Goal: Task Accomplishment & Management: Manage account settings

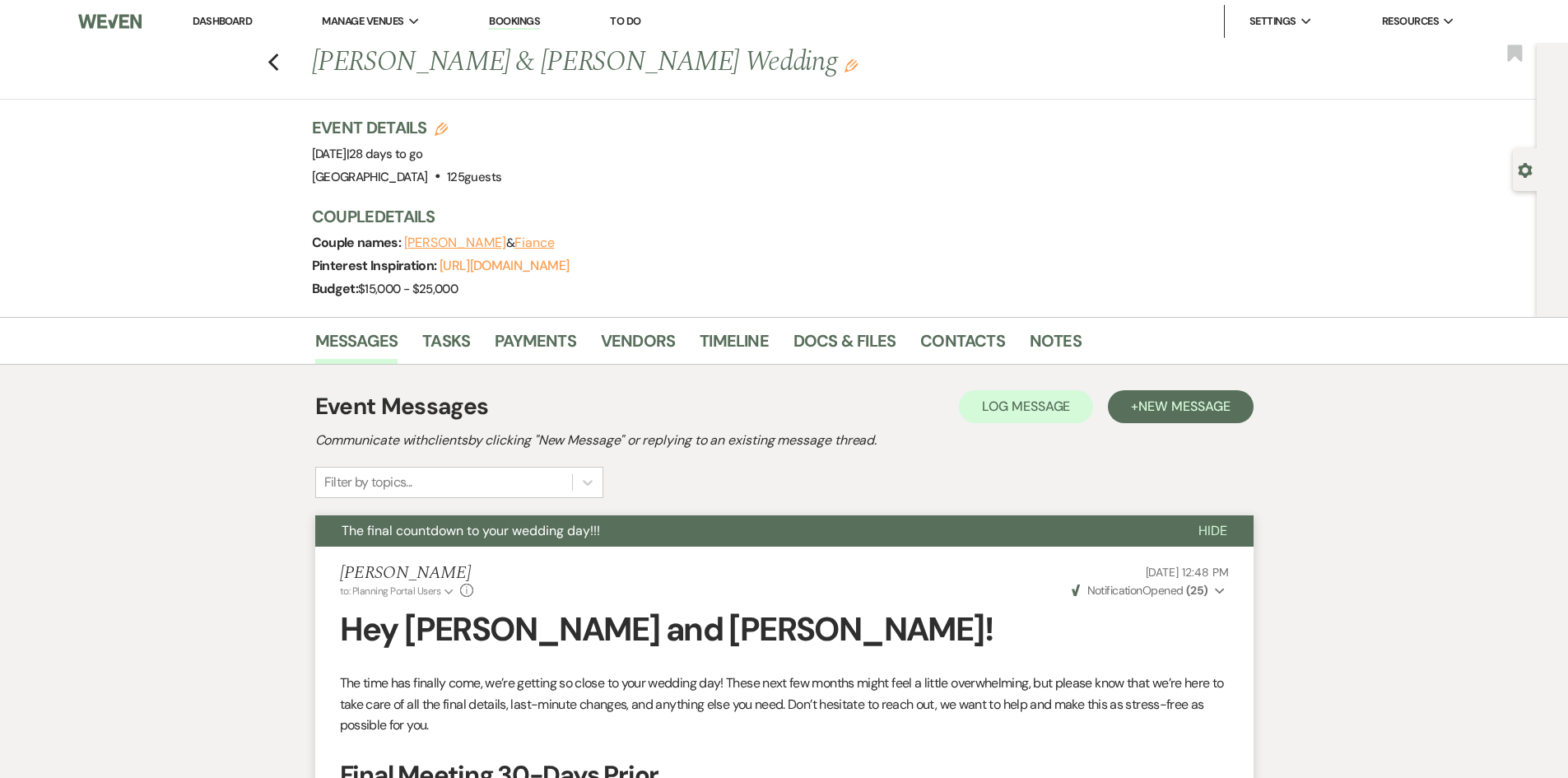
click at [226, 28] on li "Dashboard" at bounding box center [222, 21] width 76 height 33
click at [225, 21] on link "Dashboard" at bounding box center [222, 20] width 59 height 14
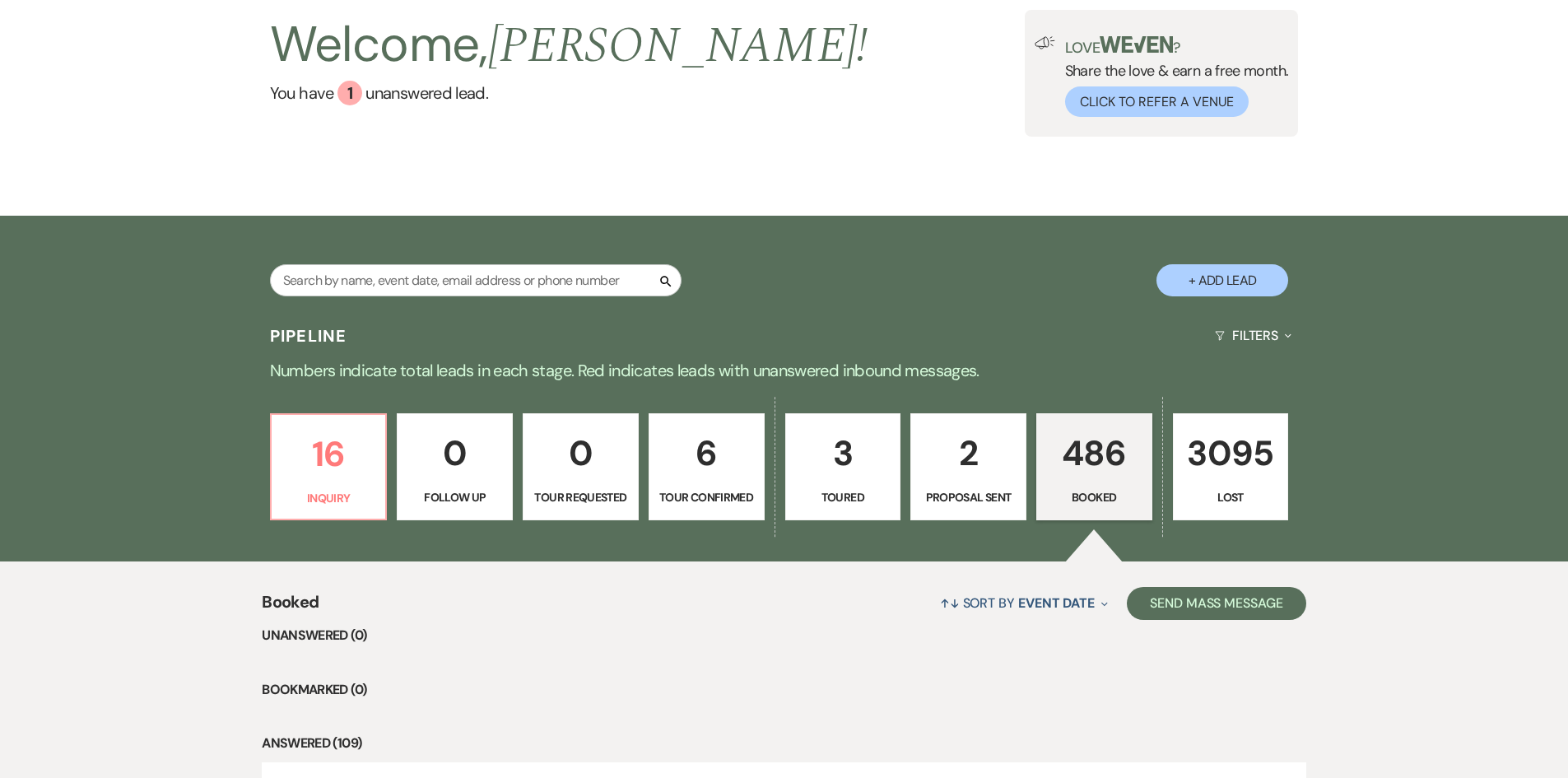
scroll to position [82, 0]
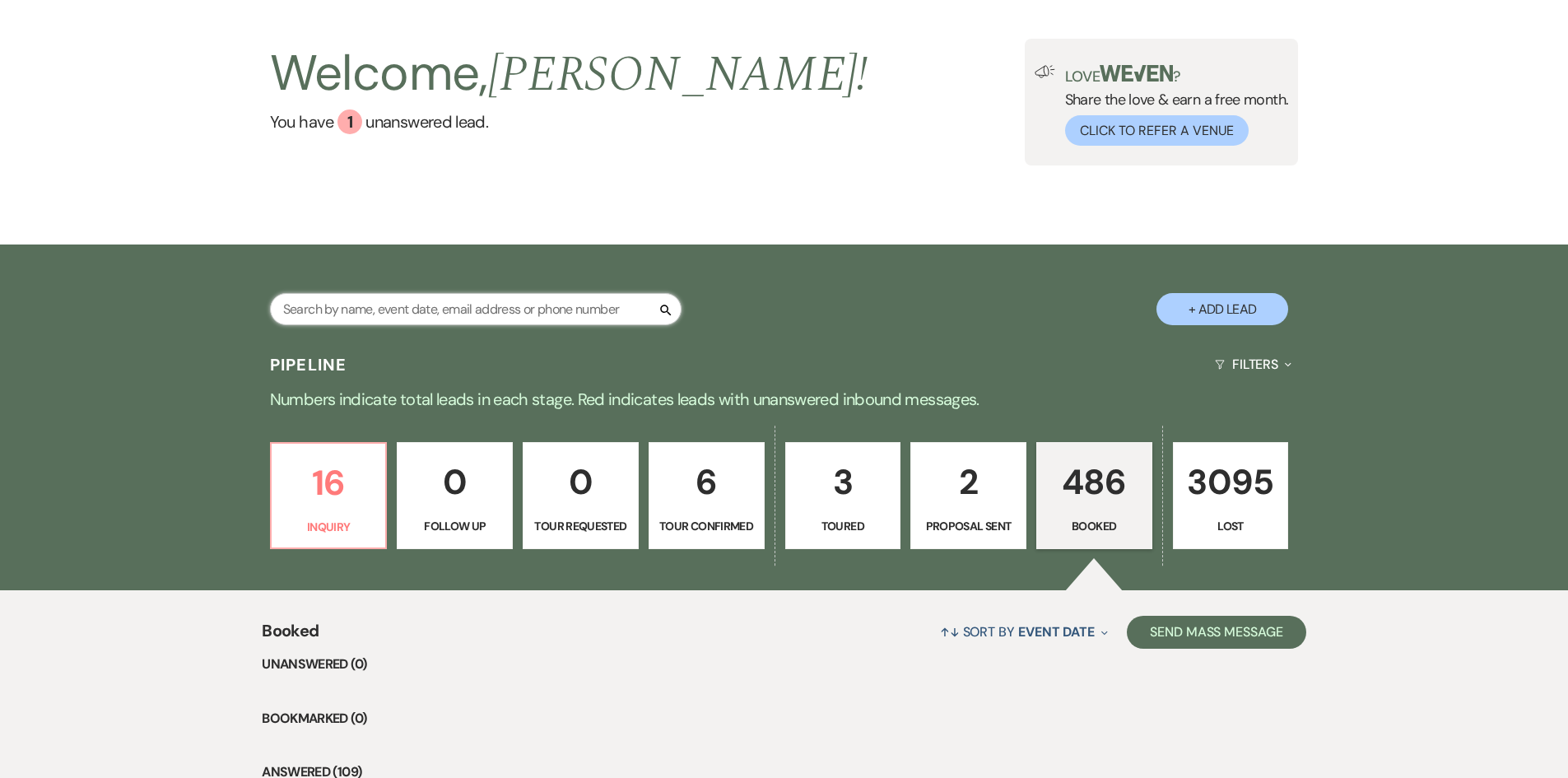
click at [451, 309] on input "text" at bounding box center [475, 309] width 411 height 32
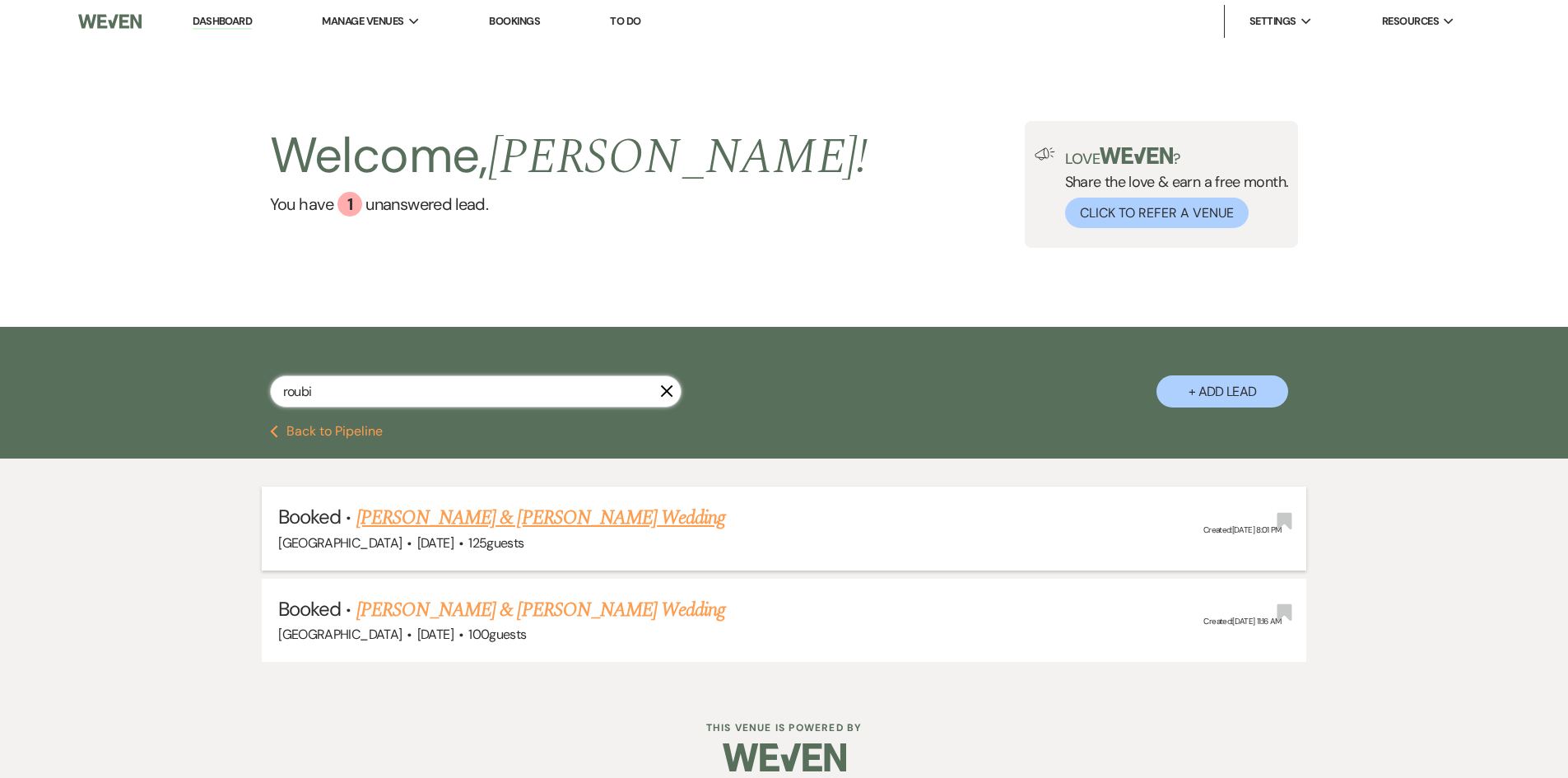
type input "roubi"
click at [583, 524] on link "[PERSON_NAME] & [PERSON_NAME] Wedding" at bounding box center [541, 517] width 369 height 29
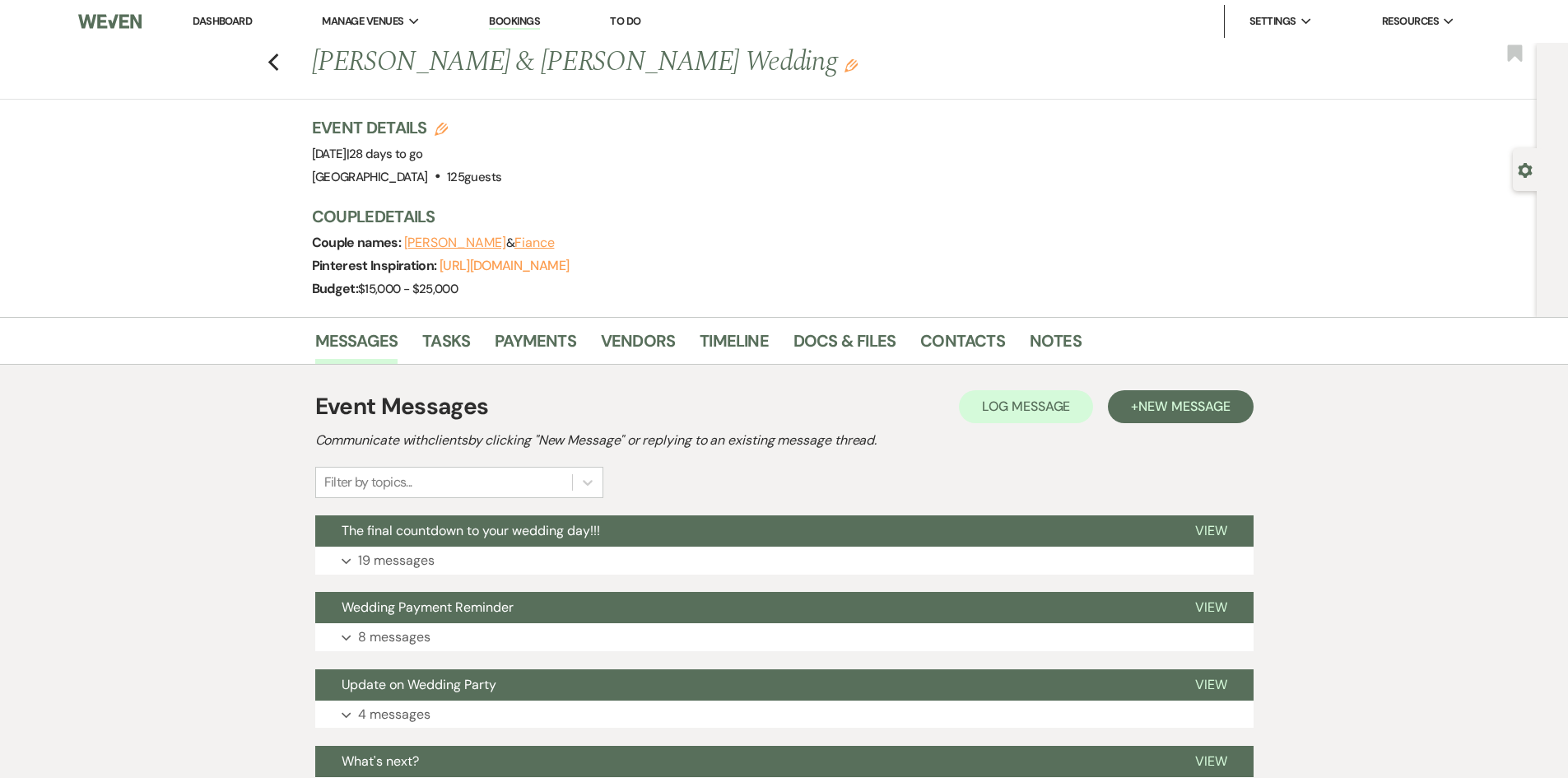
click at [506, 242] on button "[PERSON_NAME]" at bounding box center [455, 243] width 102 height 13
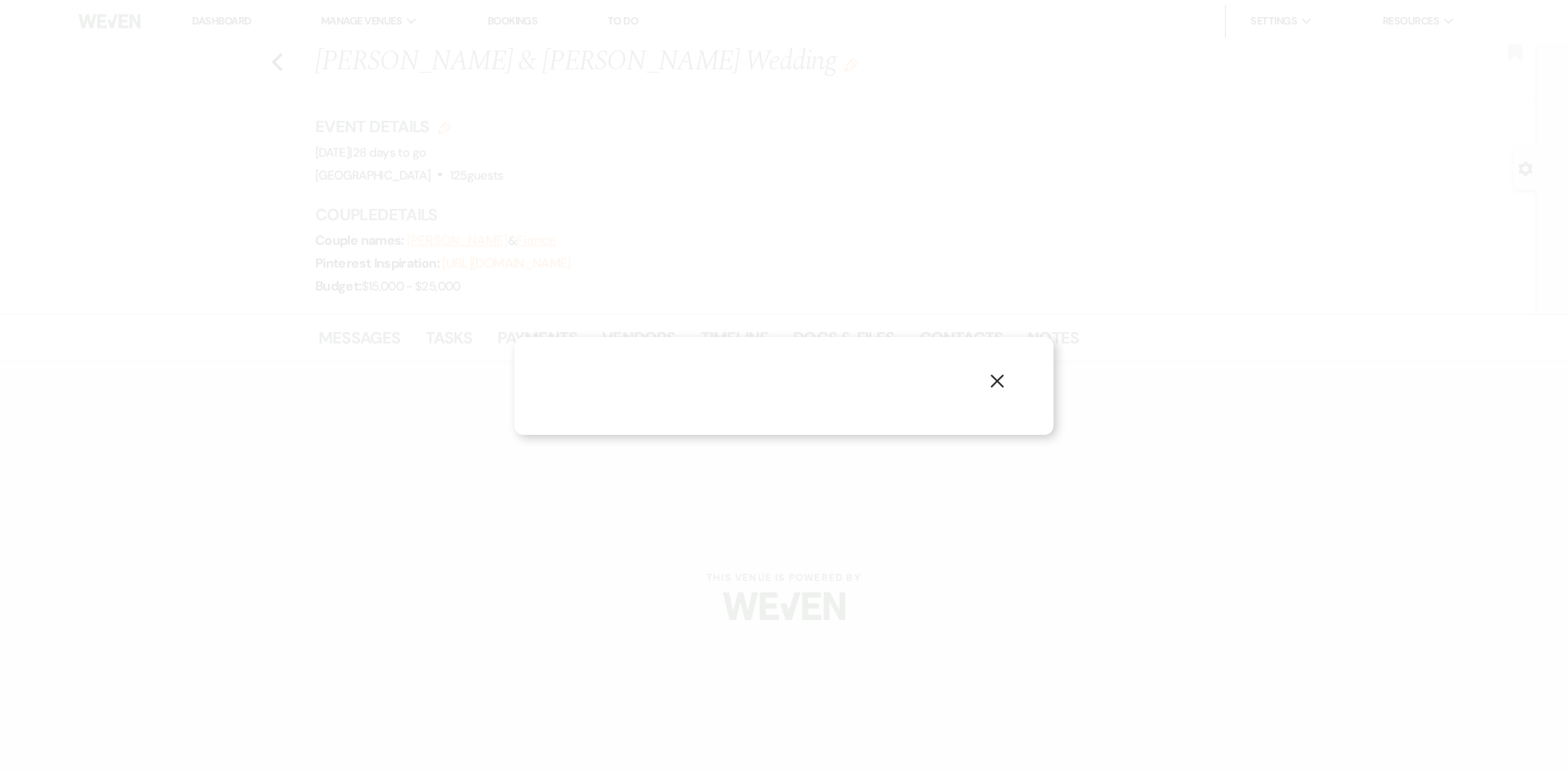
select select "1"
select select "email"
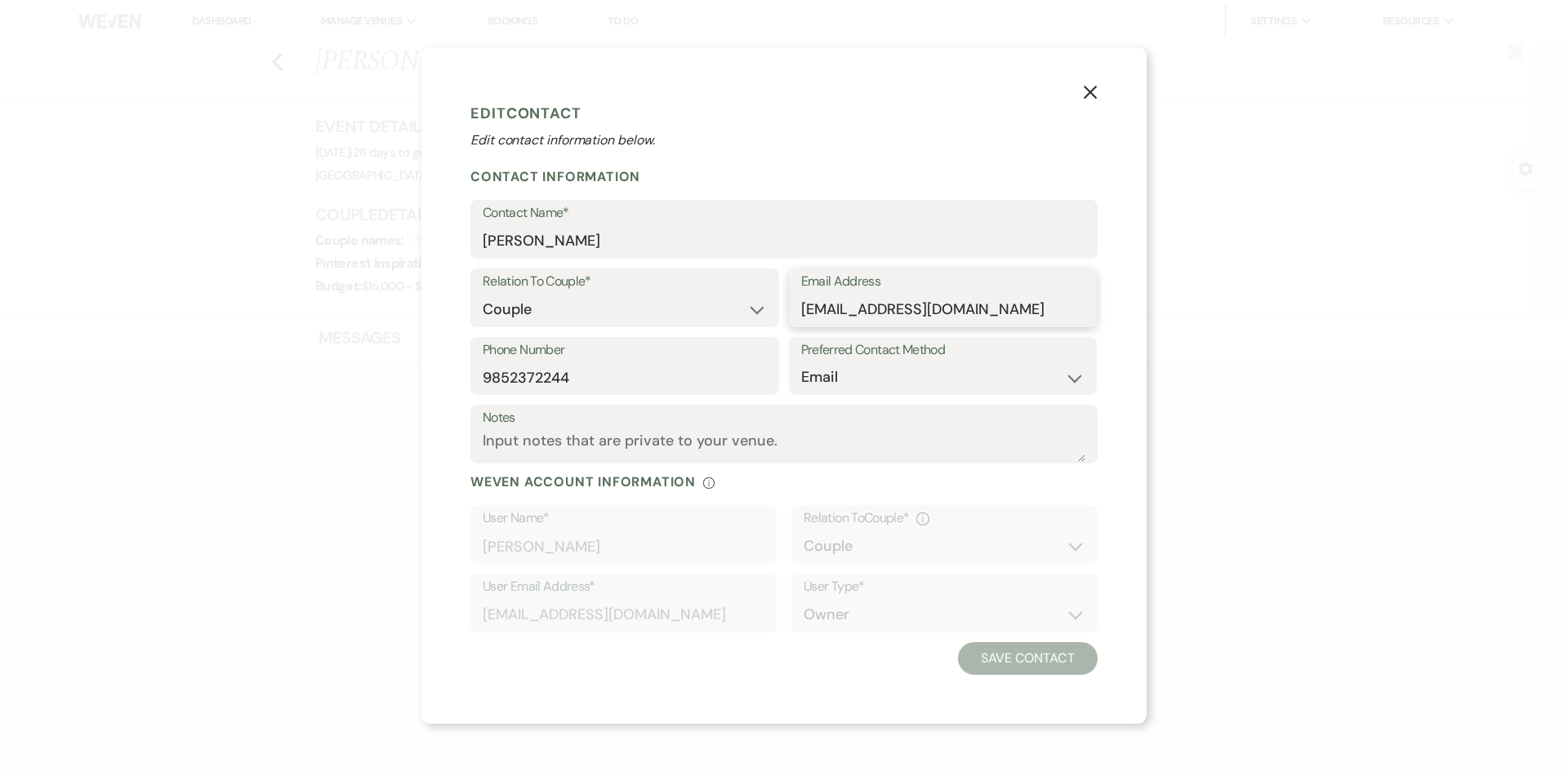
click at [859, 317] on input "[EMAIL_ADDRESS][DOMAIN_NAME]" at bounding box center [944, 309] width 285 height 32
click at [1086, 92] on icon "X" at bounding box center [1090, 92] width 15 height 14
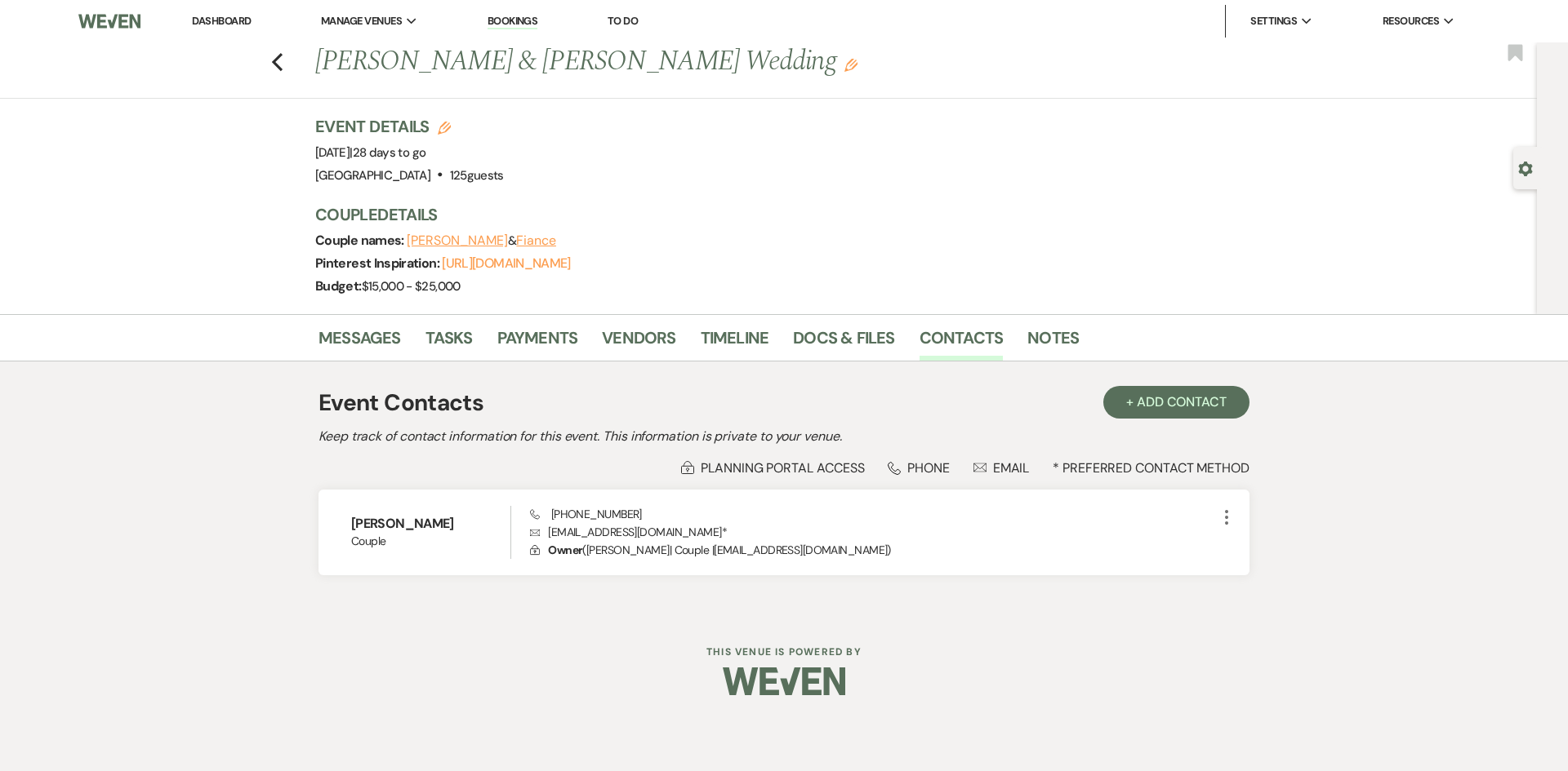
drag, startPoint x: 242, startPoint y: 25, endPoint x: 287, endPoint y: 19, distance: 45.4
click at [242, 25] on link "Dashboard" at bounding box center [221, 20] width 59 height 14
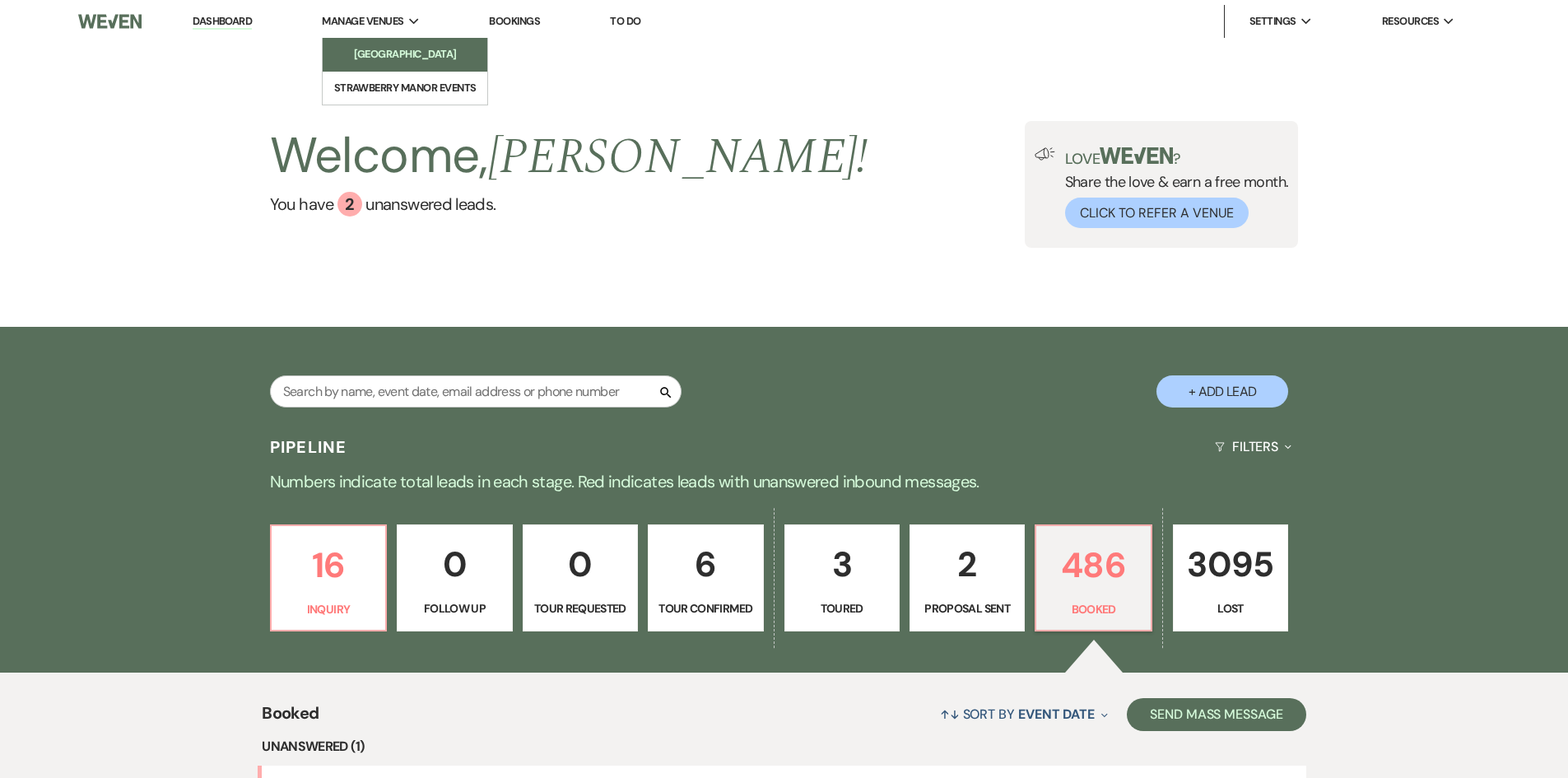
click at [363, 56] on li "[GEOGRAPHIC_DATA]" at bounding box center [405, 54] width 148 height 16
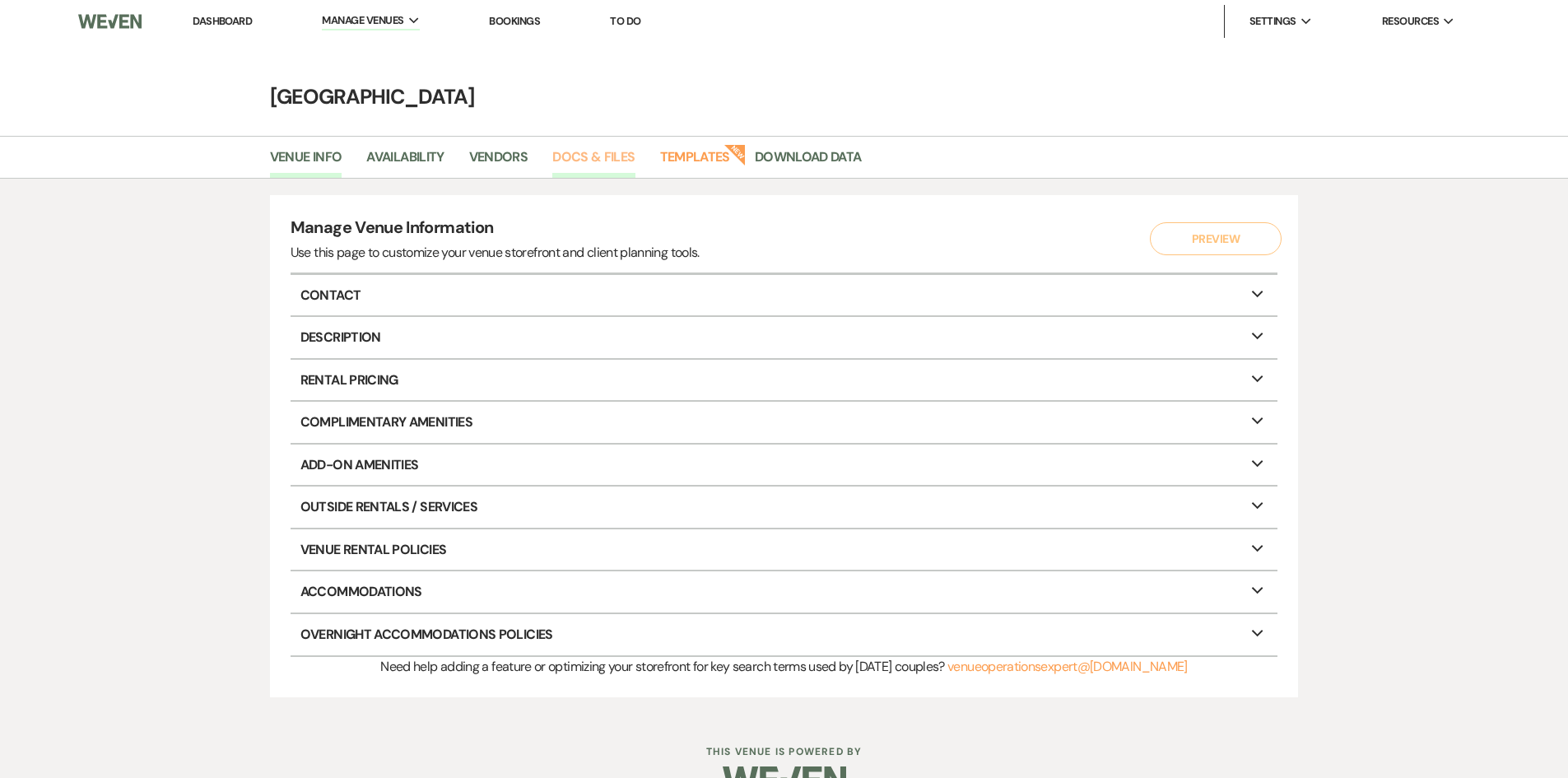
click at [578, 158] on link "Docs & Files" at bounding box center [593, 162] width 82 height 31
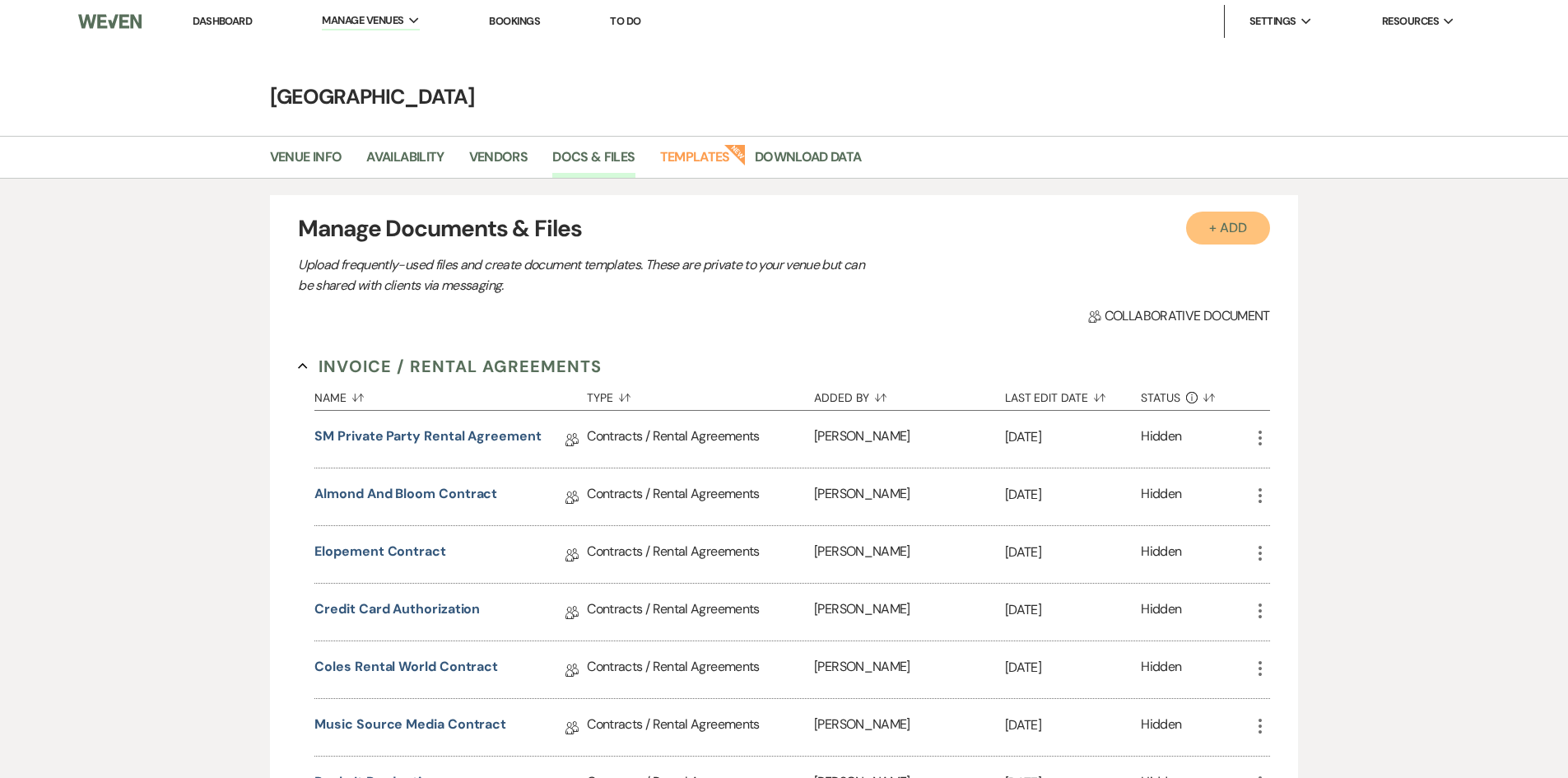
click at [1216, 227] on button "+ Add" at bounding box center [1228, 229] width 84 height 33
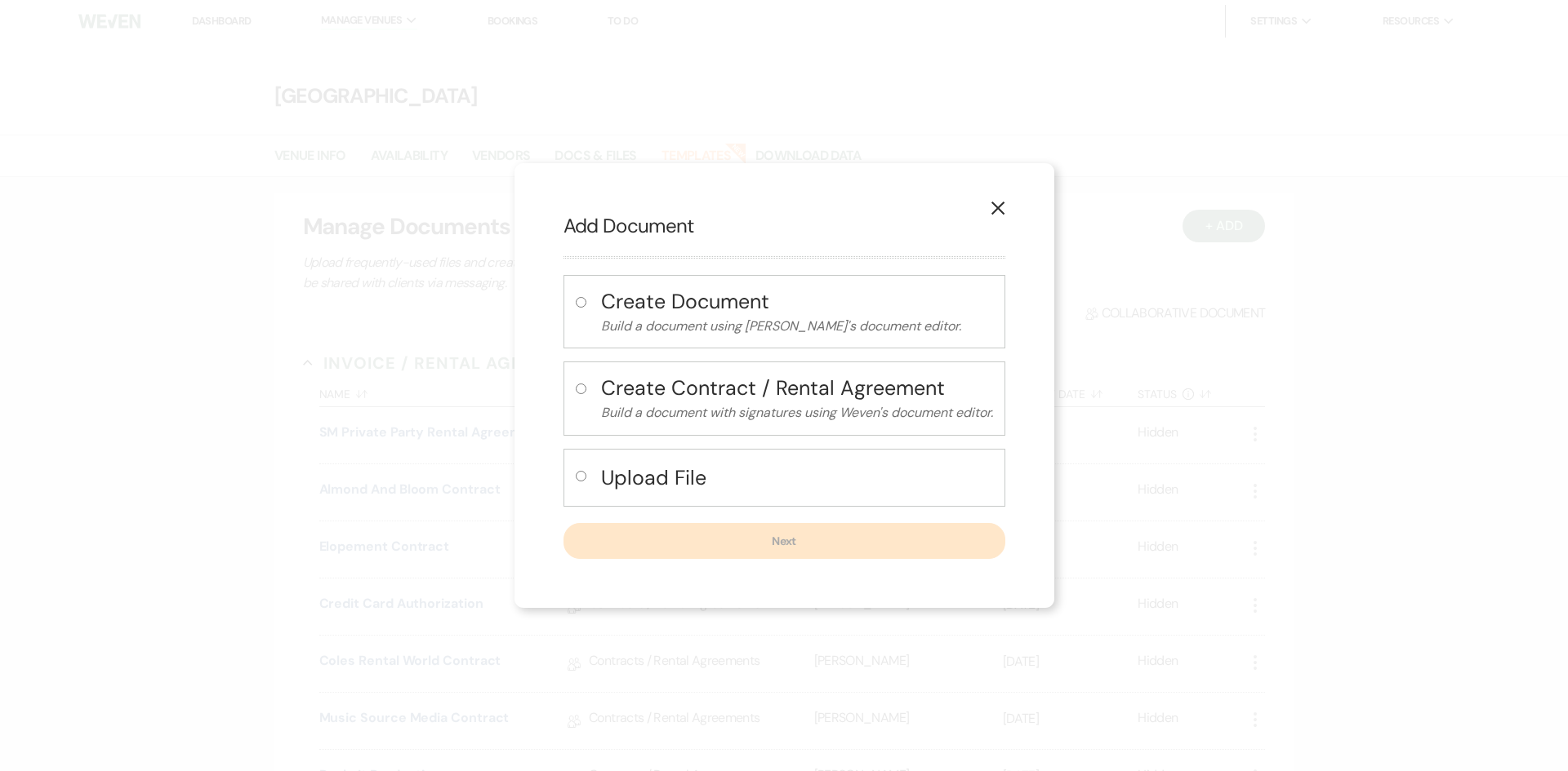
click at [708, 485] on h4 "Upload File" at bounding box center [797, 478] width 392 height 29
radio input "true"
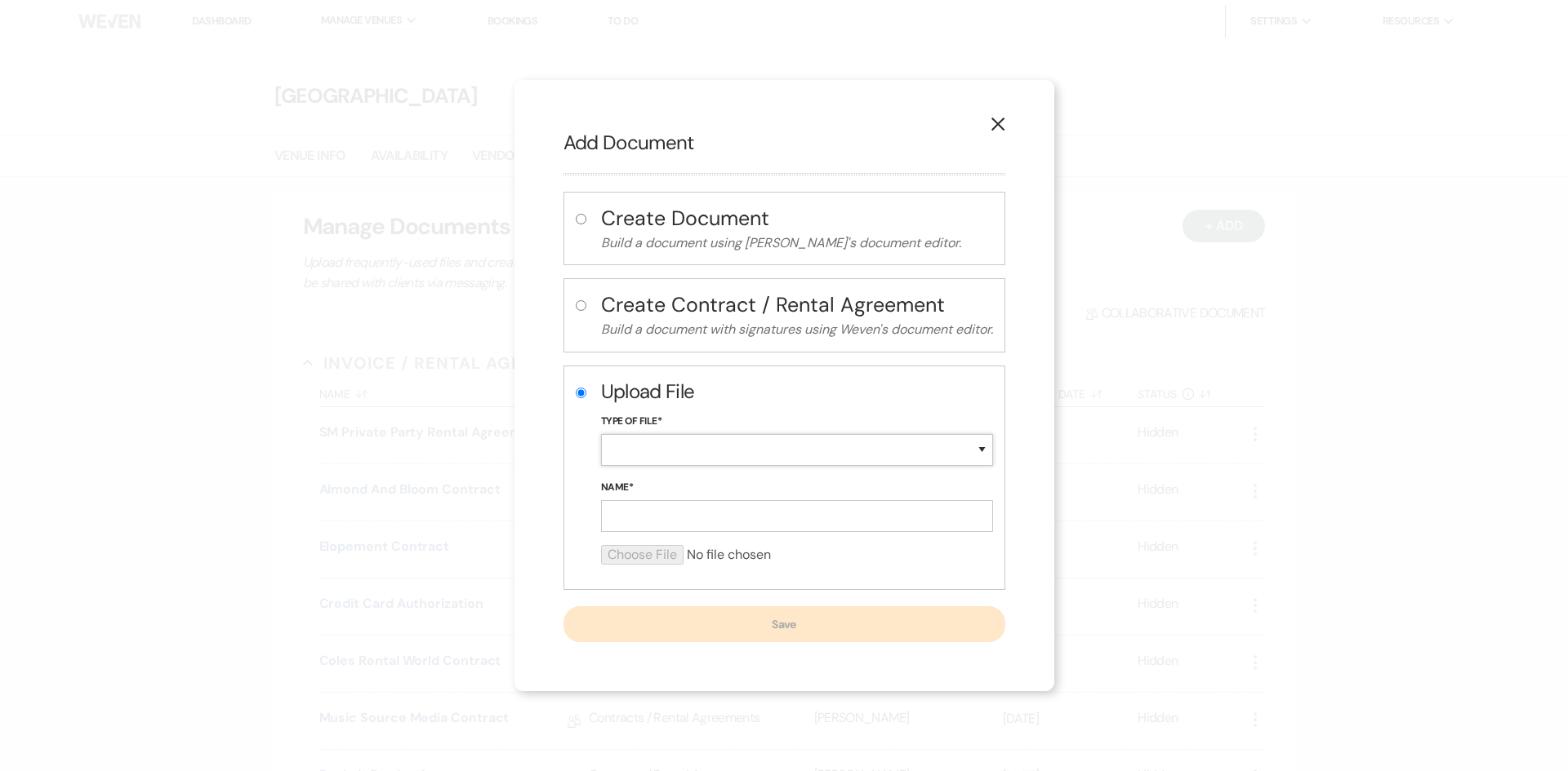
click at [670, 450] on select "Special Event Insurance Vendor Certificate of Insurance Contracts / Rental Agre…" at bounding box center [797, 449] width 392 height 32
select select "0"
click at [601, 434] on select "Special Event Insurance Vendor Certificate of Insurance Contracts / Rental Agre…" at bounding box center [797, 449] width 392 height 32
click at [682, 506] on input "Name*" at bounding box center [797, 516] width 392 height 32
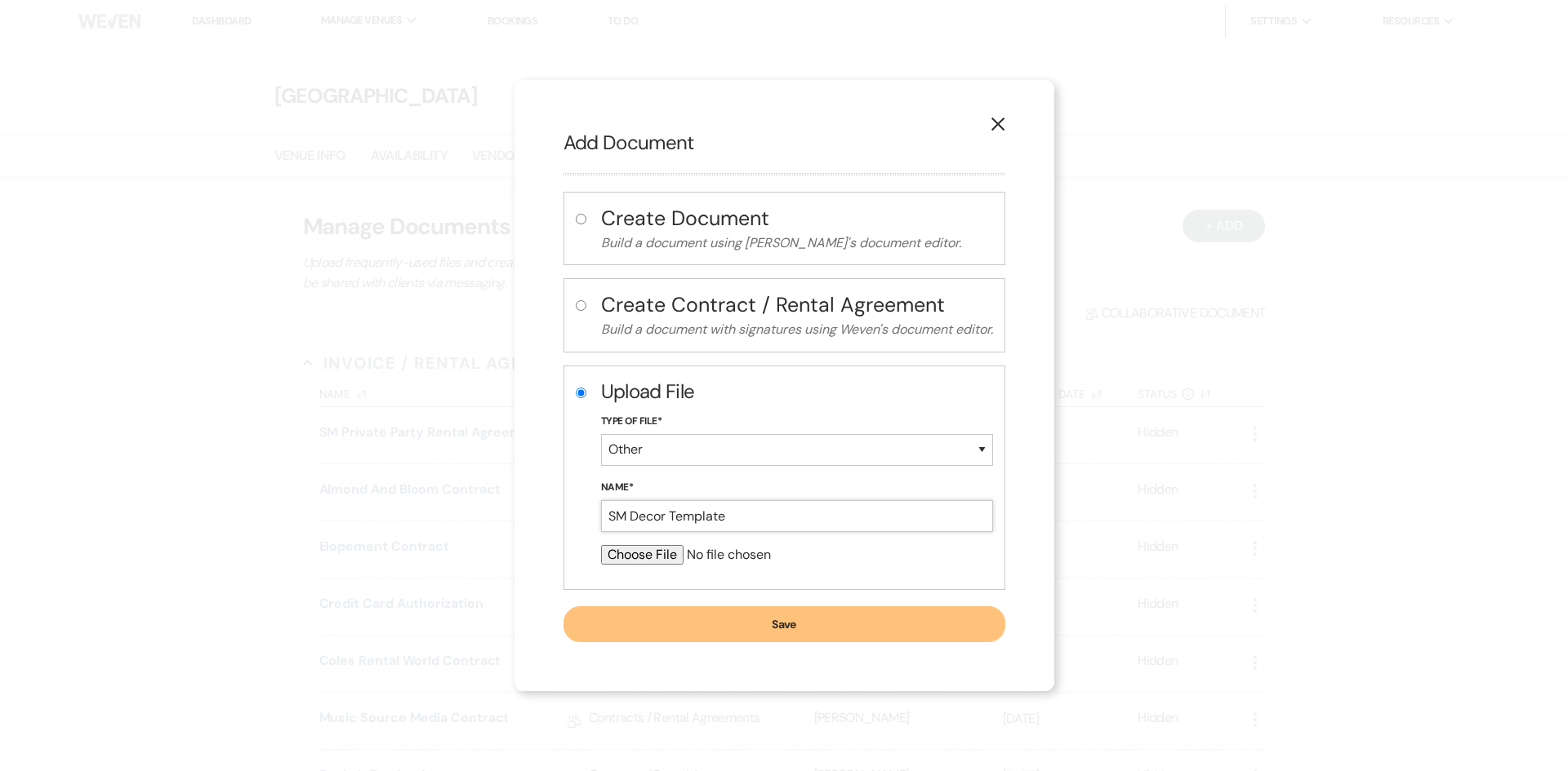
type input "SM Decor Template"
click at [669, 558] on input "file" at bounding box center [797, 555] width 392 height 20
click at [667, 551] on input "file" at bounding box center [797, 555] width 392 height 20
type input "C:\fakepath\Decor Package Slideshow (8 x 10 in) (2).pdf"
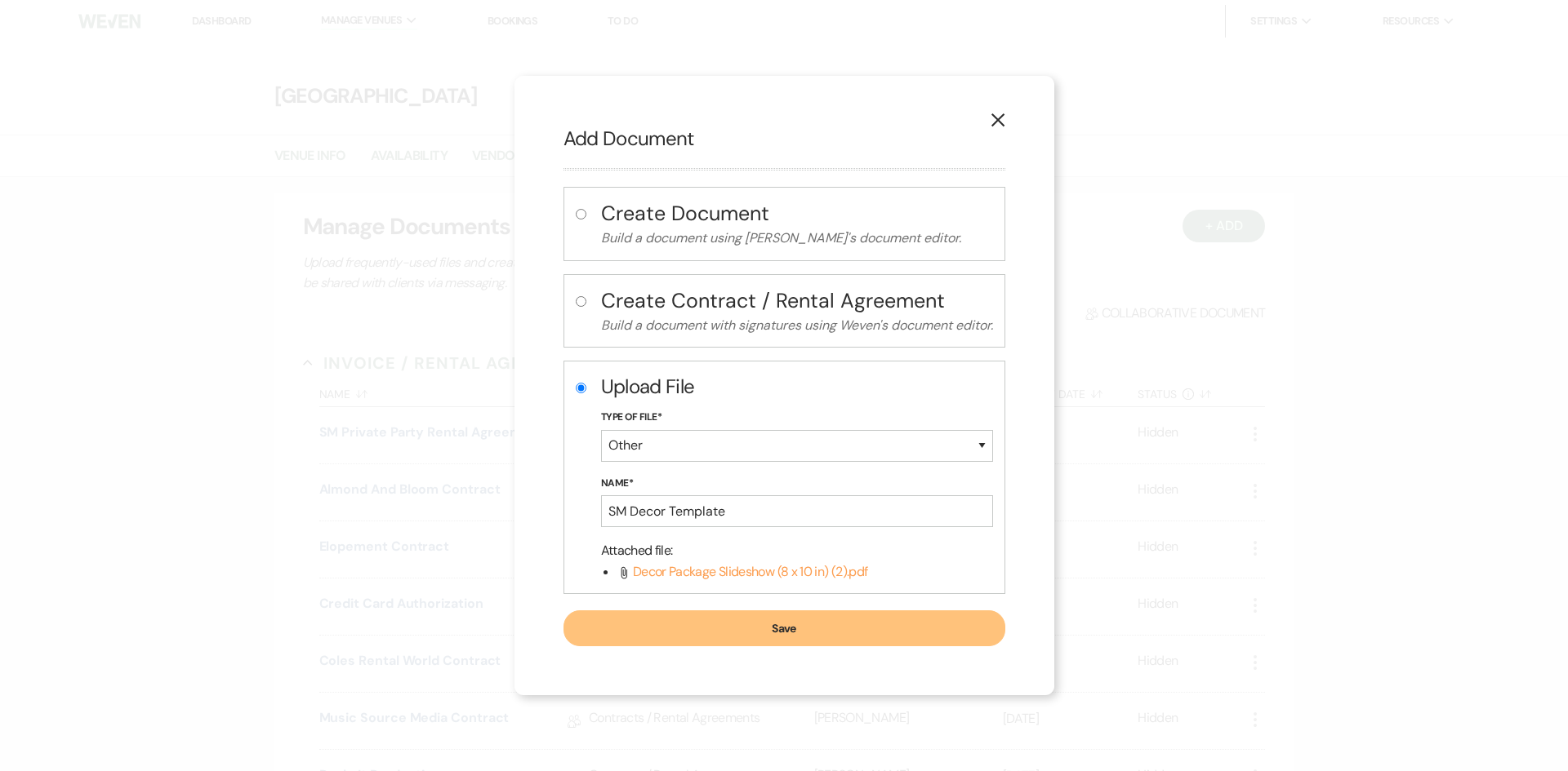
click at [736, 625] on button "Save" at bounding box center [784, 629] width 441 height 36
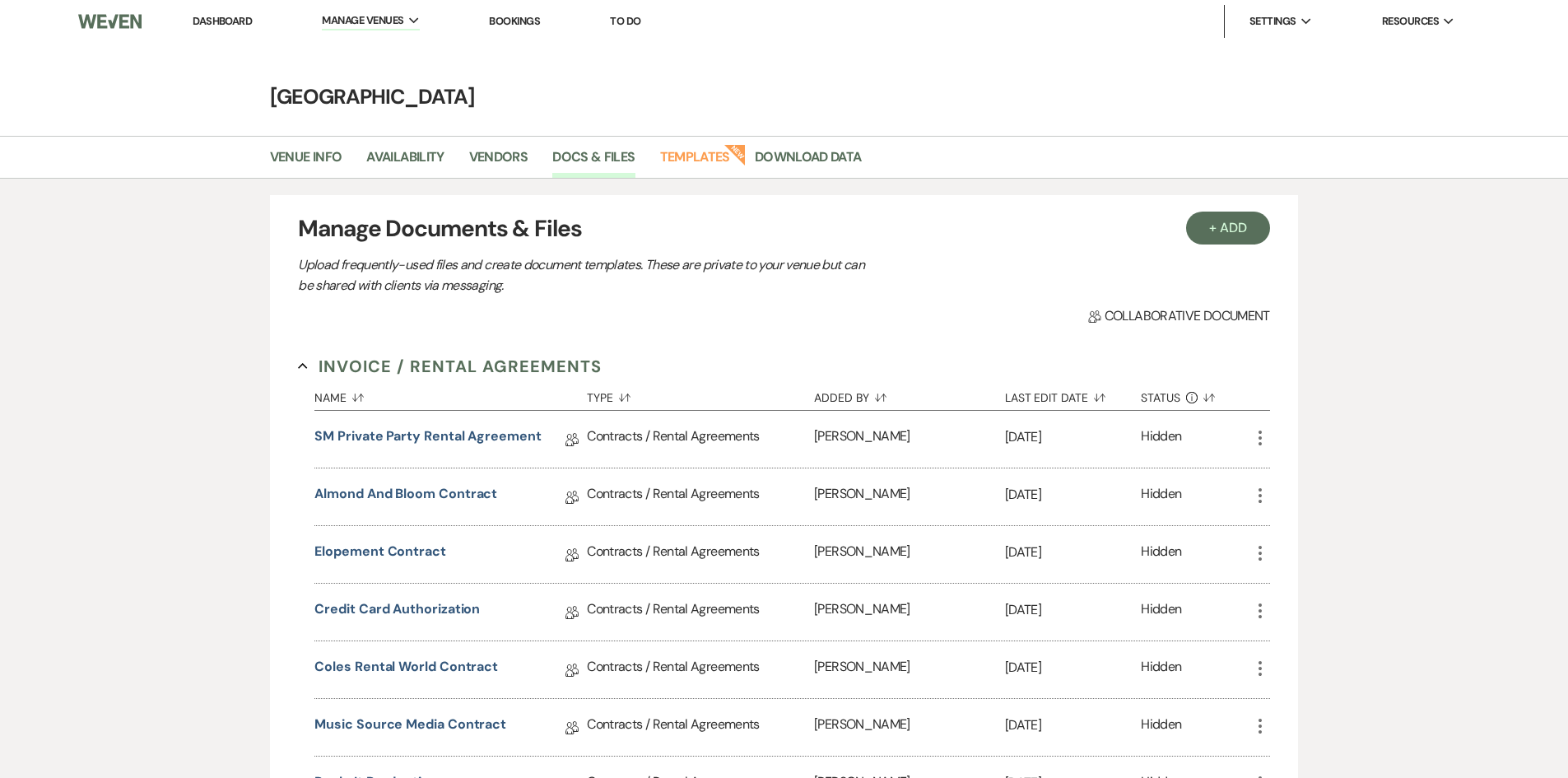
click at [228, 21] on link "Dashboard" at bounding box center [222, 20] width 59 height 14
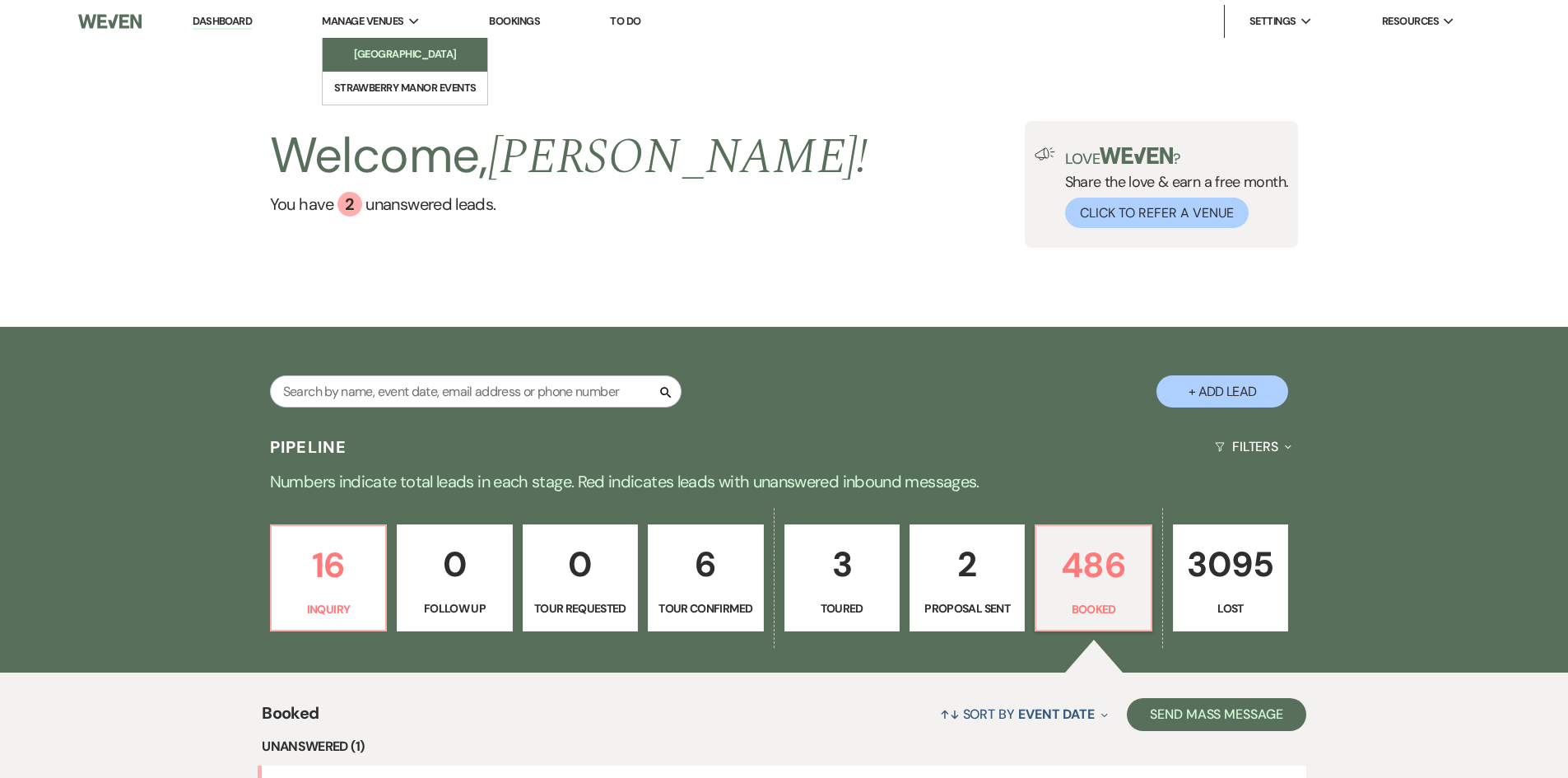
click at [410, 65] on link "[GEOGRAPHIC_DATA]" at bounding box center [405, 54] width 164 height 33
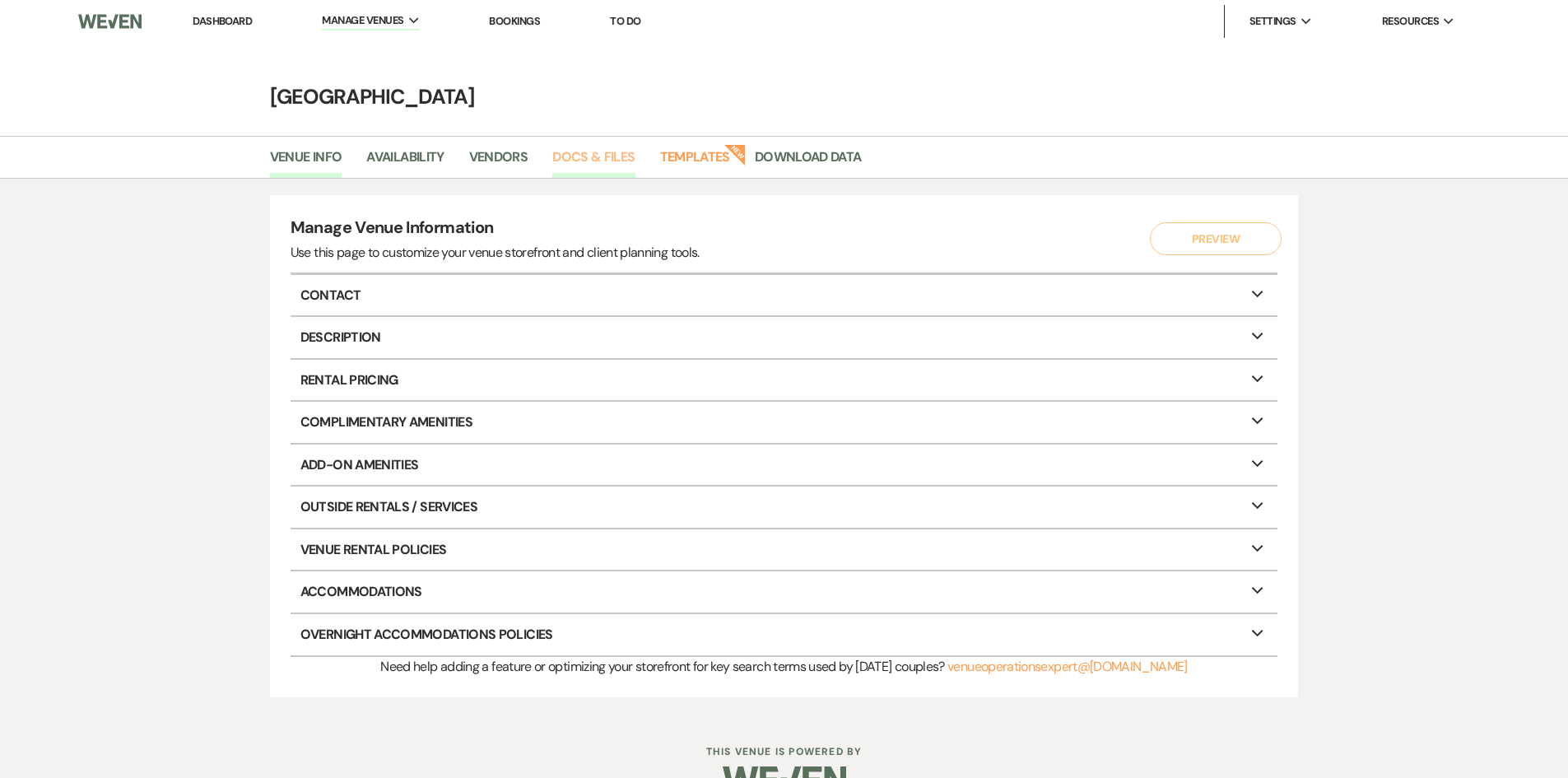
click at [602, 161] on link "Docs & Files" at bounding box center [593, 162] width 82 height 31
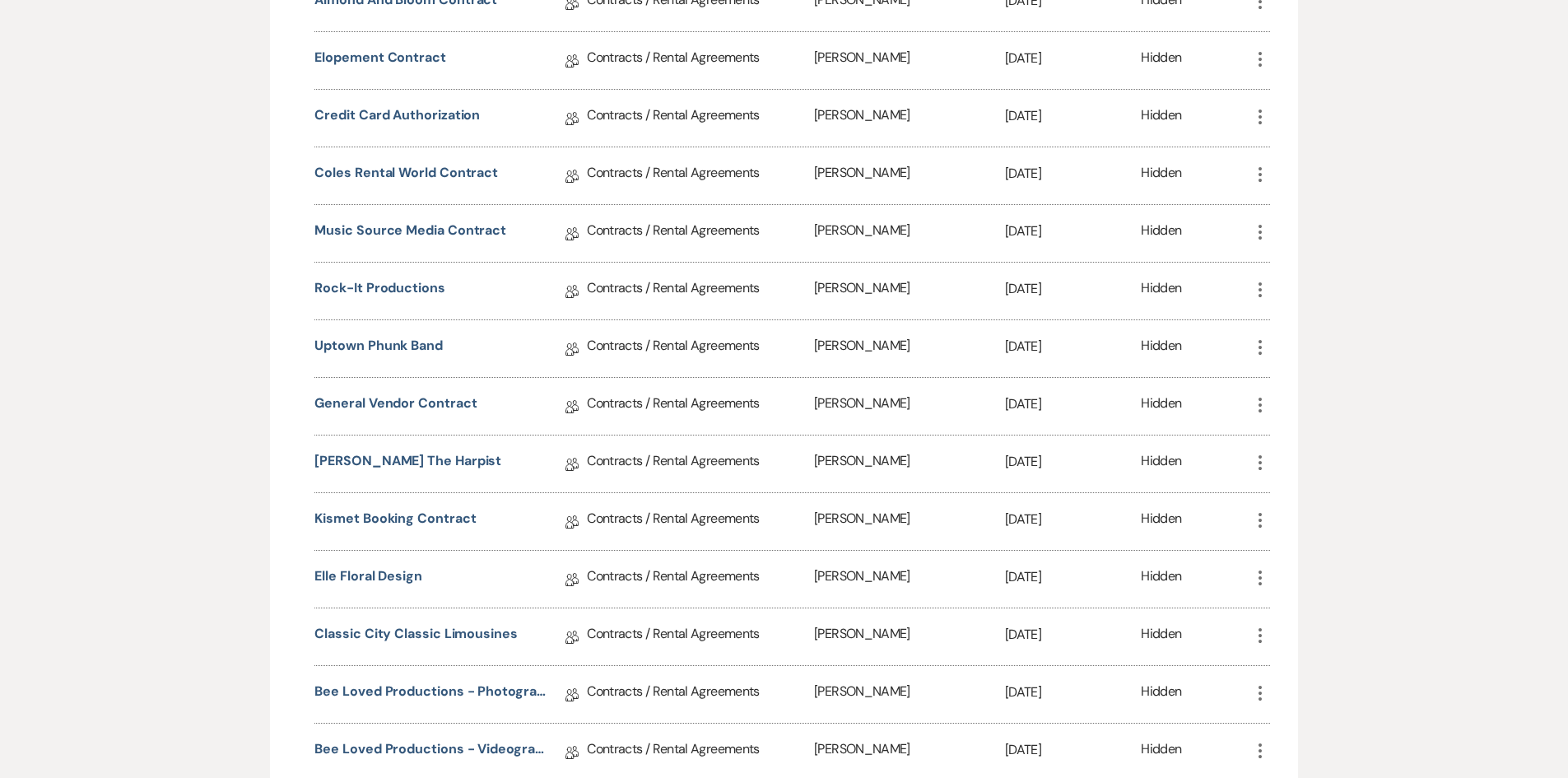
scroll to position [48, 0]
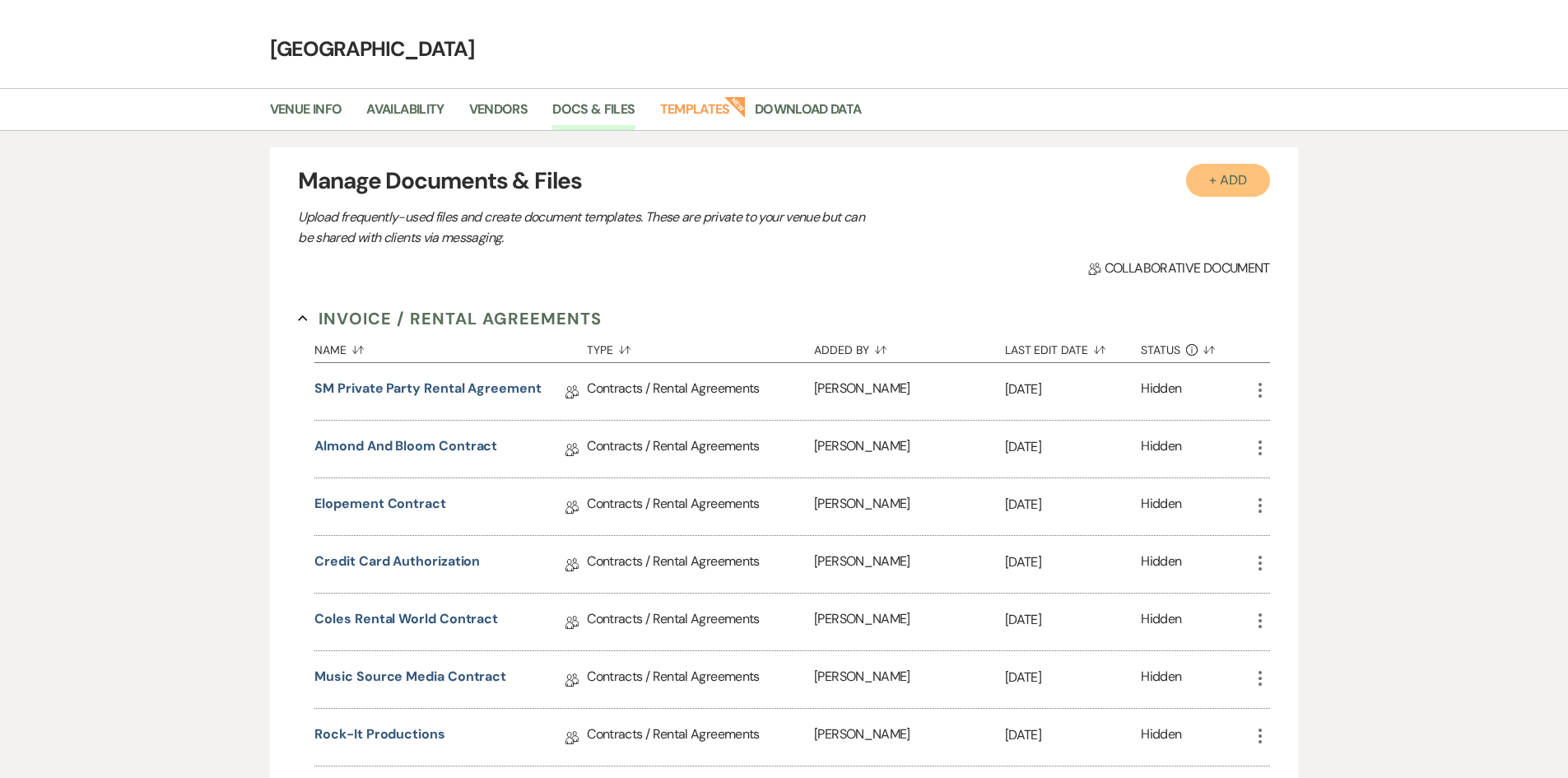
click at [1245, 171] on button "+ Add" at bounding box center [1228, 180] width 84 height 33
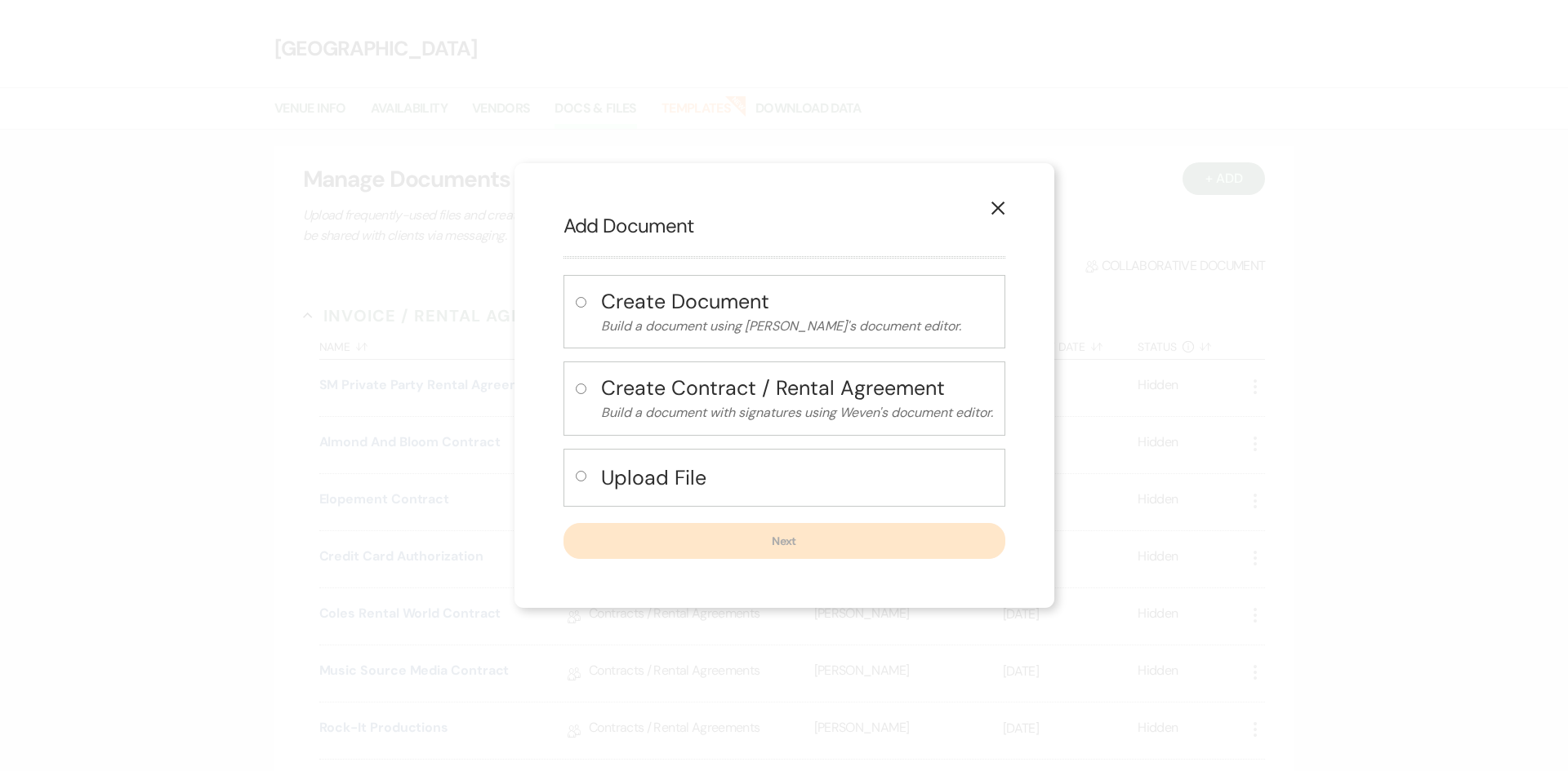
click at [703, 490] on h4 "Upload File" at bounding box center [797, 478] width 392 height 29
radio input "true"
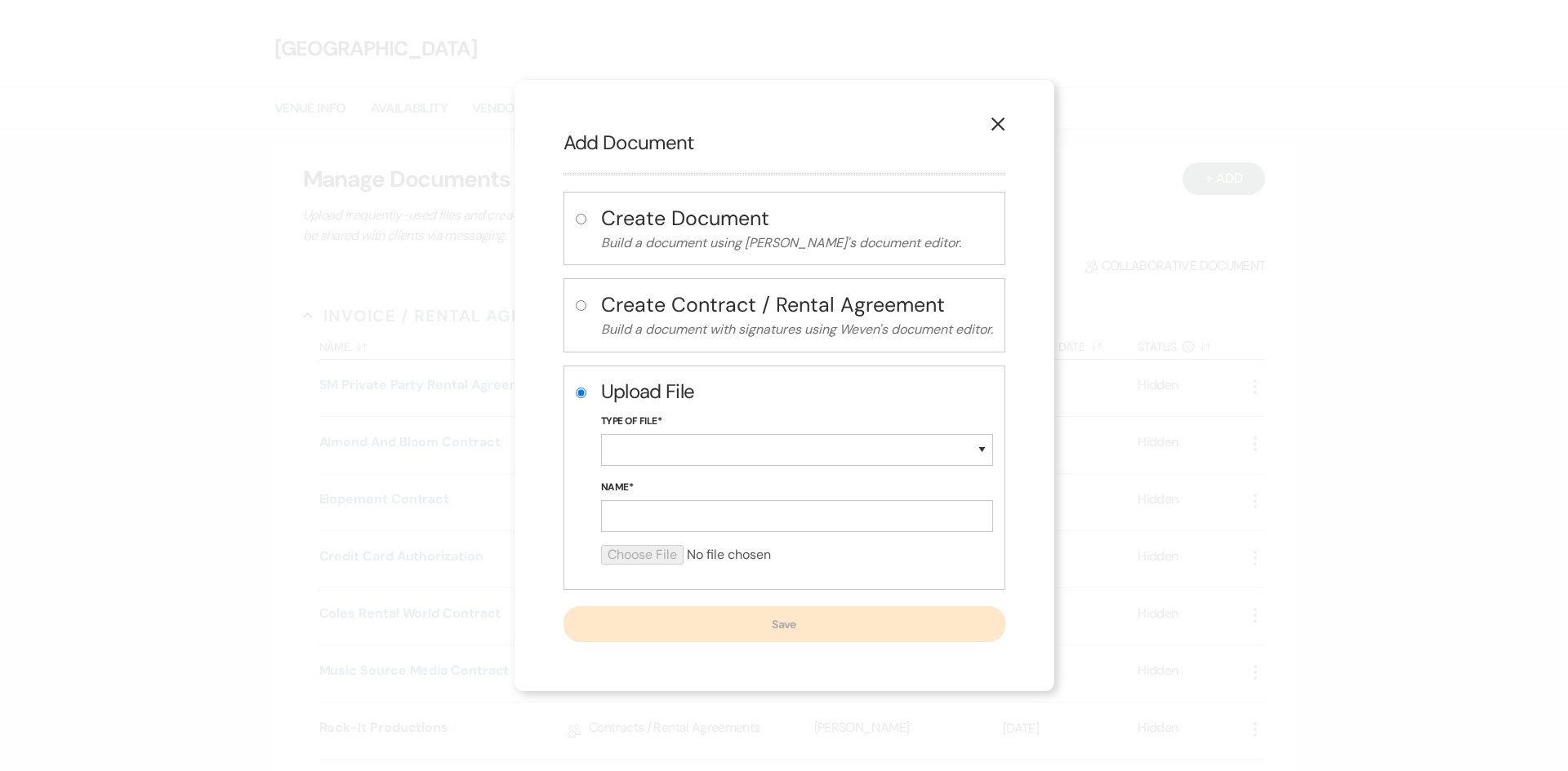
click at [680, 467] on div "Type of File* Special Event Insurance Vendor Certificate of Insurance Contracts…" at bounding box center [797, 446] width 392 height 66
click at [685, 451] on select "Special Event Insurance Vendor Certificate of Insurance Contracts / Rental Agre…" at bounding box center [797, 449] width 392 height 32
select select "0"
click at [601, 434] on select "Special Event Insurance Vendor Certificate of Insurance Contracts / Rental Agre…" at bounding box center [797, 449] width 392 height 32
click at [683, 519] on input "Name*" at bounding box center [797, 516] width 392 height 32
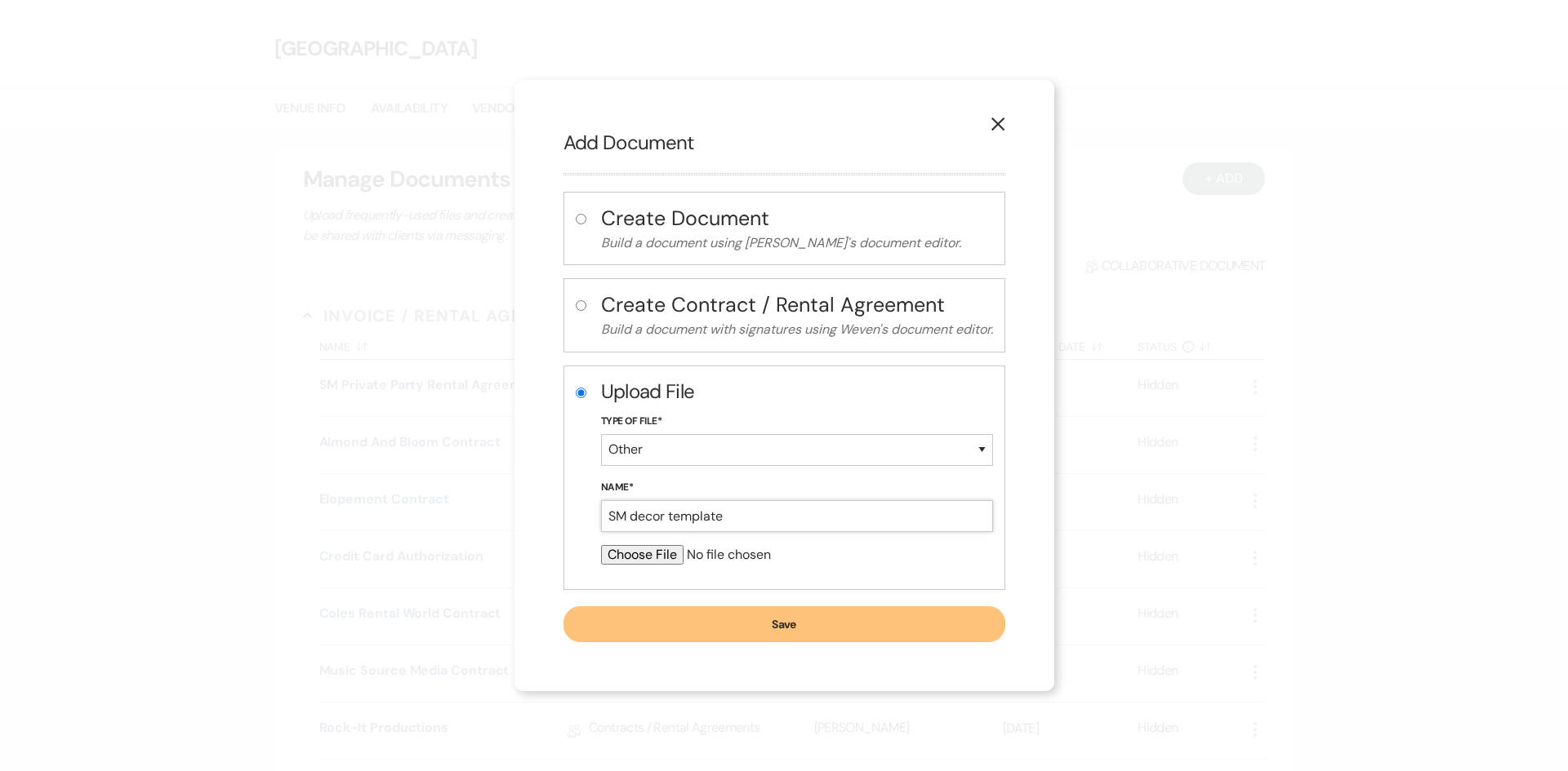
type input "SM decor template"
click at [663, 548] on input "file" at bounding box center [797, 555] width 392 height 20
type input "C:\fakepath\Decor Package Slideshow (8 x 10 in) (2).pdf"
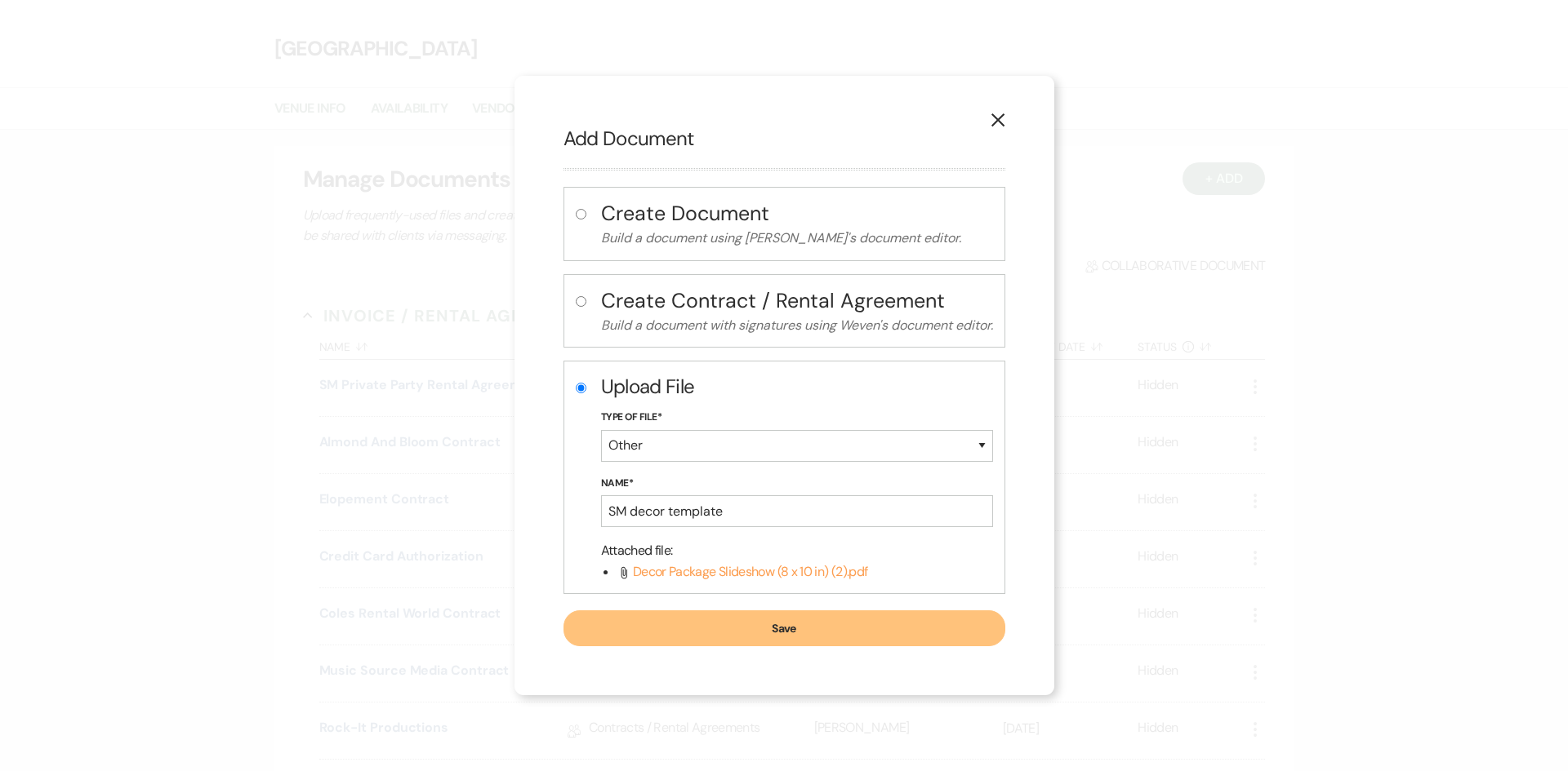
click at [711, 630] on button "Save" at bounding box center [784, 629] width 441 height 36
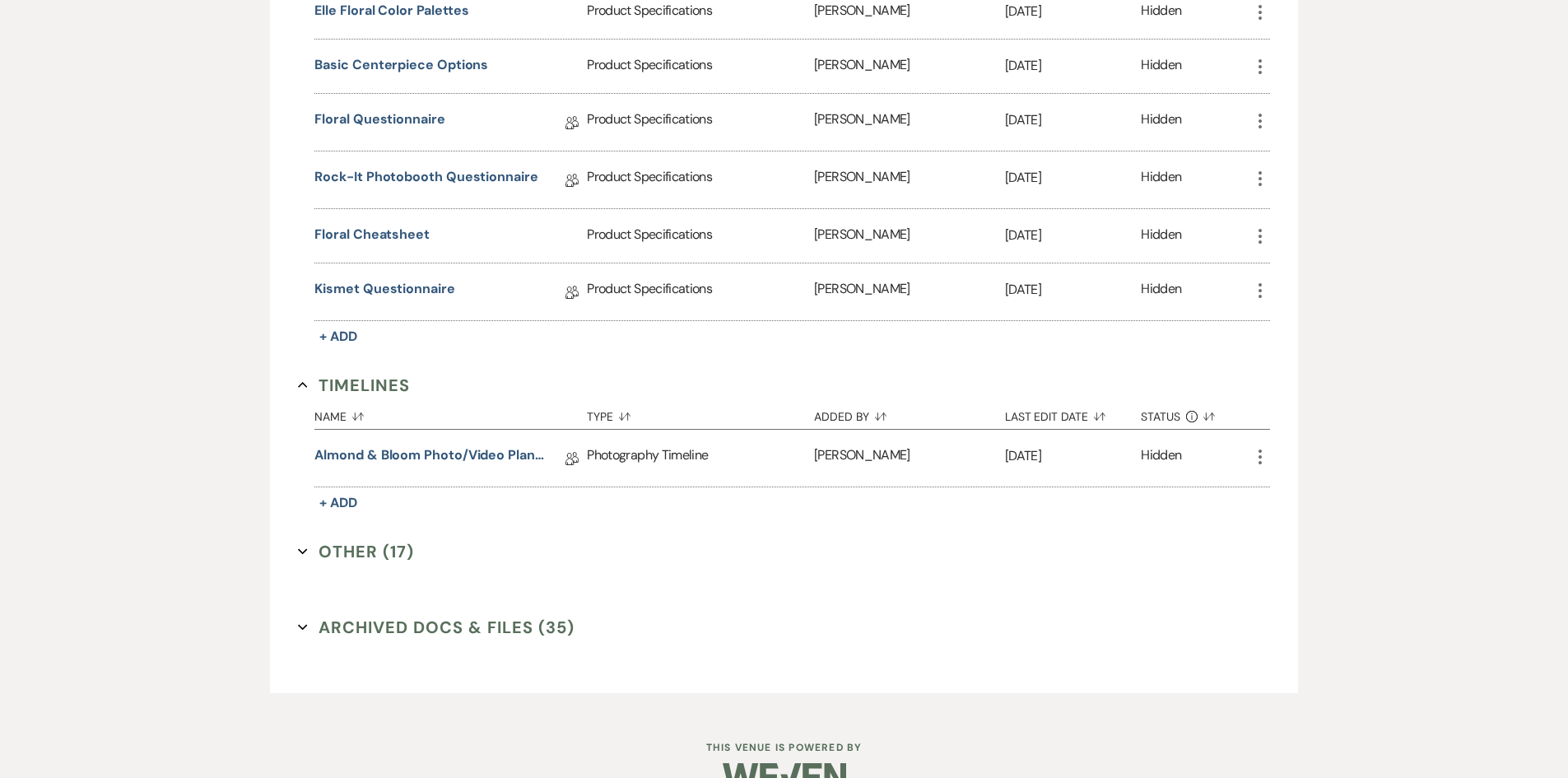
scroll to position [3504, 0]
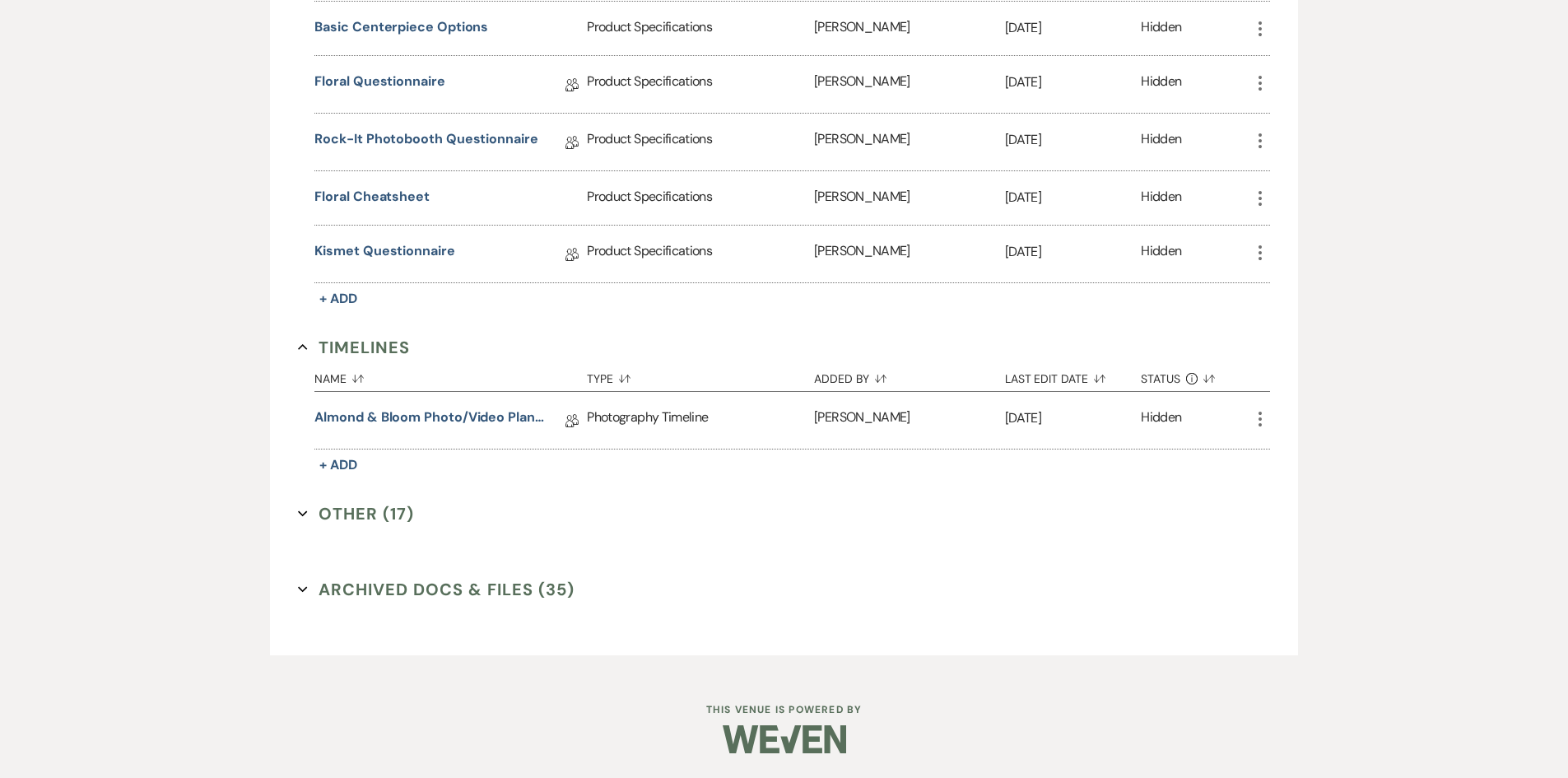
click at [376, 527] on button "Other (17) Expand" at bounding box center [355, 514] width 116 height 25
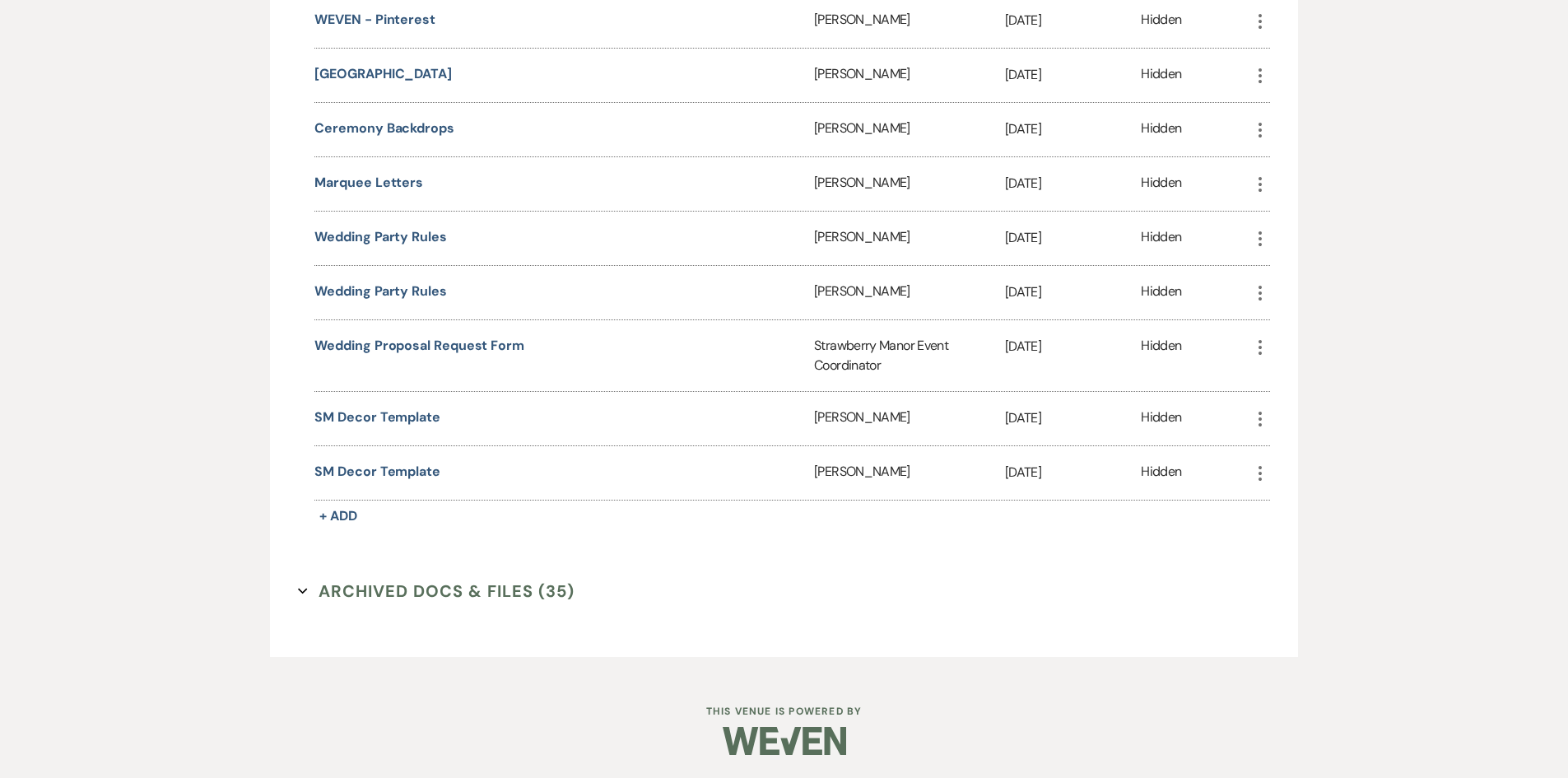
scroll to position [4533, 0]
click at [372, 596] on button "Archived Docs & Files (35) Expand" at bounding box center [436, 590] width 277 height 25
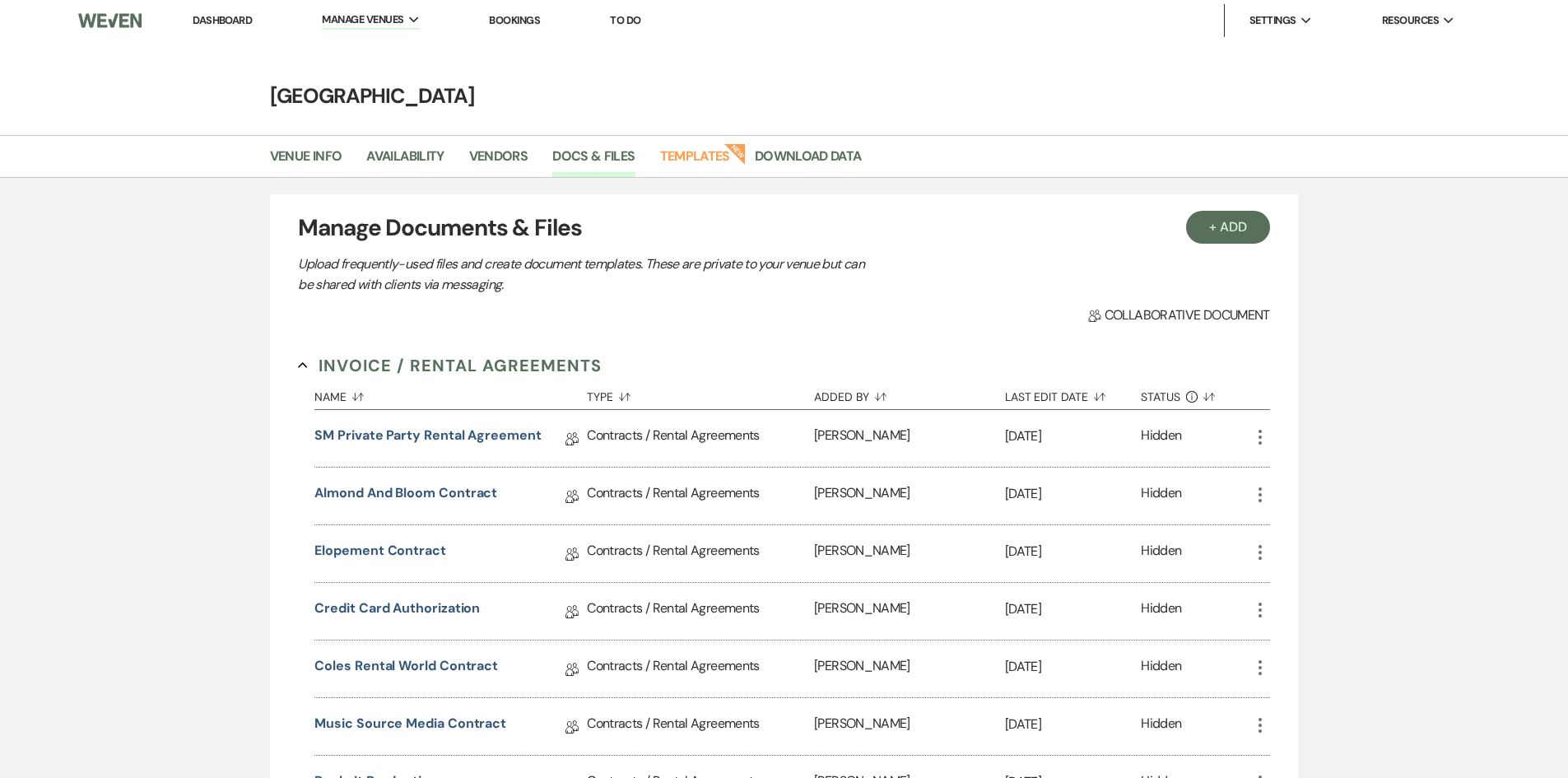
scroll to position [0, 0]
click at [1234, 226] on button "+ Add" at bounding box center [1228, 229] width 84 height 33
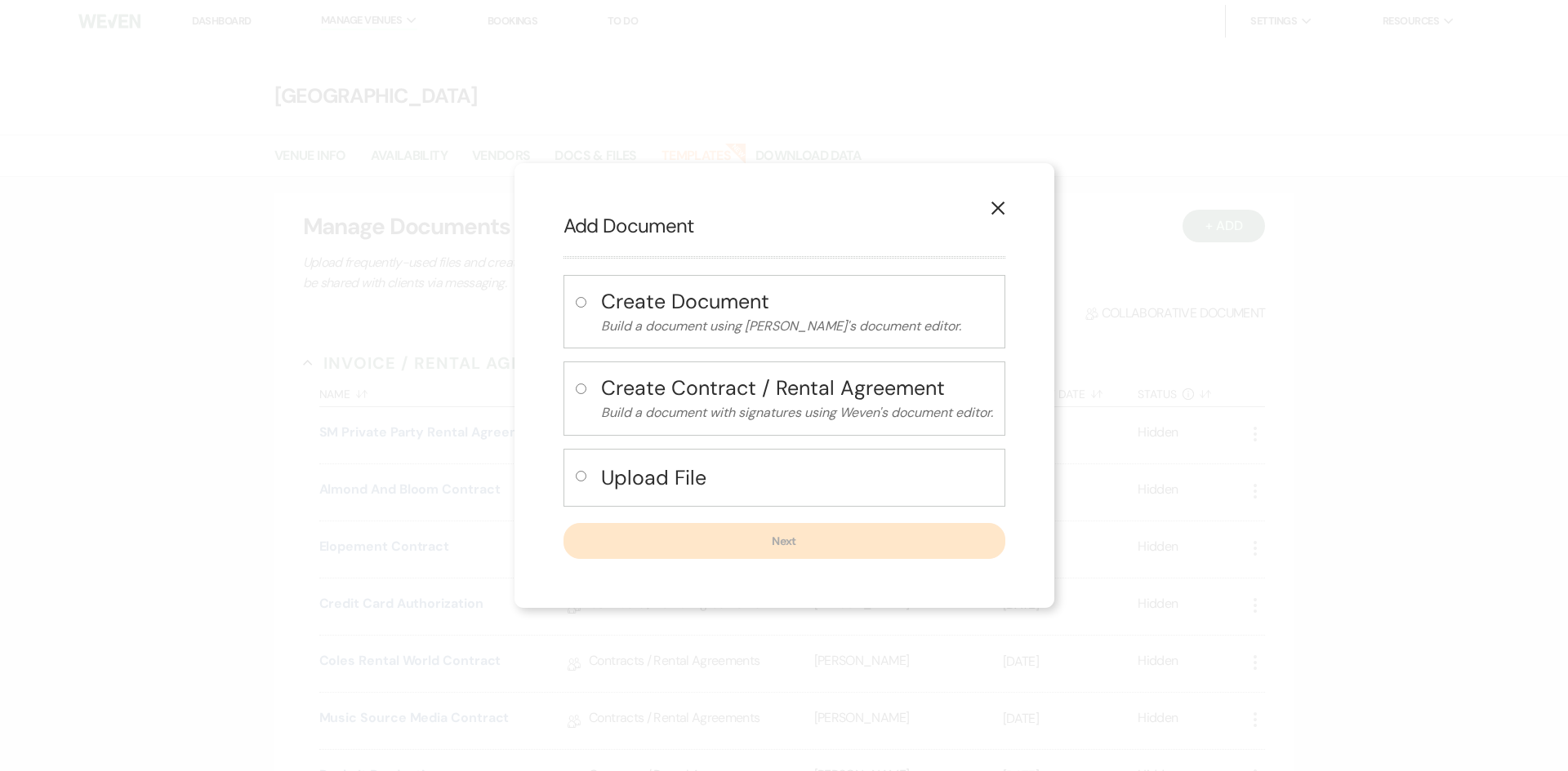
click at [770, 450] on div "Upload File" at bounding box center [784, 477] width 441 height 58
click at [760, 479] on h4 "Upload File" at bounding box center [797, 478] width 392 height 29
radio input "true"
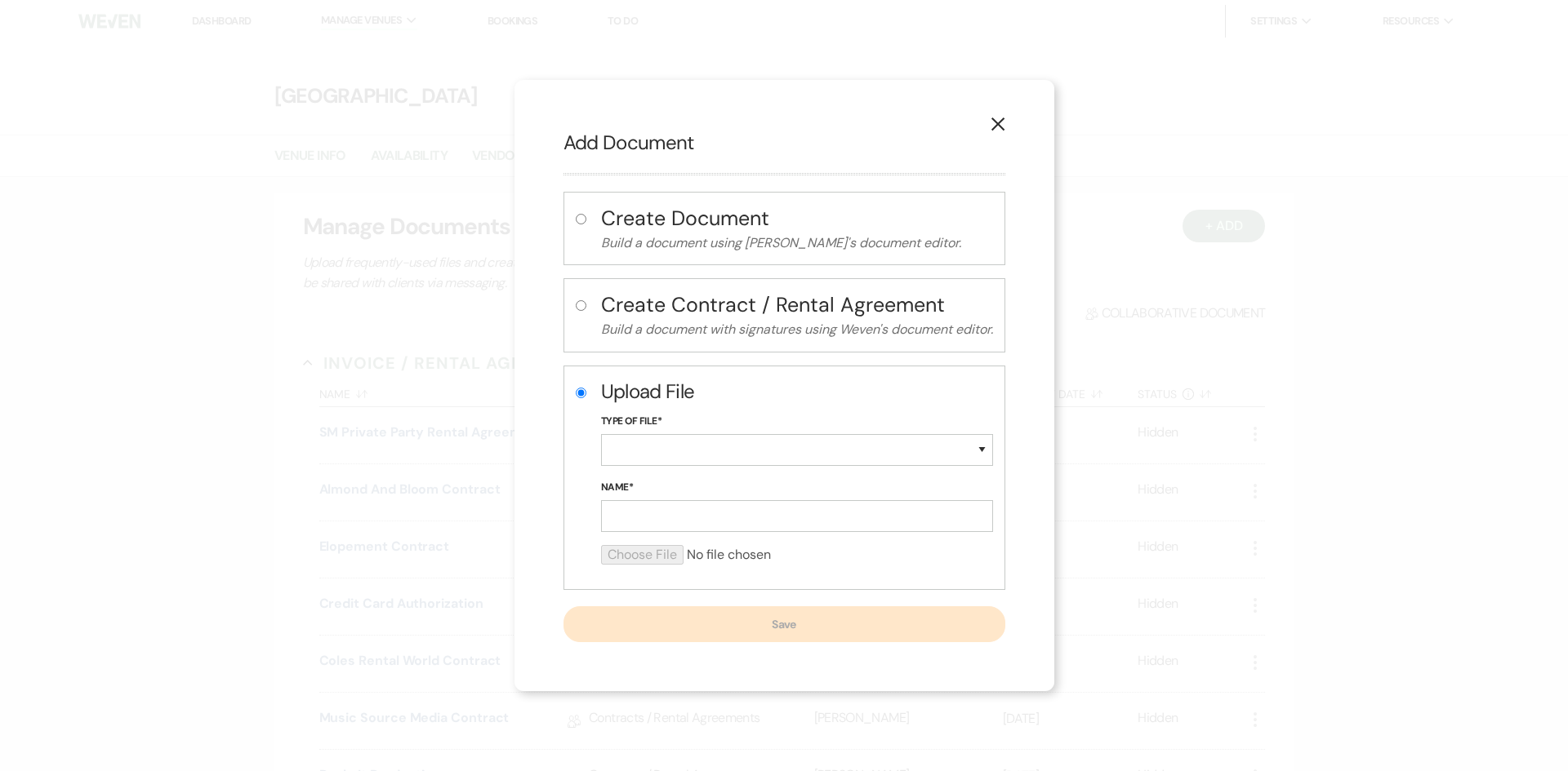
click at [1000, 130] on icon "X" at bounding box center [998, 124] width 15 height 14
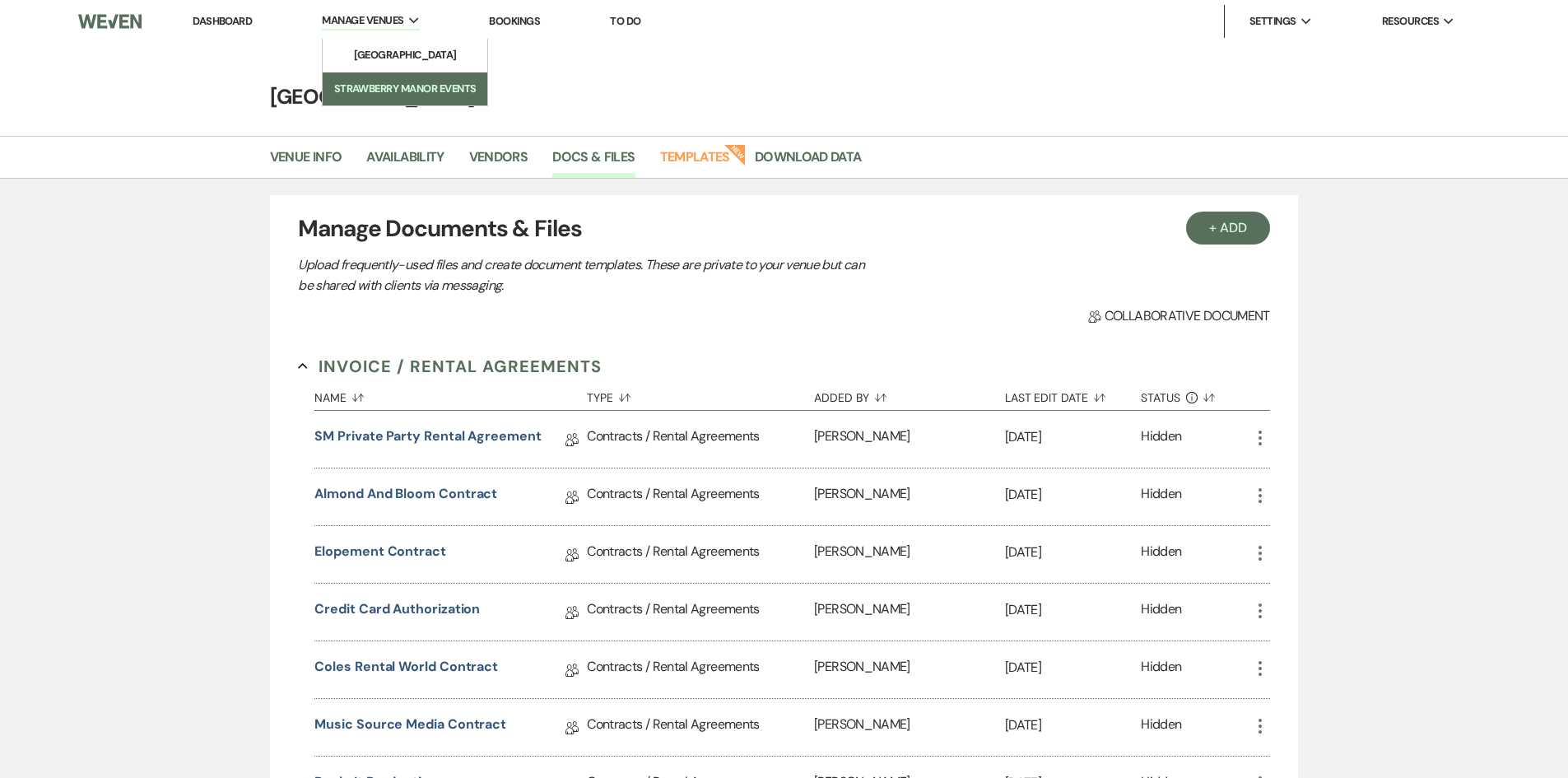
click at [387, 77] on link "Strawberry Manor Events" at bounding box center [405, 89] width 164 height 33
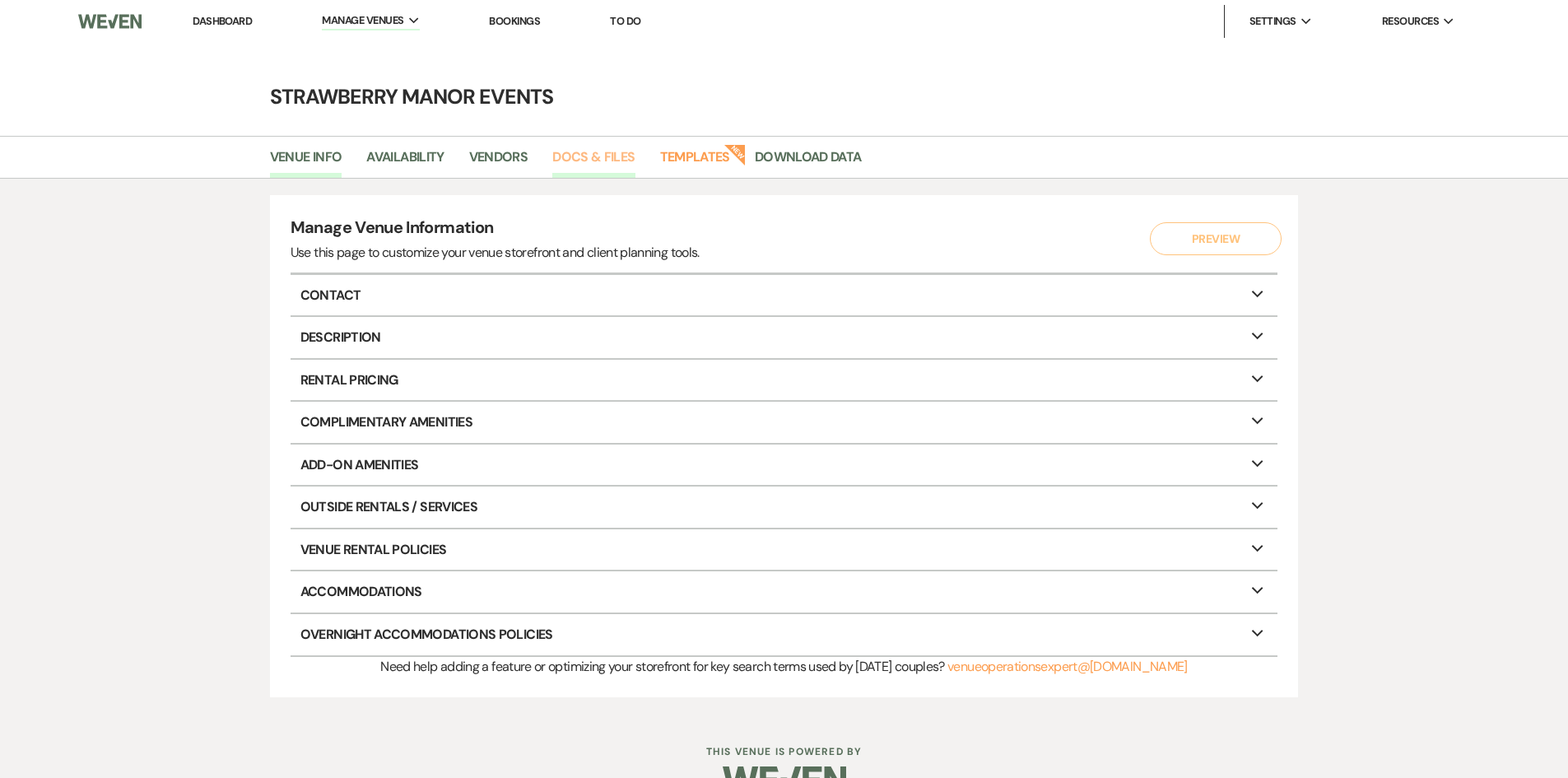
click at [577, 149] on link "Docs & Files" at bounding box center [593, 162] width 82 height 31
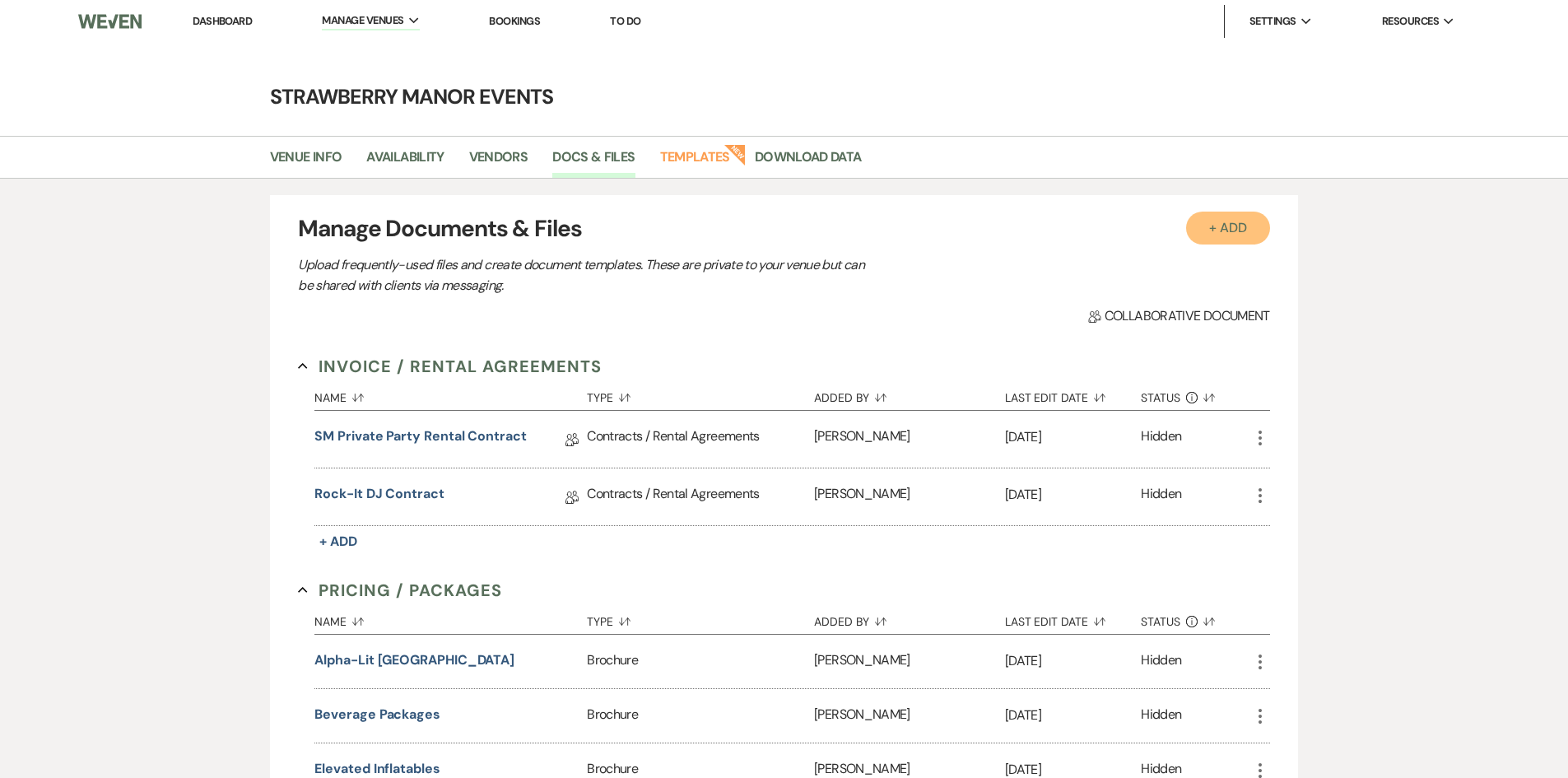
click at [1258, 224] on button "+ Add" at bounding box center [1228, 229] width 84 height 33
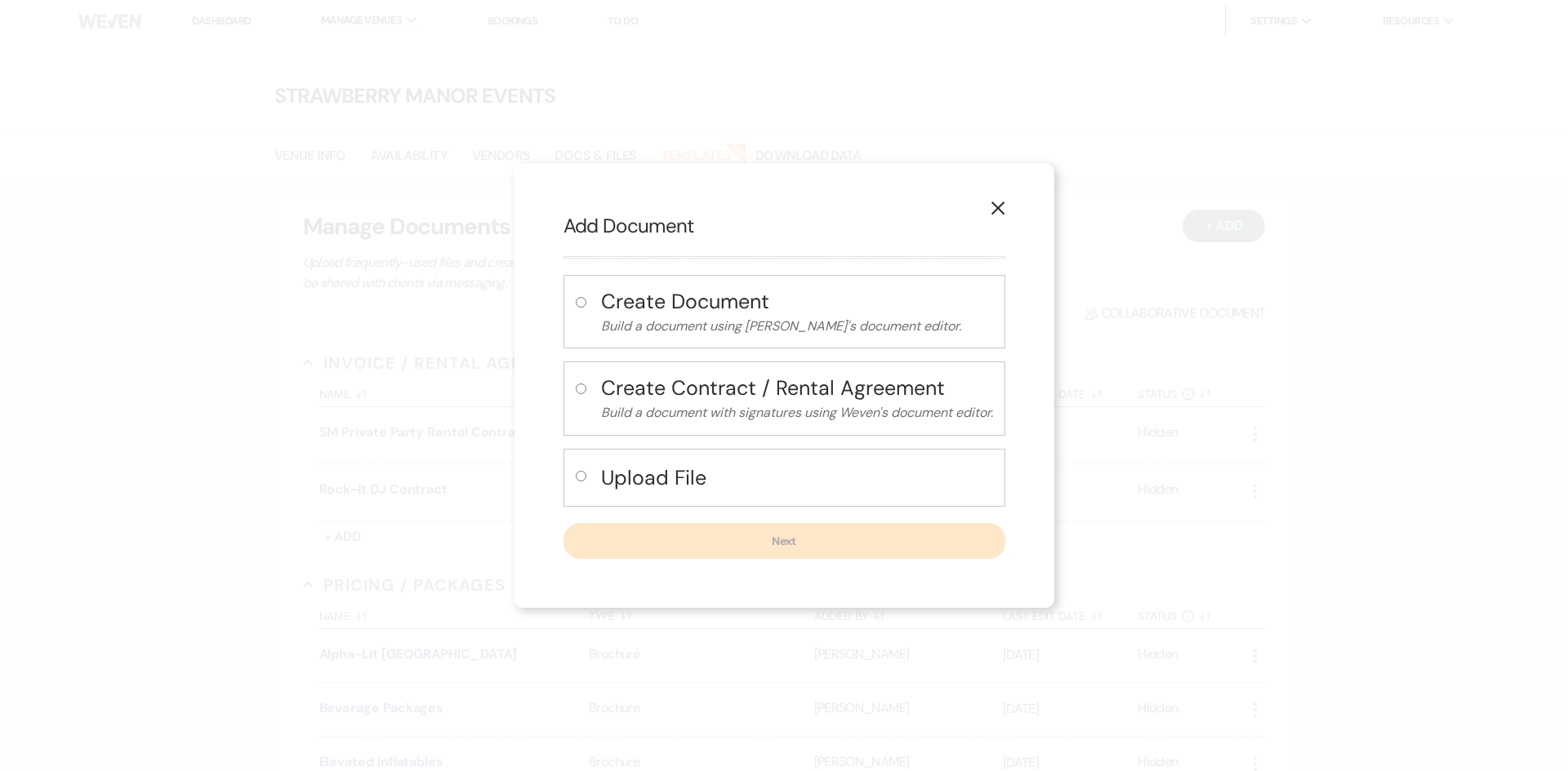
click at [772, 465] on h4 "Upload File" at bounding box center [797, 478] width 392 height 29
radio input "true"
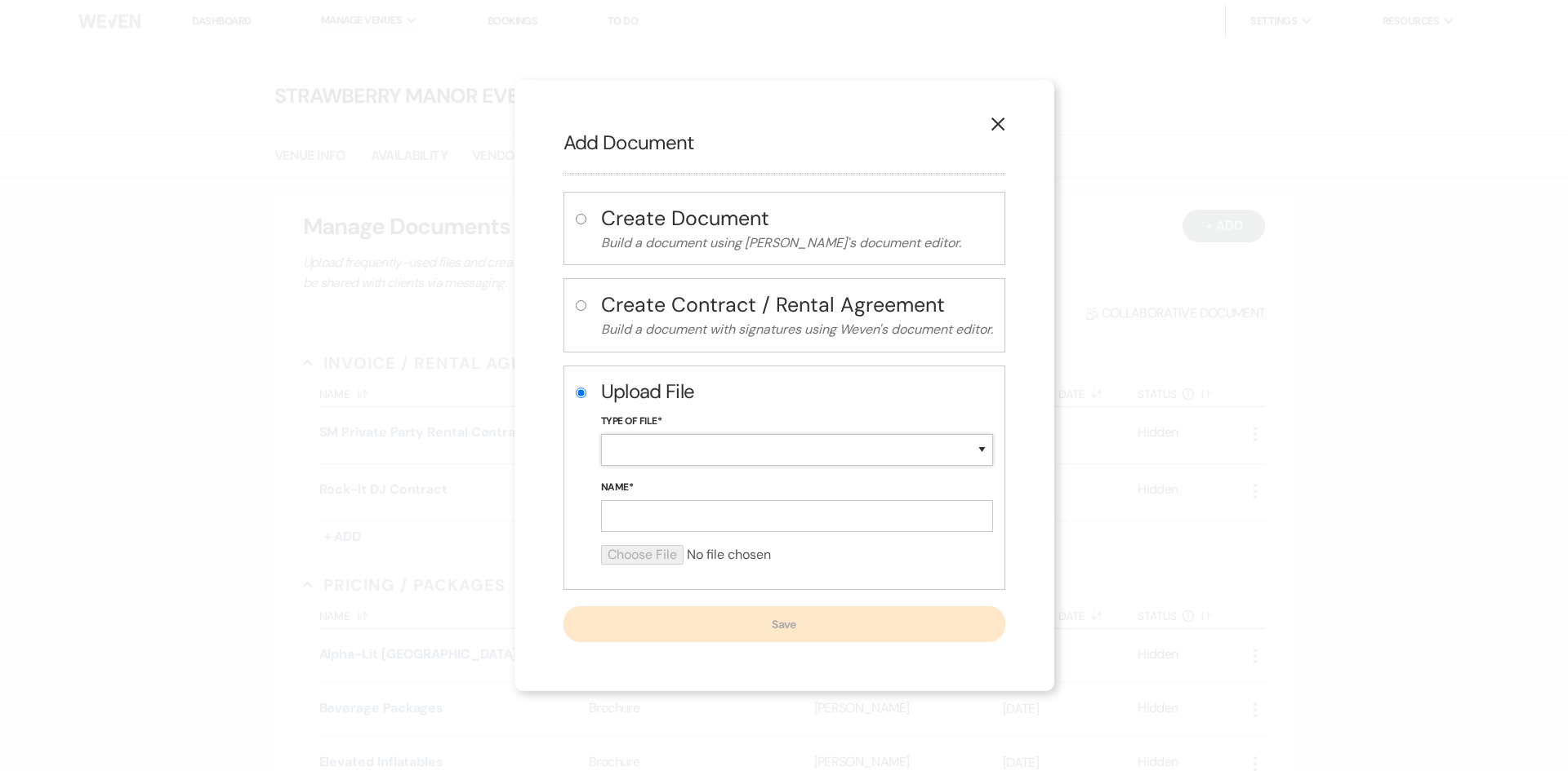
click at [699, 451] on select "Special Event Insurance Vendor Certificate of Insurance Contracts / Rental Agre…" at bounding box center [797, 449] width 392 height 32
select select "0"
click at [601, 434] on select "Special Event Insurance Vendor Certificate of Insurance Contracts / Rental Agre…" at bounding box center [797, 449] width 392 height 32
click at [681, 521] on input "Name*" at bounding box center [797, 516] width 392 height 32
type input "D"
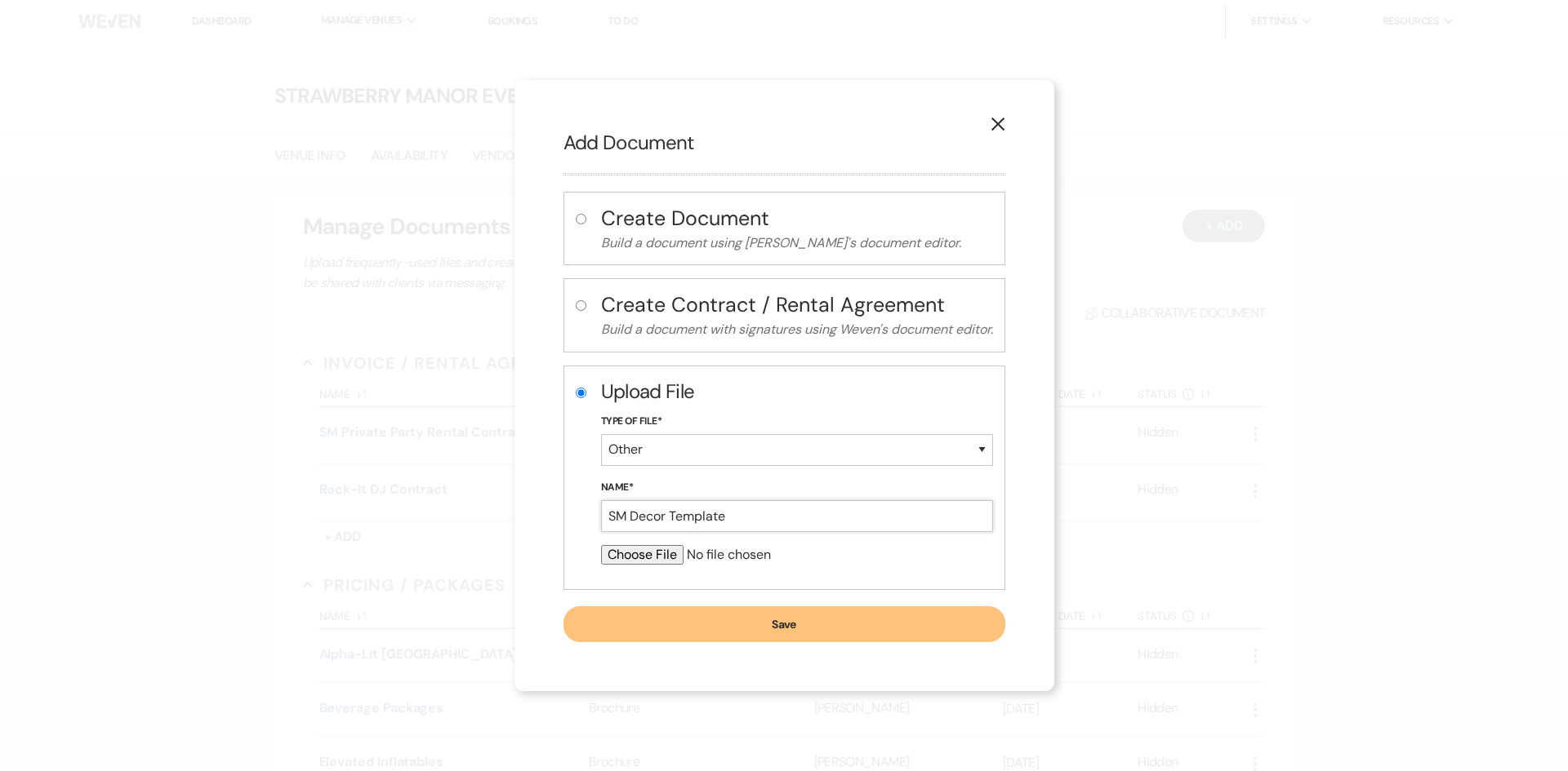
type input "SM Decor Template"
click at [630, 553] on input "file" at bounding box center [797, 555] width 392 height 20
type input "C:\fakepath\Decor Package Slideshow (8 x 10 in) (2).pdf"
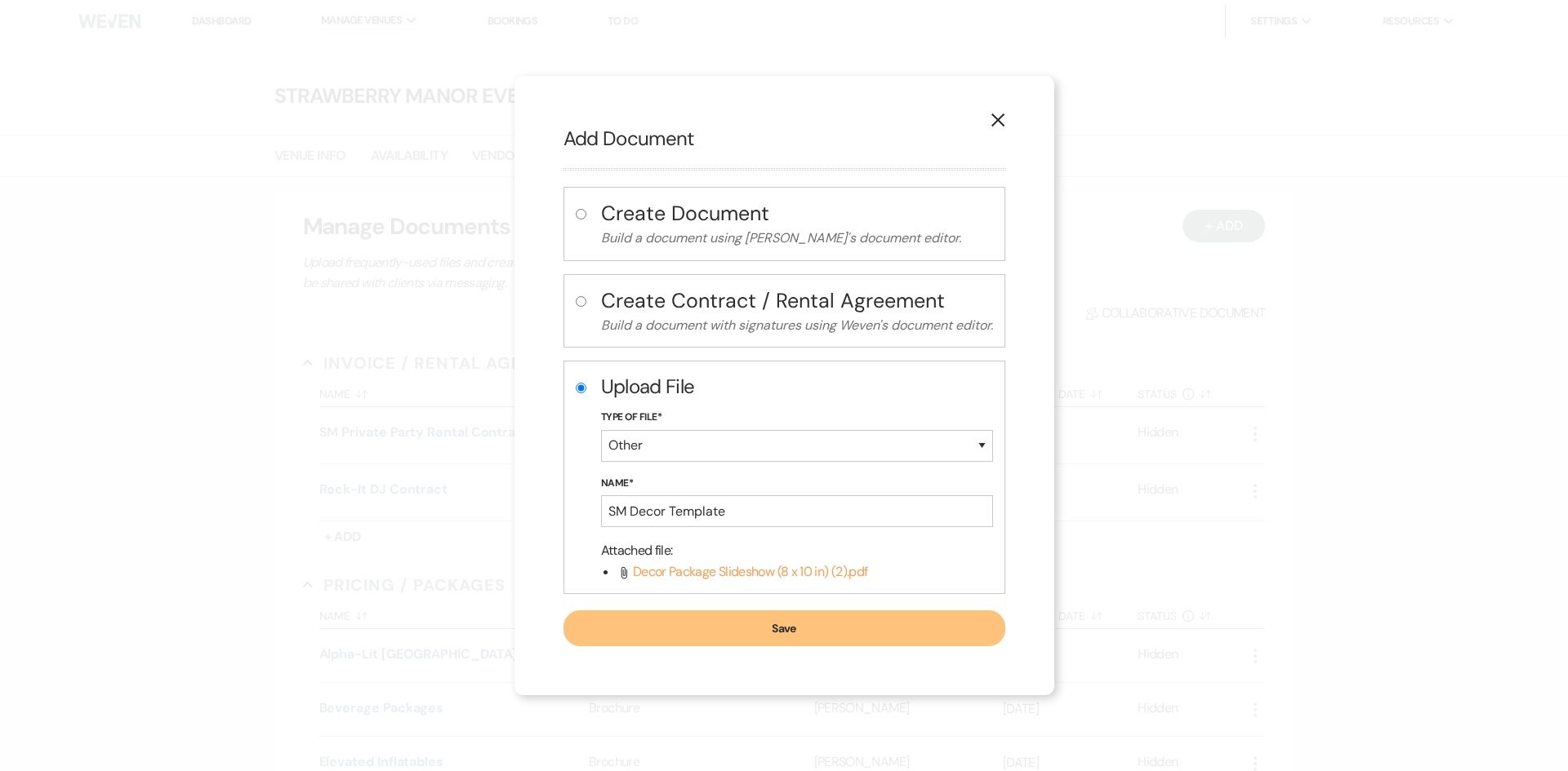
click at [786, 630] on button "Save" at bounding box center [784, 629] width 441 height 36
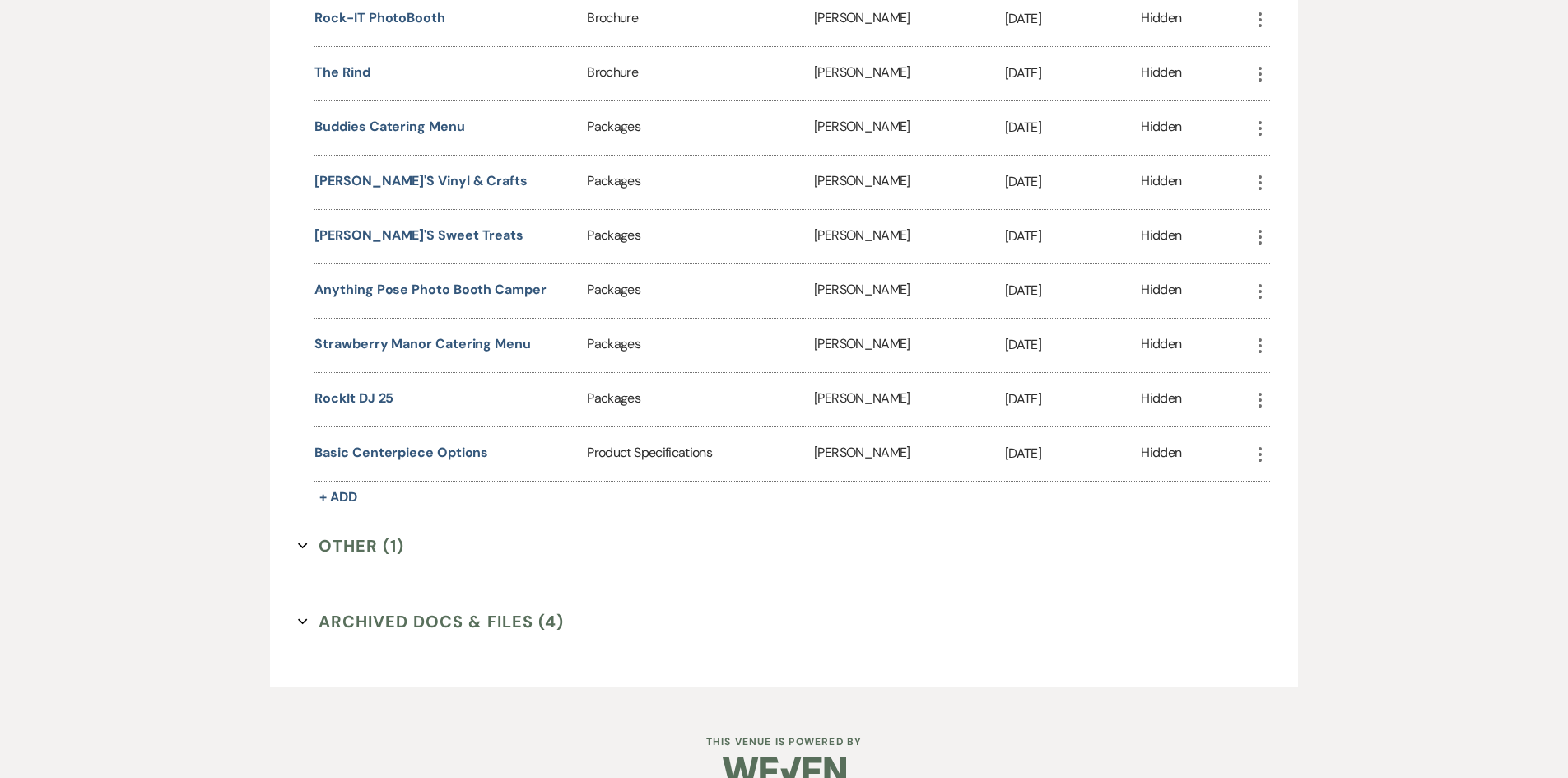
scroll to position [1055, 0]
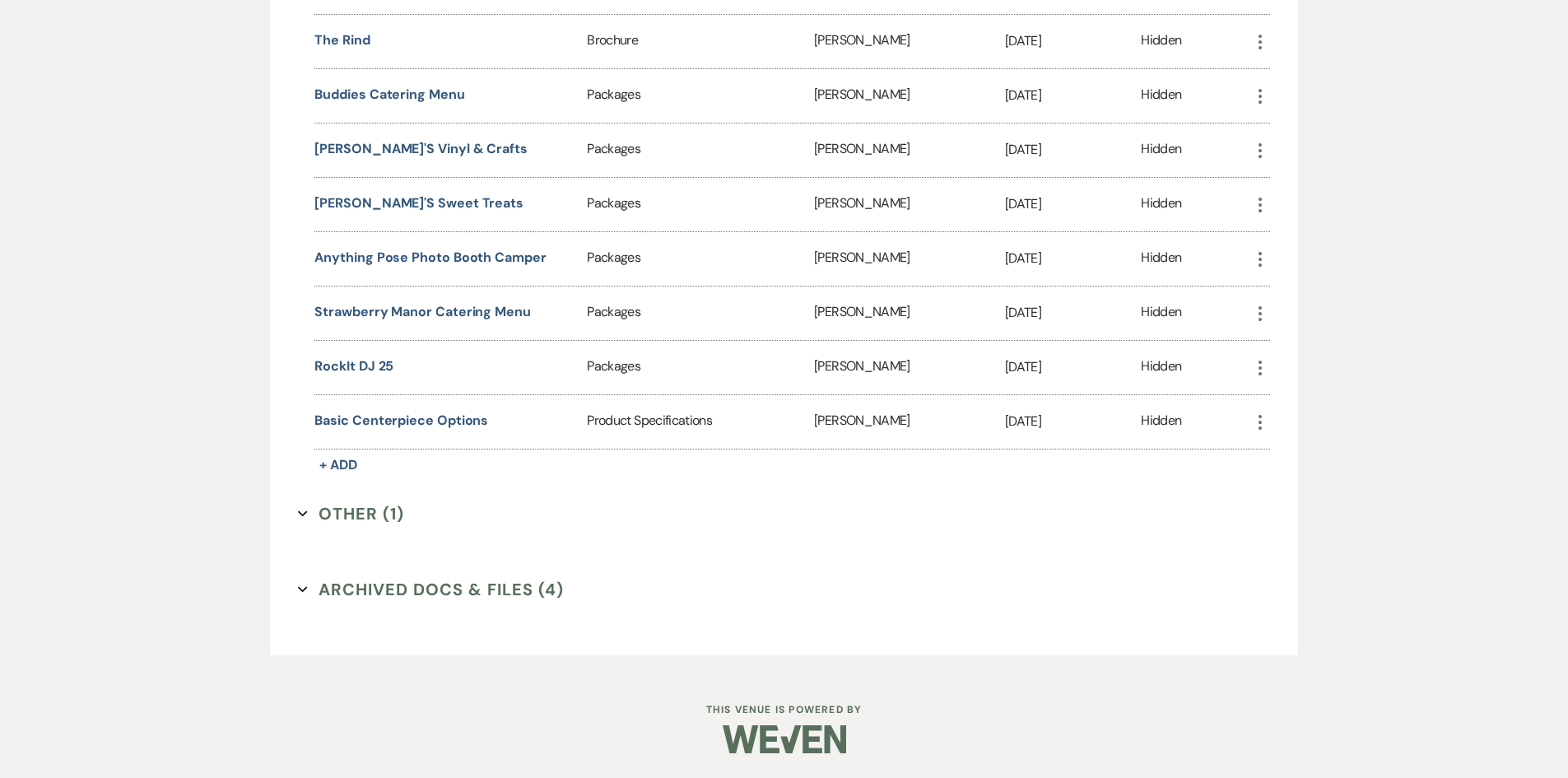
click at [378, 517] on button "Other (1) Expand" at bounding box center [351, 514] width 106 height 25
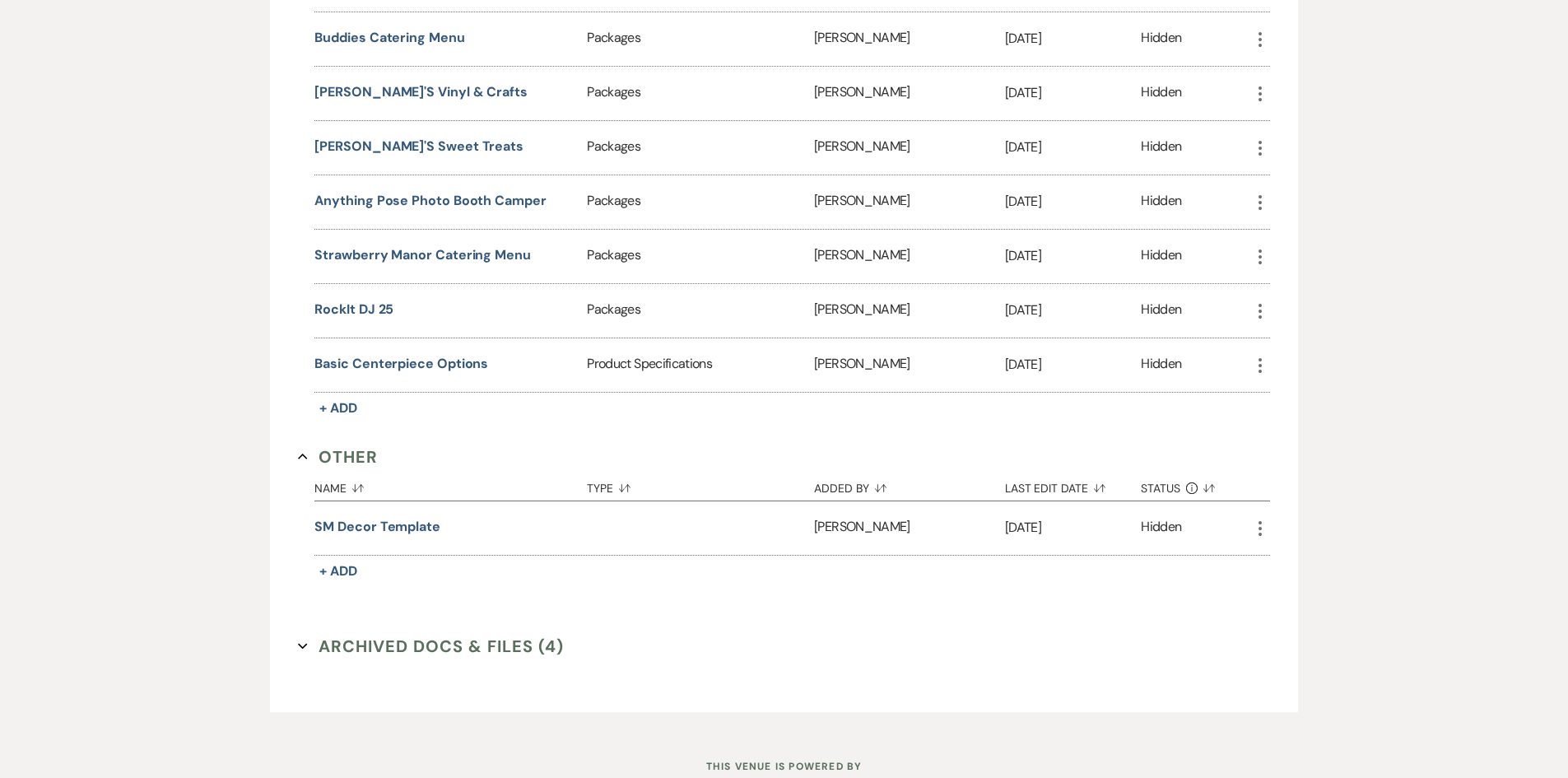
scroll to position [1168, 0]
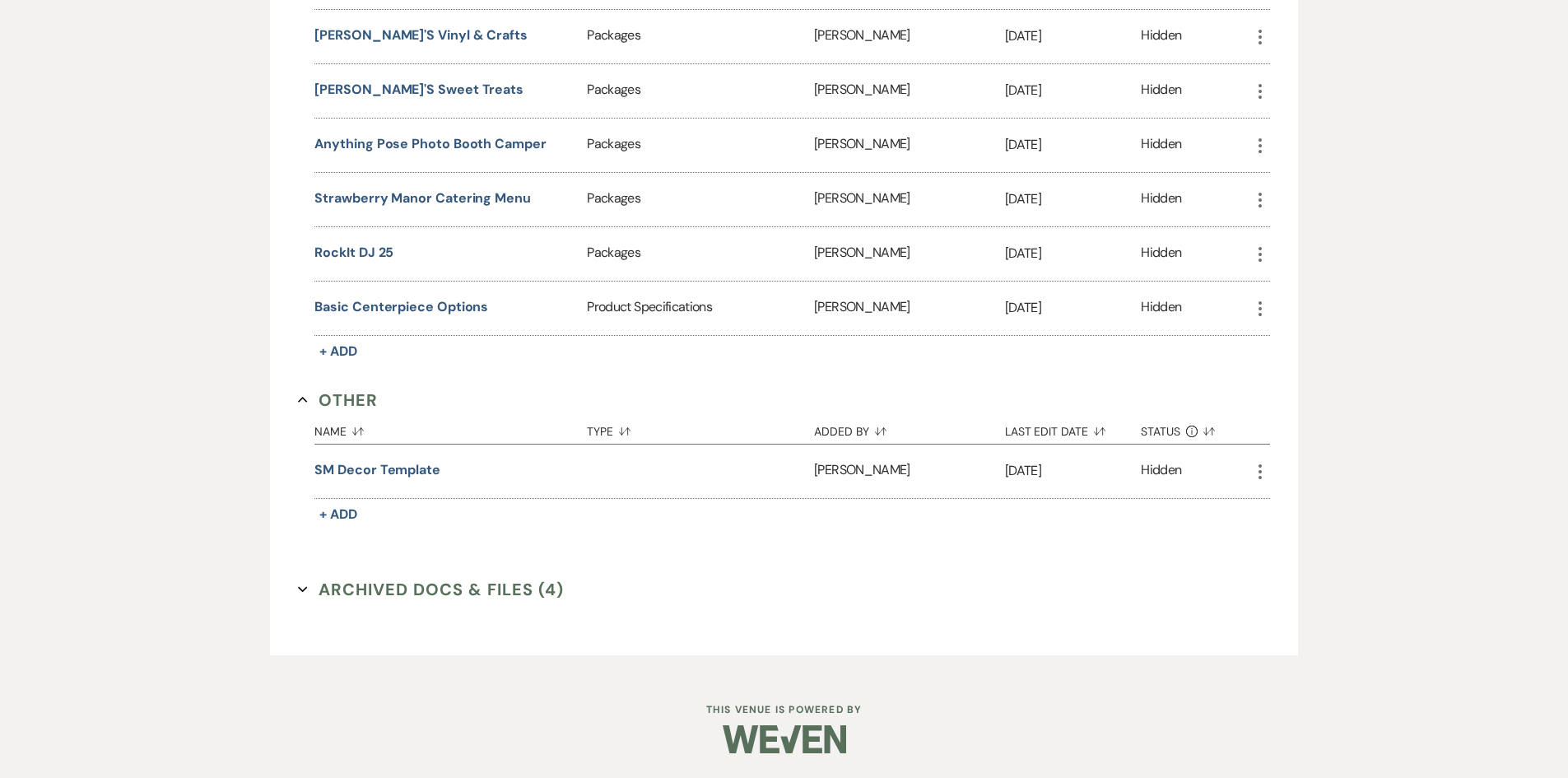
click at [1255, 474] on icon "More" at bounding box center [1260, 472] width 20 height 20
drag, startPoint x: 1139, startPoint y: 467, endPoint x: 1149, endPoint y: 466, distance: 10.0
click at [1139, 467] on p "[DATE]" at bounding box center [1073, 471] width 136 height 21
click at [1153, 465] on div "Hidden" at bounding box center [1161, 472] width 40 height 22
click at [419, 464] on button "SM Decor Template" at bounding box center [377, 471] width 126 height 20
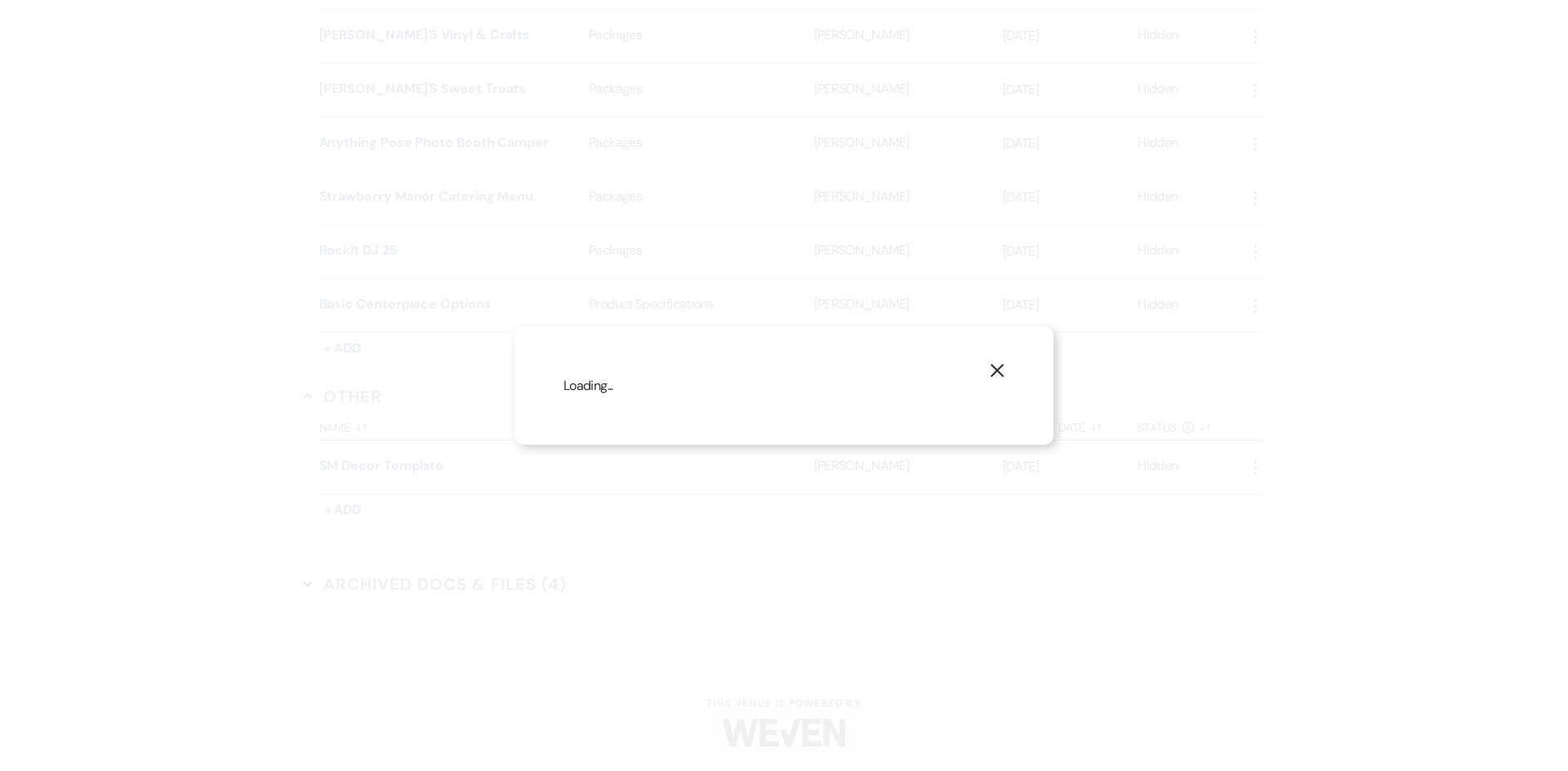
click at [416, 464] on div "X Loading..." at bounding box center [784, 385] width 1568 height 771
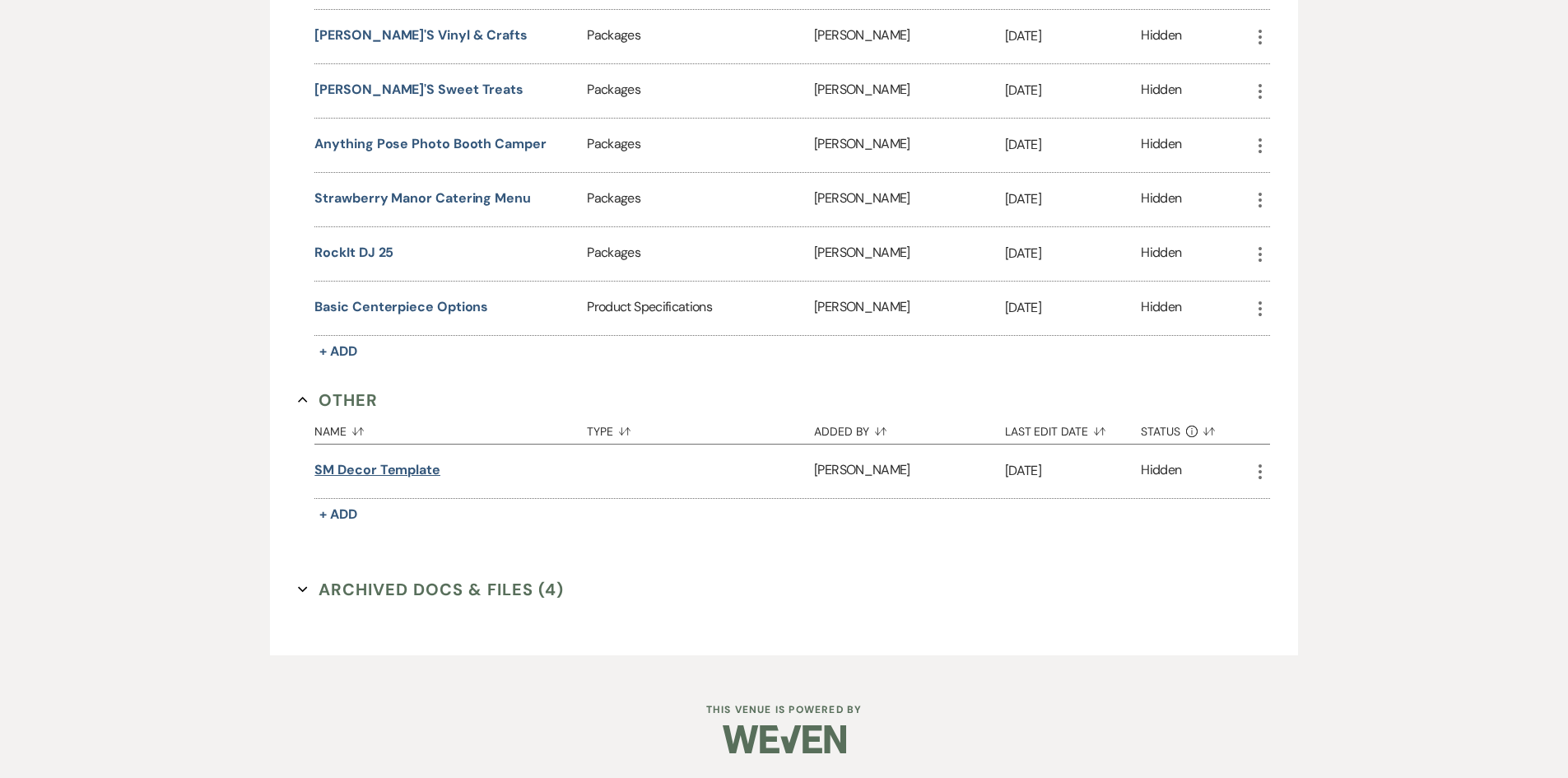
click at [418, 467] on button "SM Decor Template" at bounding box center [377, 471] width 126 height 20
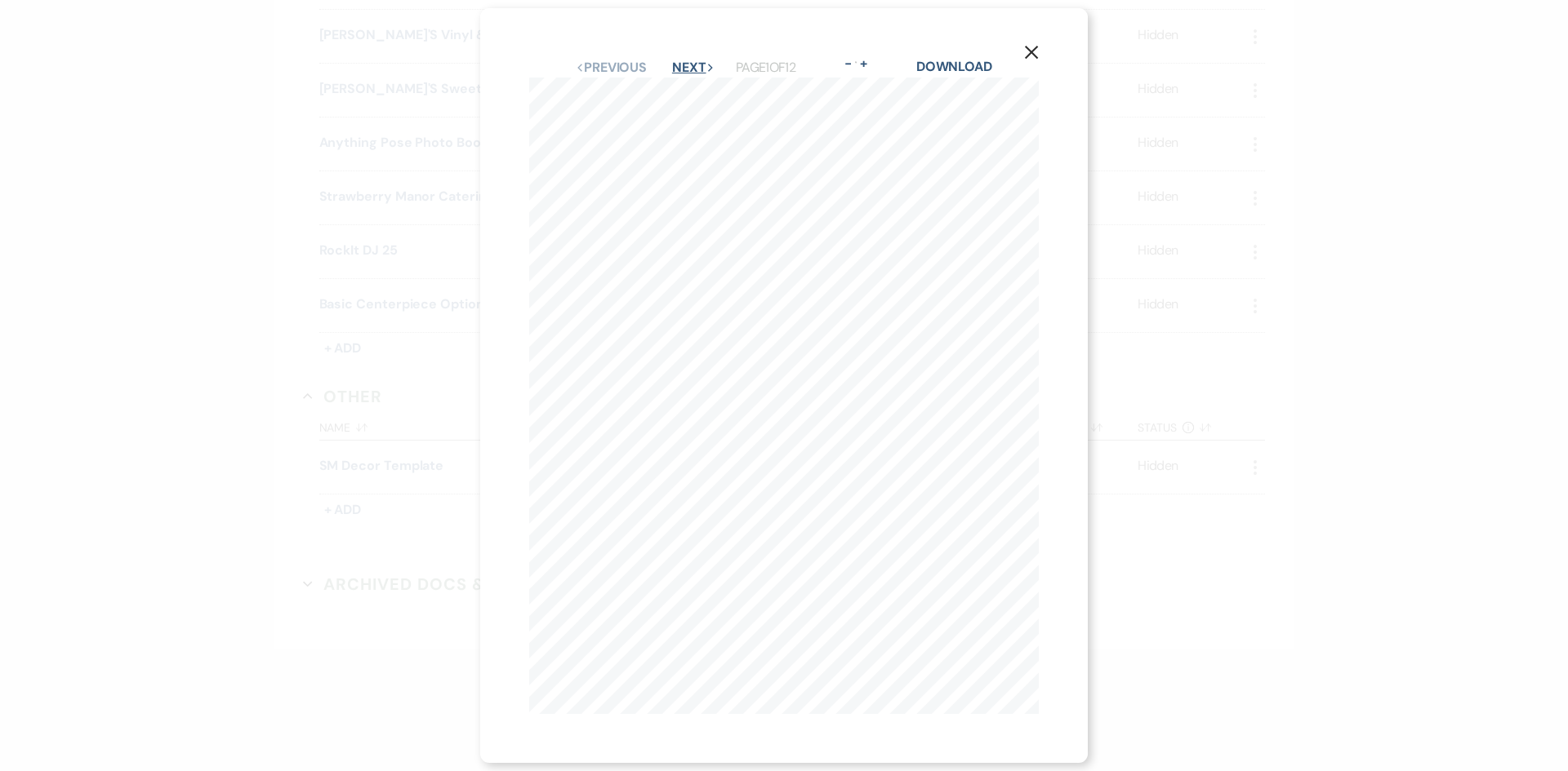
click at [679, 68] on button "Next Next" at bounding box center [692, 68] width 43 height 13
click at [633, 62] on button "Previous Previous" at bounding box center [610, 68] width 71 height 13
click at [689, 62] on button "Next Next" at bounding box center [692, 68] width 43 height 13
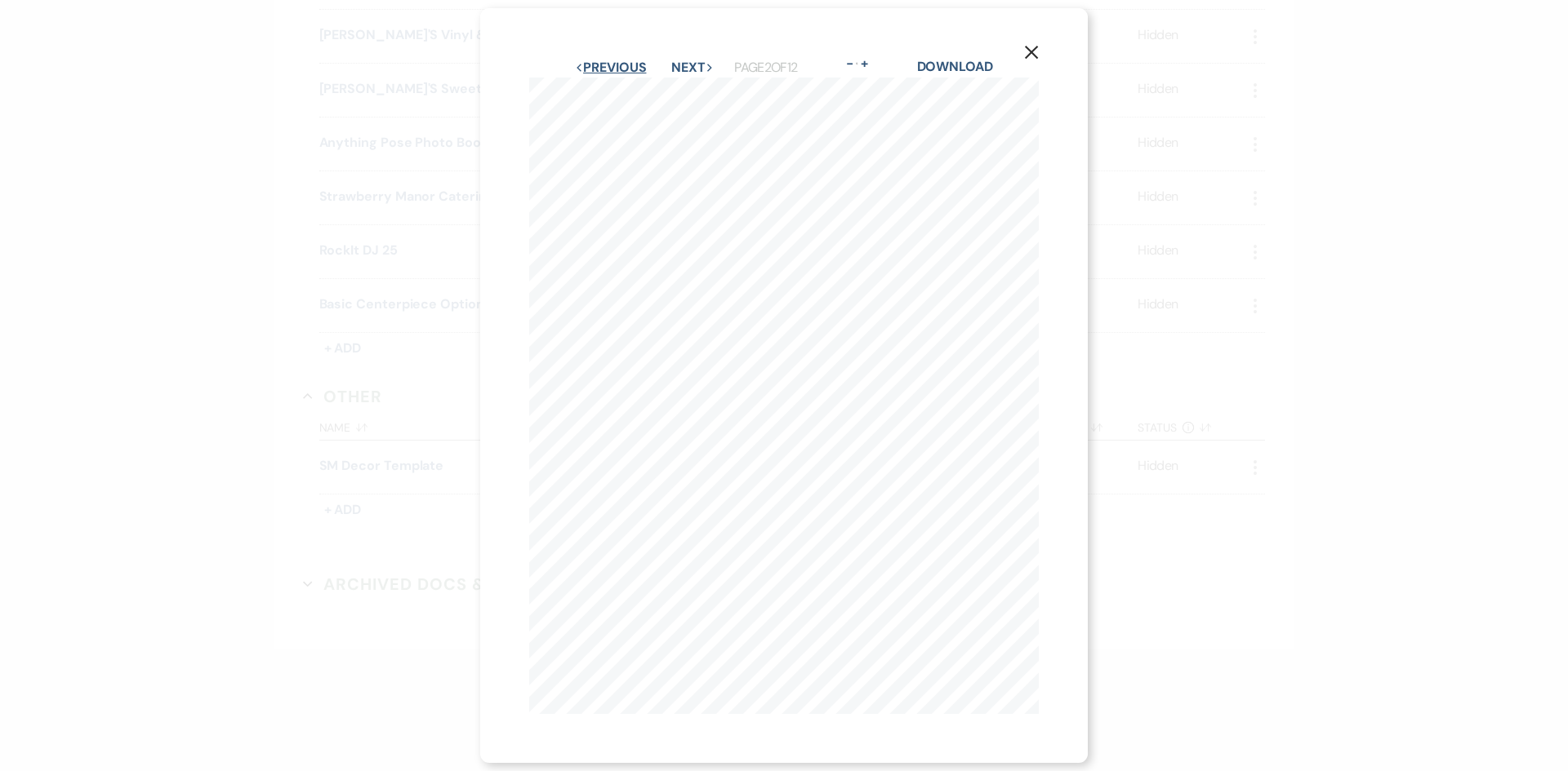
click at [600, 62] on button "Previous Previous" at bounding box center [610, 68] width 71 height 13
click at [675, 62] on button "Next Next" at bounding box center [692, 68] width 43 height 13
click at [676, 62] on button "Next Next" at bounding box center [692, 68] width 43 height 13
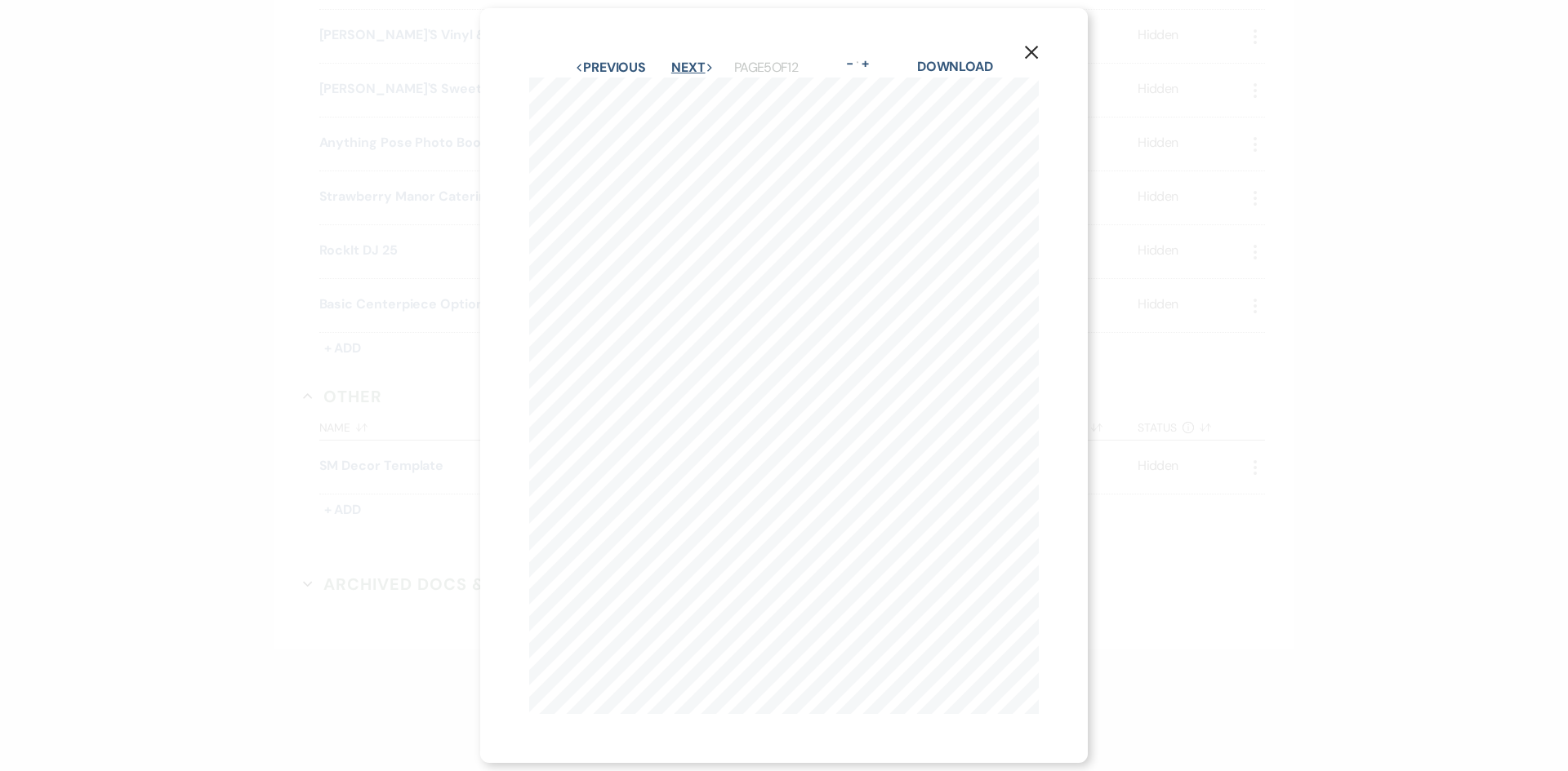
click at [676, 62] on button "Next Next" at bounding box center [692, 68] width 43 height 13
click at [676, 65] on button "Next Next" at bounding box center [692, 68] width 43 height 13
click at [1036, 45] on icon "X" at bounding box center [1031, 53] width 15 height 14
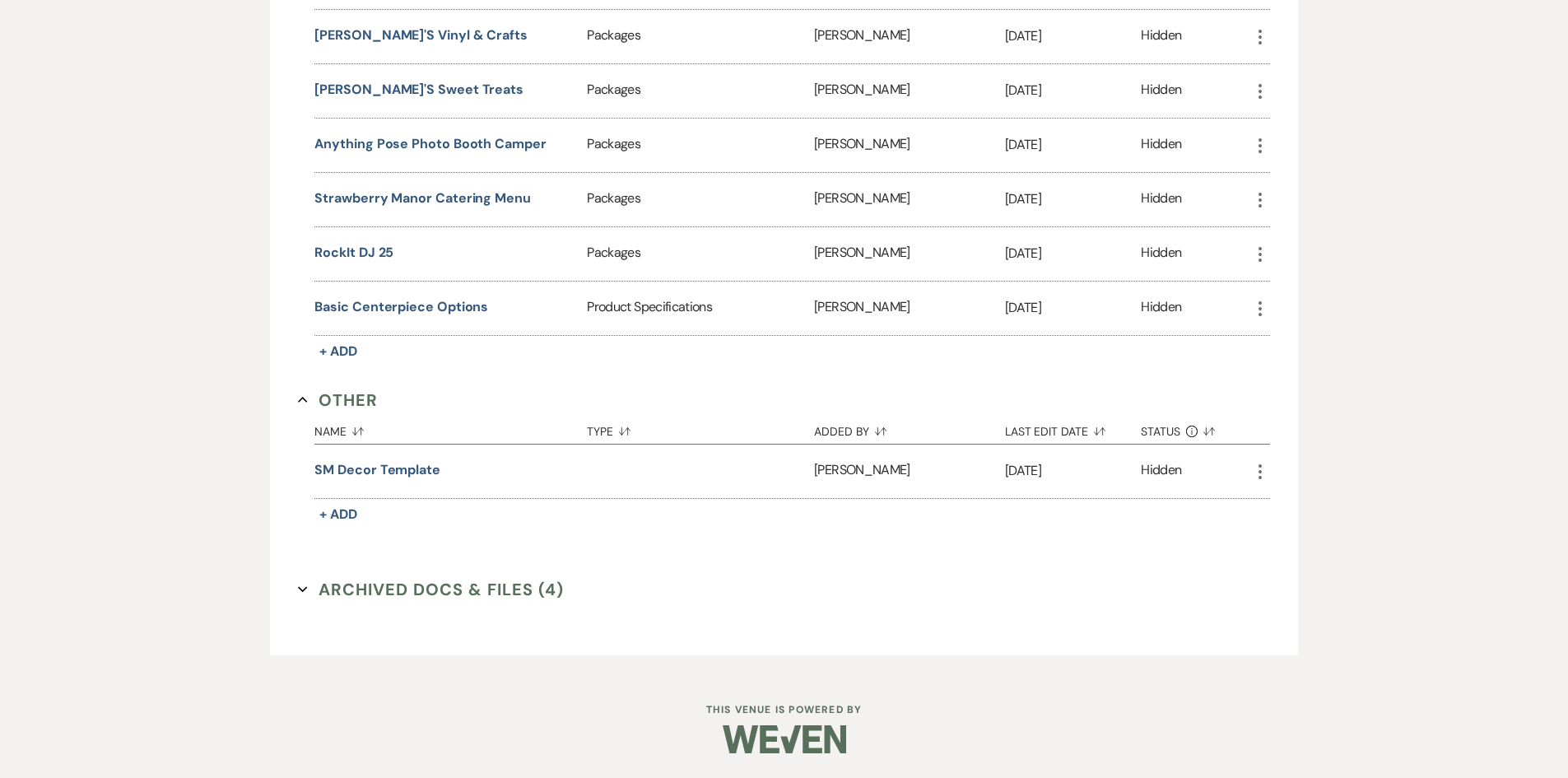
drag, startPoint x: 1126, startPoint y: 467, endPoint x: 1250, endPoint y: 474, distance: 124.2
click at [1250, 474] on div "SM Decor Template [PERSON_NAME] [DATE] Hidden More" at bounding box center [791, 471] width 955 height 54
click at [1146, 504] on div "Name Sort Default Type Sort Default Added By Sort Default Last Edit Date Sort D…" at bounding box center [791, 469] width 955 height 113
click at [1149, 516] on div "Name Sort Default Type Sort Default Added By Sort Default Last Edit Date Sort D…" at bounding box center [791, 469] width 955 height 113
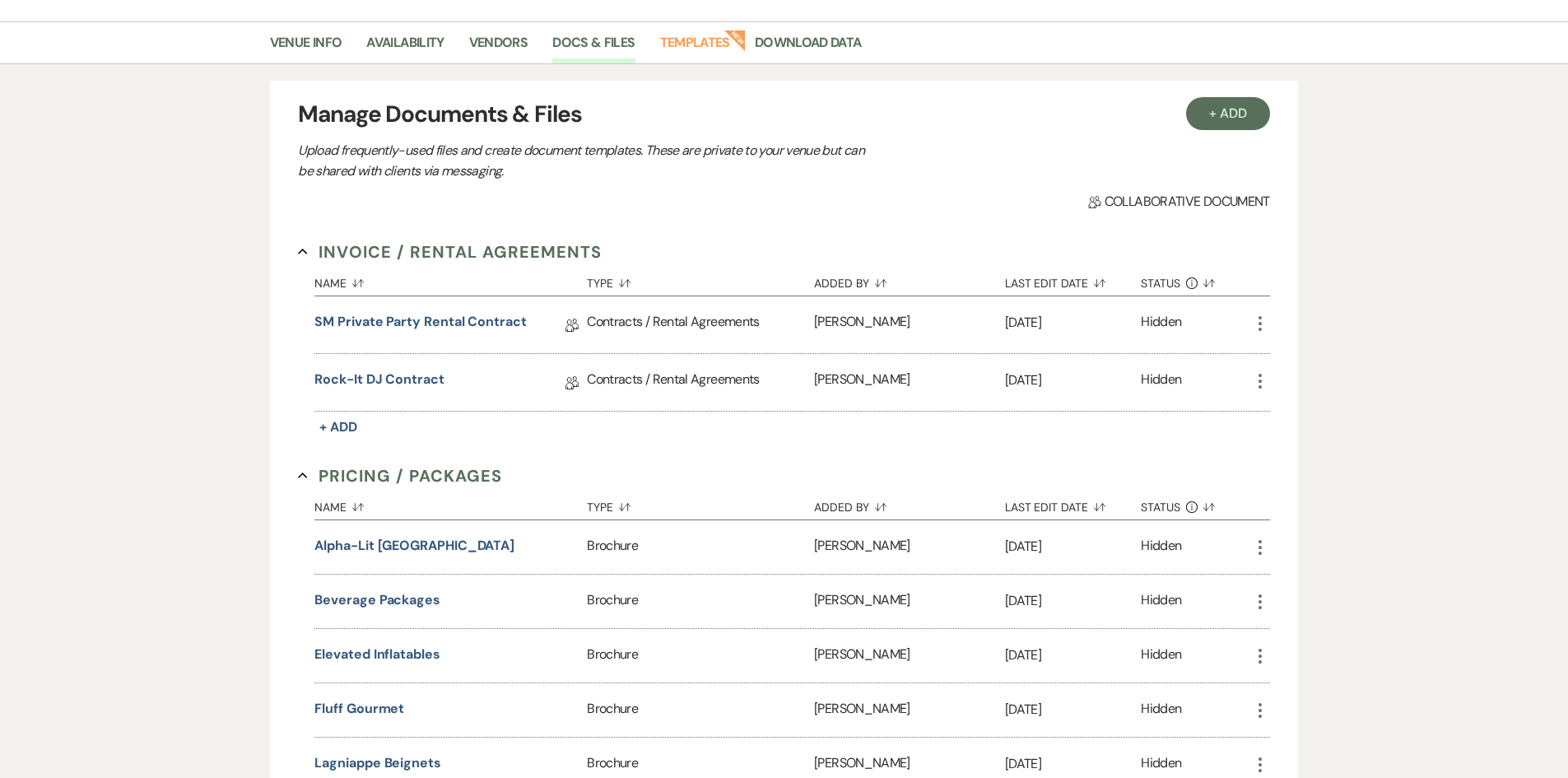
scroll to position [0, 0]
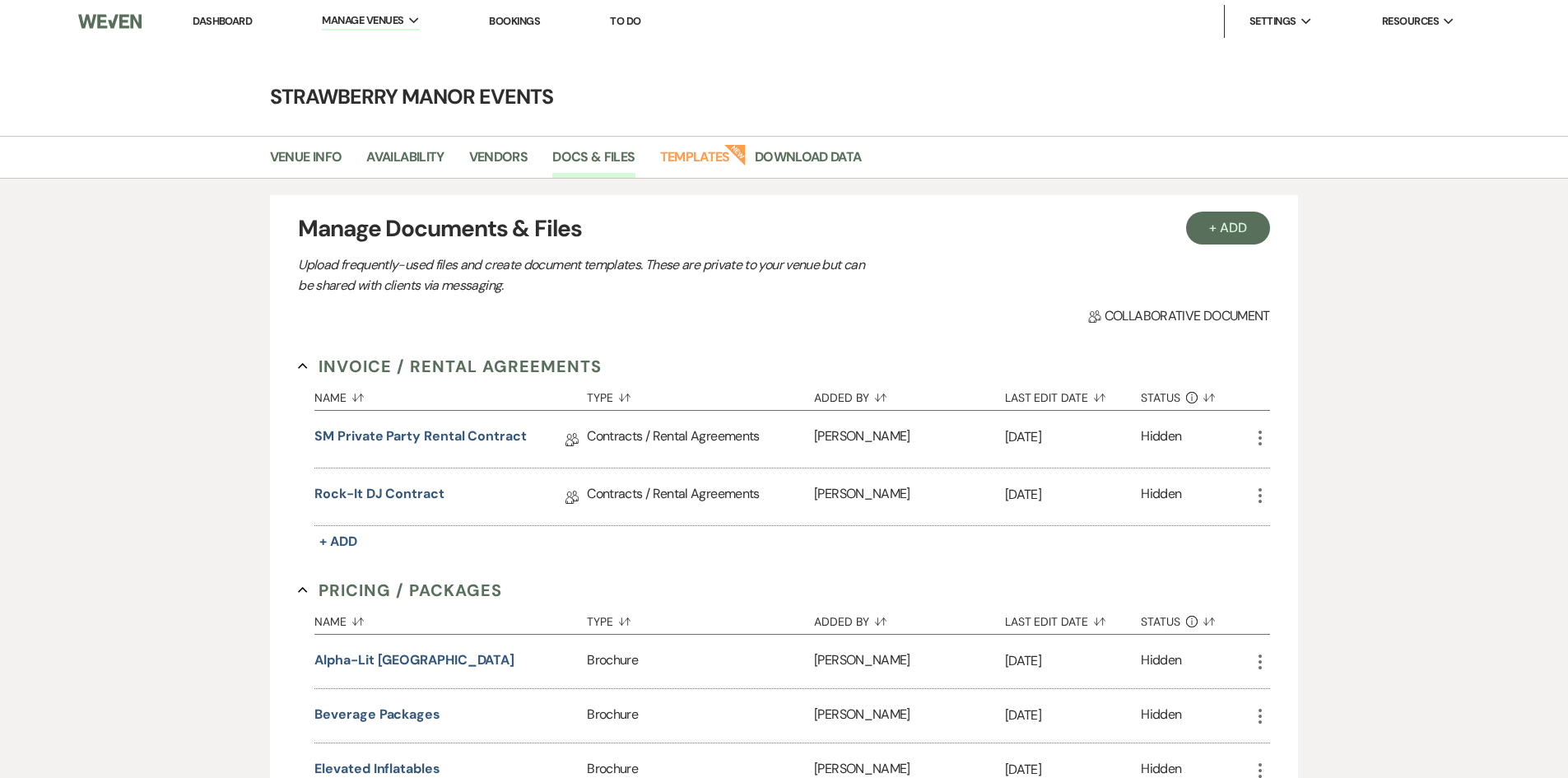
click at [238, 10] on li "Dashboard" at bounding box center [222, 21] width 76 height 33
click at [233, 15] on link "Dashboard" at bounding box center [222, 20] width 59 height 14
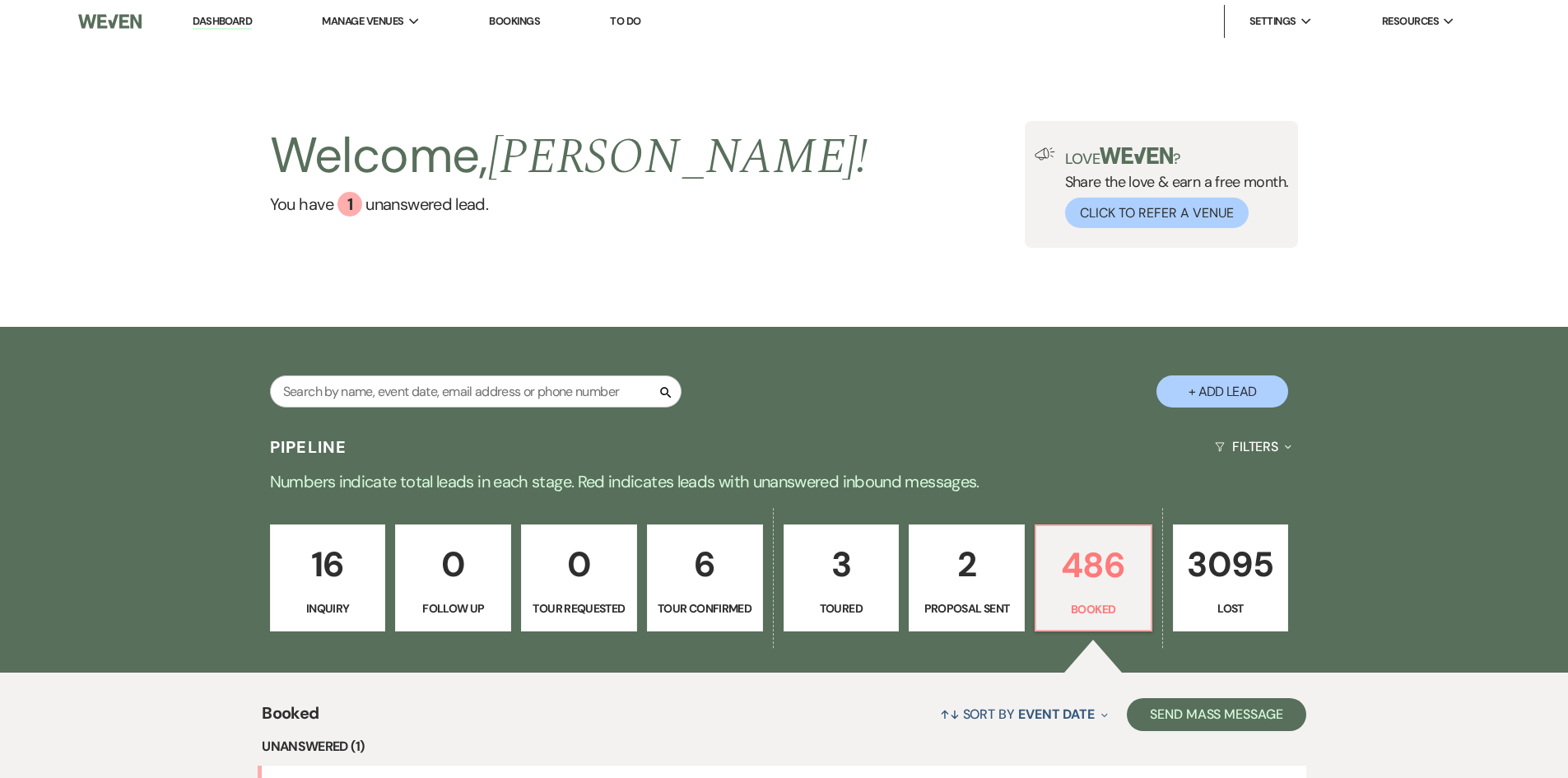
click at [382, 428] on div "Pipeline Filters Expand" at bounding box center [784, 447] width 1185 height 44
click at [386, 381] on input "text" at bounding box center [475, 391] width 411 height 32
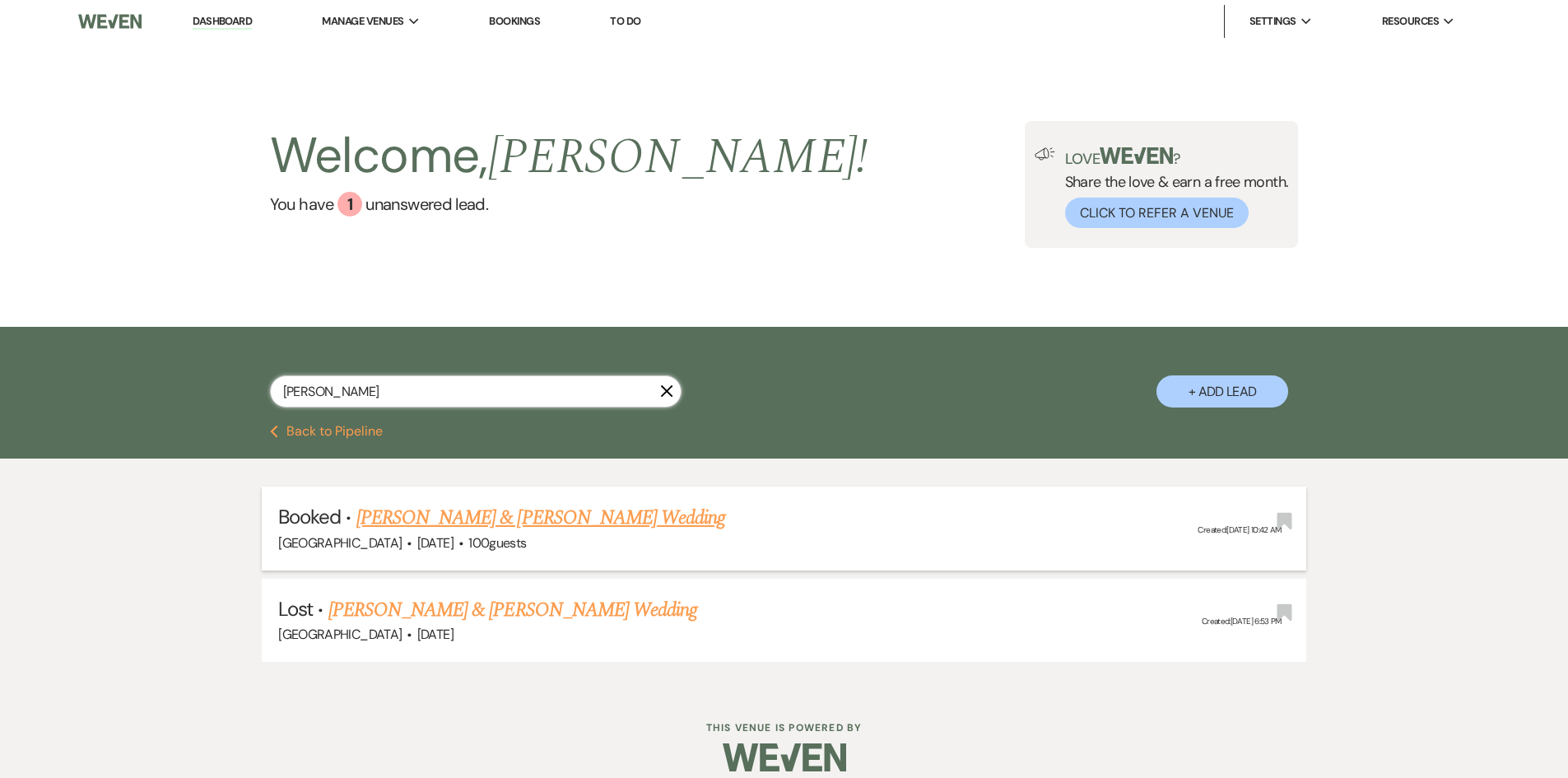
type input "[PERSON_NAME]"
click at [464, 513] on link "[PERSON_NAME] & [PERSON_NAME] Wedding" at bounding box center [541, 517] width 369 height 29
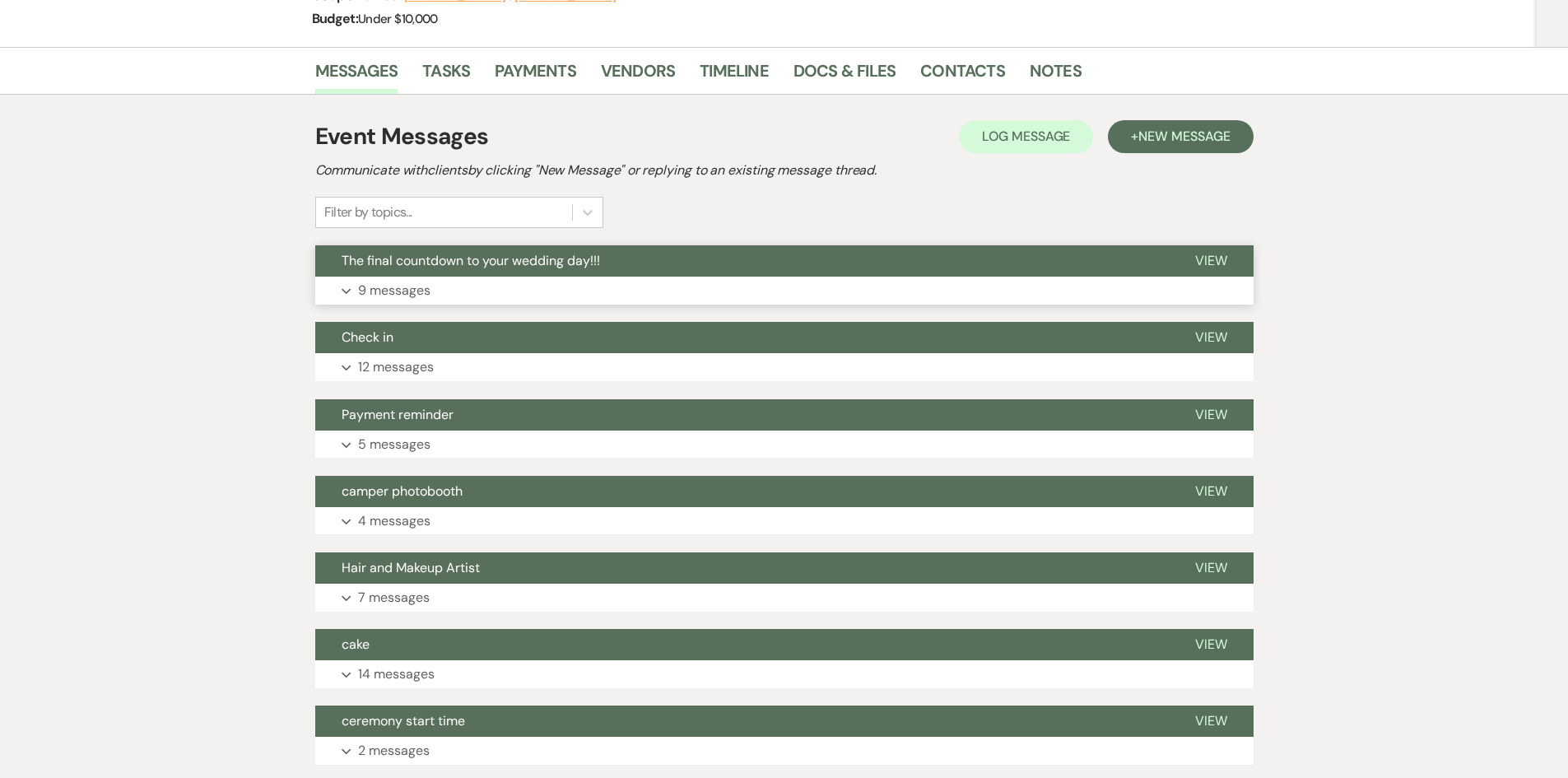
click at [408, 287] on p "9 messages" at bounding box center [394, 290] width 72 height 21
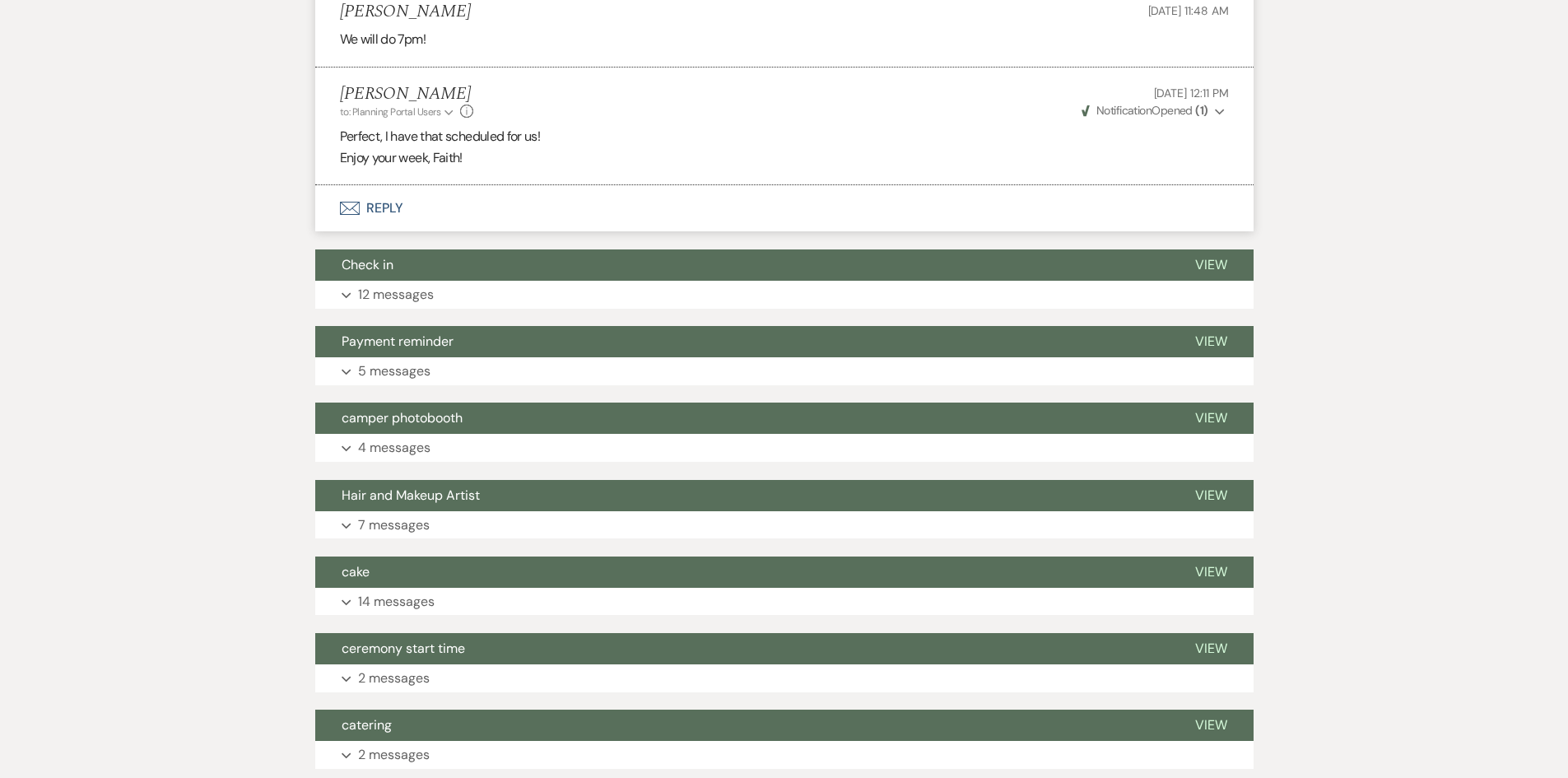
click at [388, 216] on button "Envelope Reply" at bounding box center [784, 208] width 938 height 46
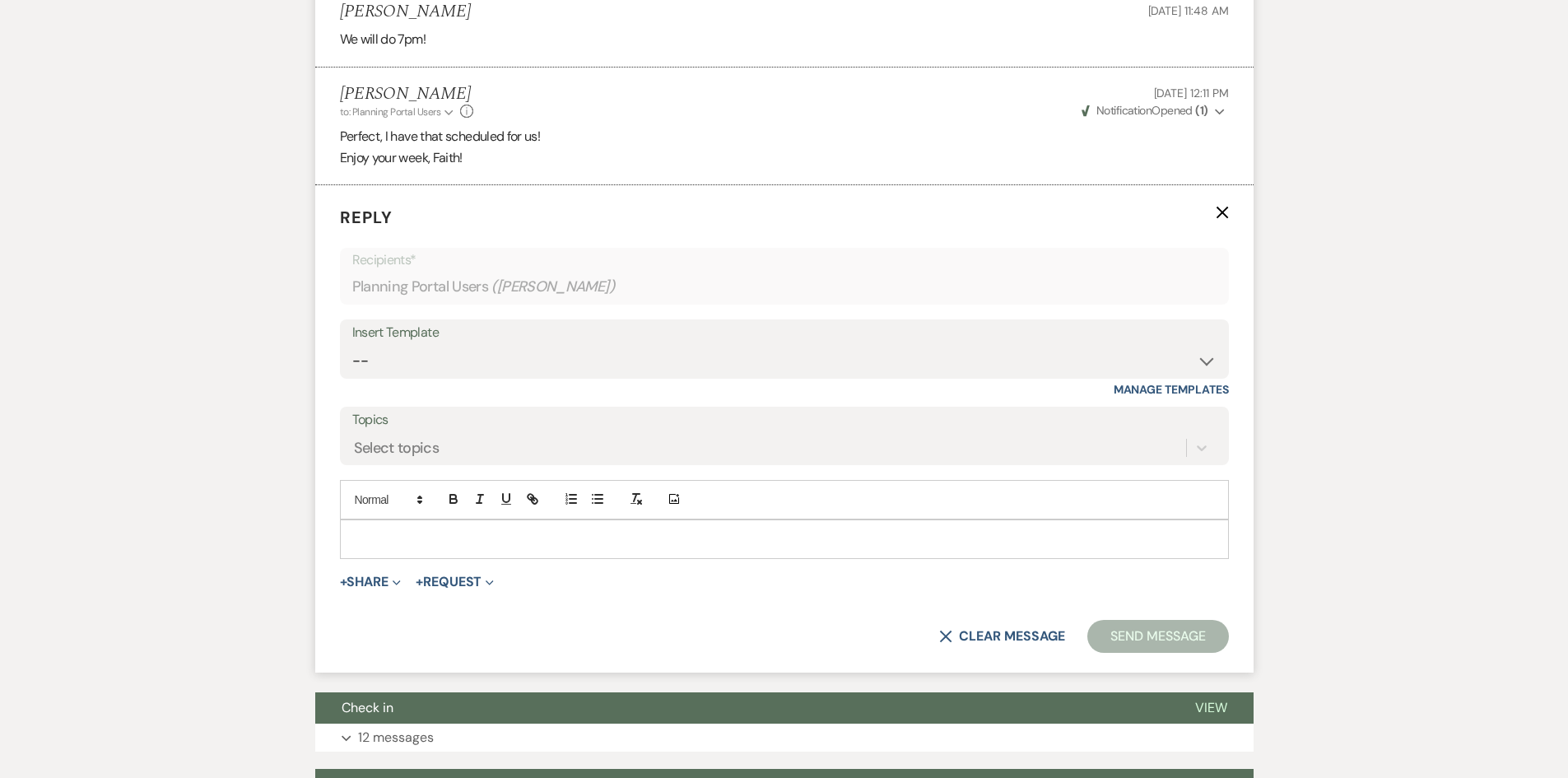
scroll to position [2440, 0]
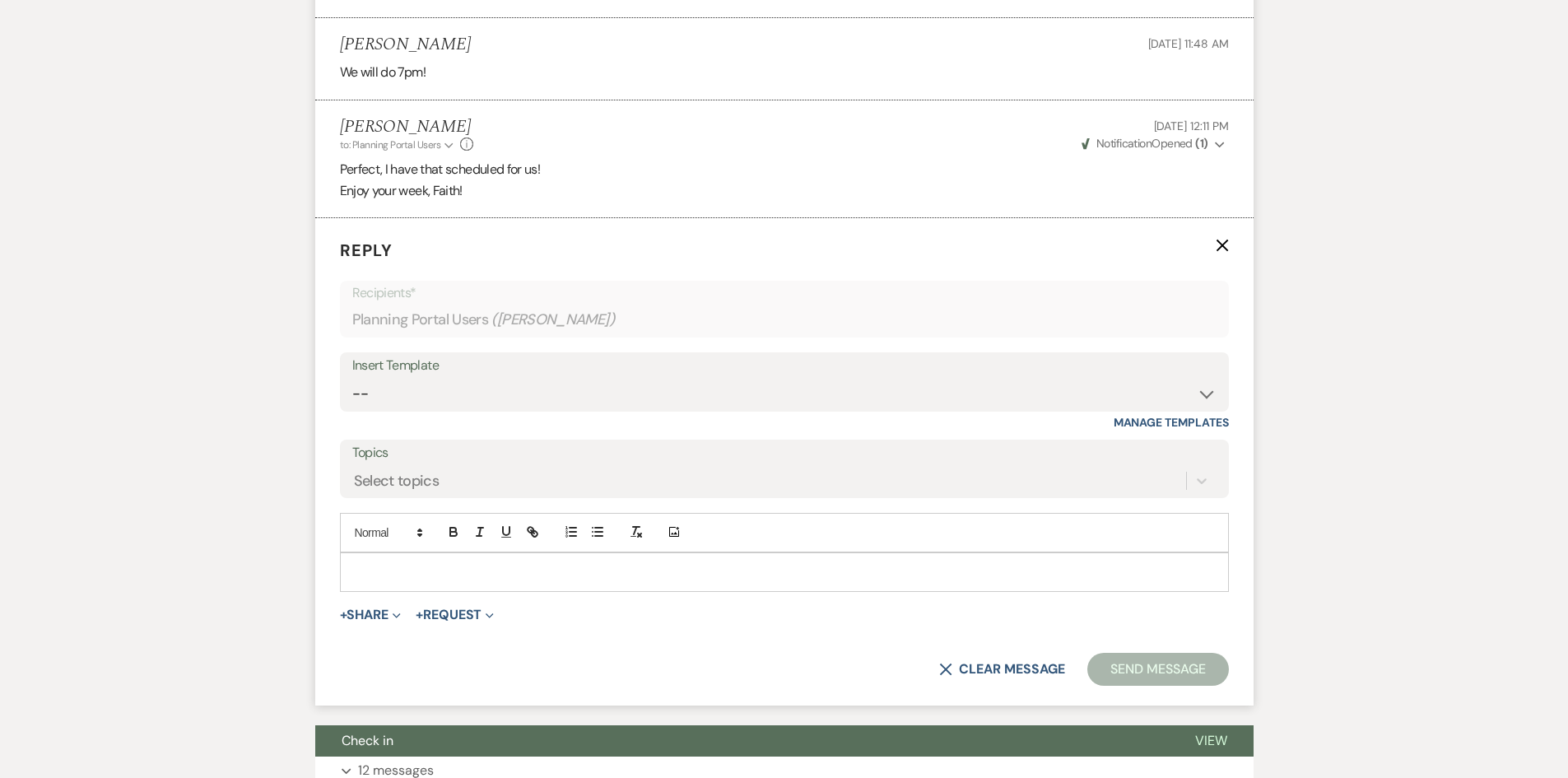
drag, startPoint x: 418, startPoint y: 552, endPoint x: 407, endPoint y: 546, distance: 12.5
click at [417, 552] on div "Add Photo" at bounding box center [784, 532] width 889 height 39
click at [398, 566] on p at bounding box center [784, 572] width 863 height 18
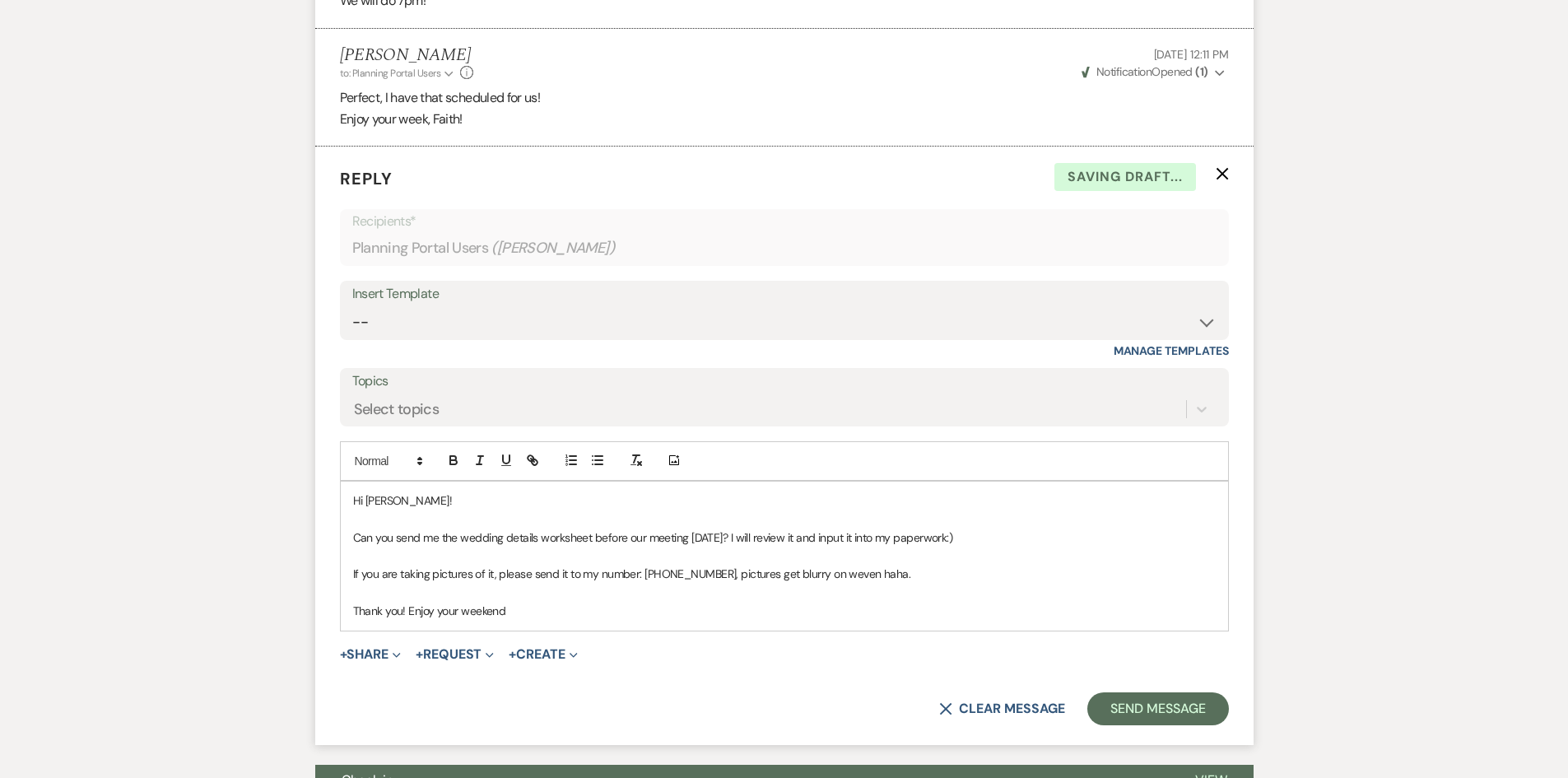
scroll to position [2605, 0]
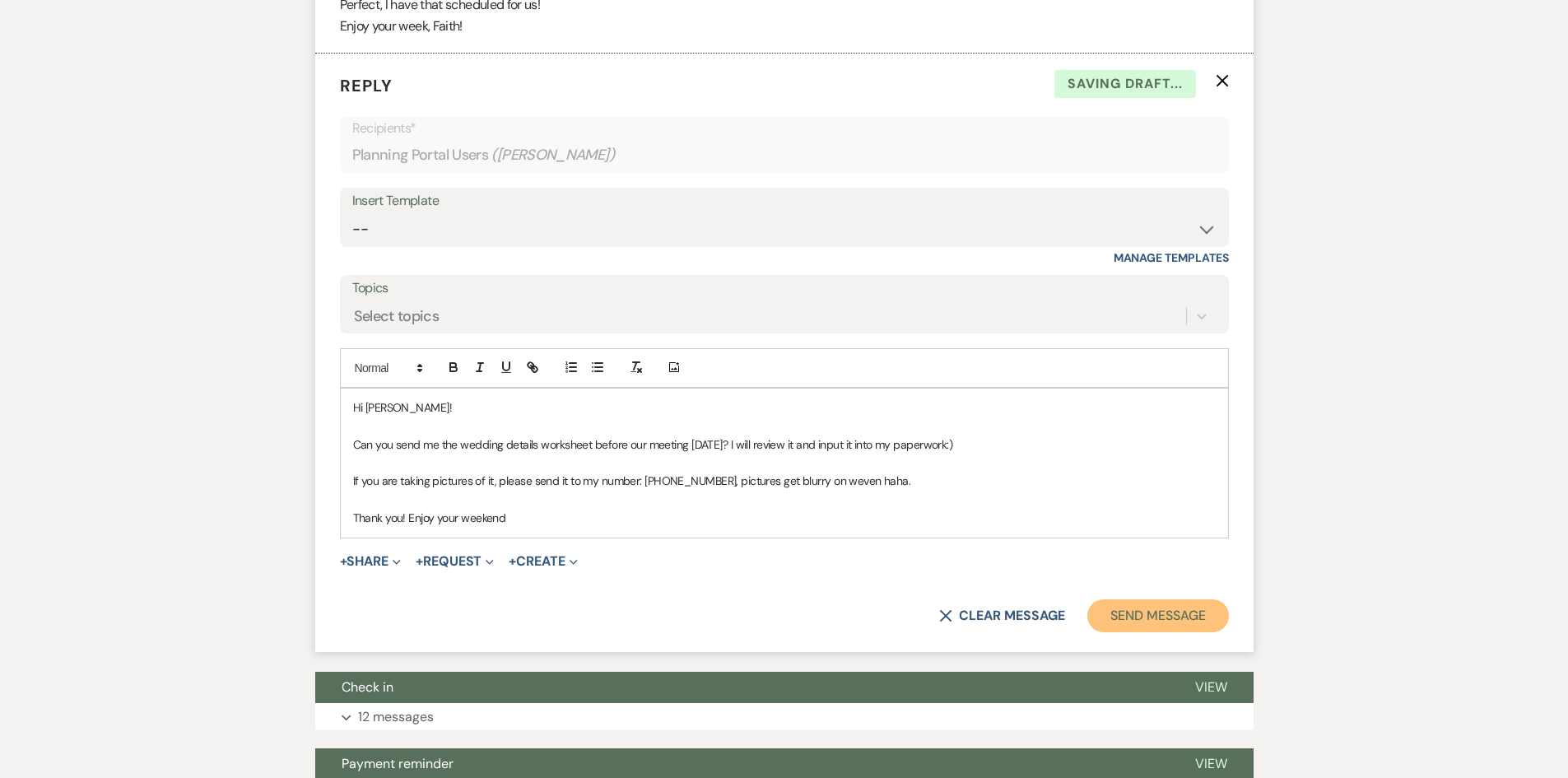
click at [1139, 618] on button "Send Message" at bounding box center [1158, 616] width 141 height 33
